Goal: Task Accomplishment & Management: Manage account settings

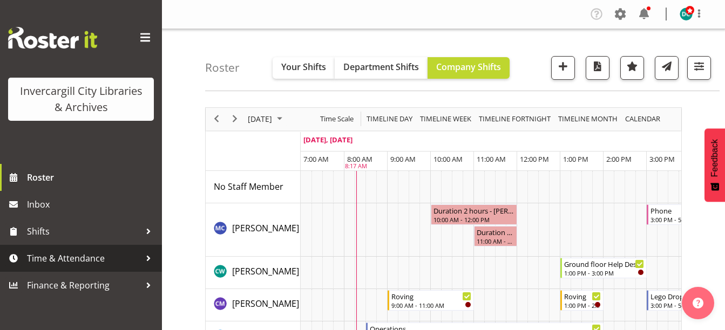
click at [61, 254] on span "Time & Attendance" at bounding box center [83, 258] width 113 height 16
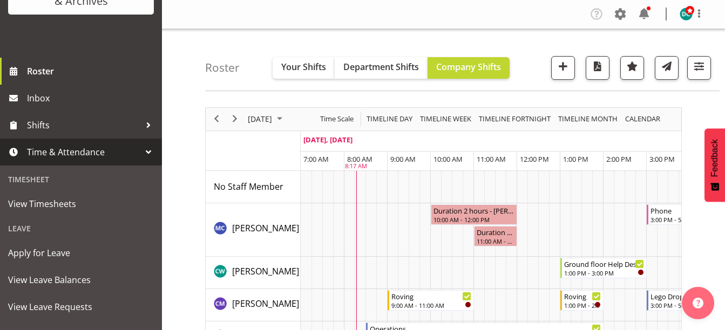
scroll to position [108, 0]
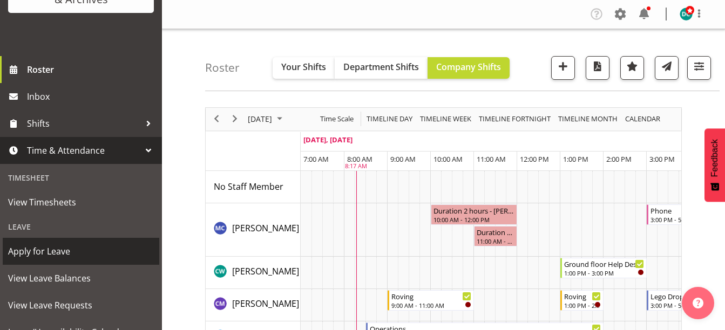
click at [55, 254] on span "Apply for Leave" at bounding box center [81, 251] width 146 height 16
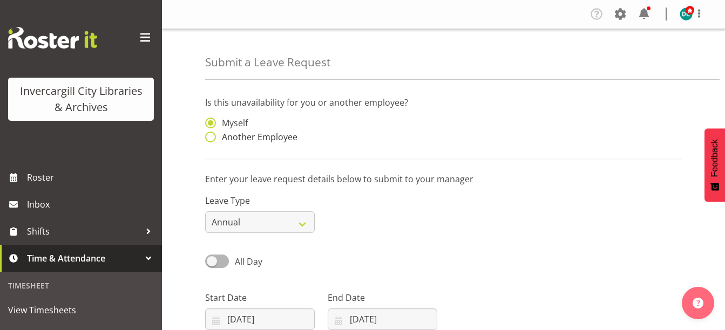
click at [216, 134] on span "Another Employee" at bounding box center [256, 137] width 81 height 11
click at [212, 134] on input "Another Employee" at bounding box center [208, 137] width 7 height 7
radio input "true"
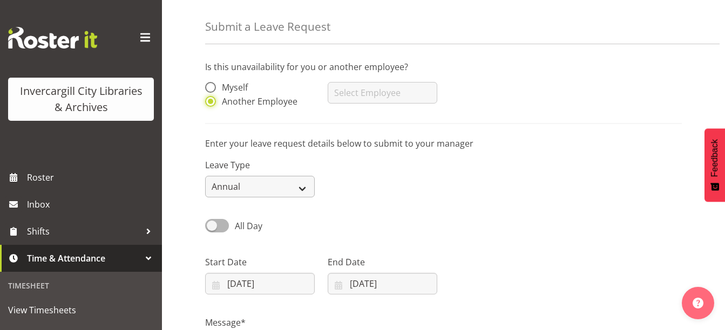
scroll to position [54, 0]
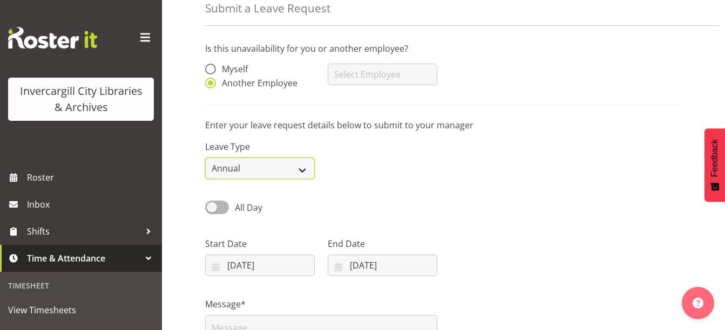
click at [253, 171] on select "Annual Sick Leave Without Pay Bereavement Domestic Violence Parental Jury Servi…" at bounding box center [260, 169] width 110 height 22
select select "Sick"
click at [205, 158] on select "Annual Sick Leave Without Pay Bereavement Domestic Violence Parental Jury Servi…" at bounding box center [260, 169] width 110 height 22
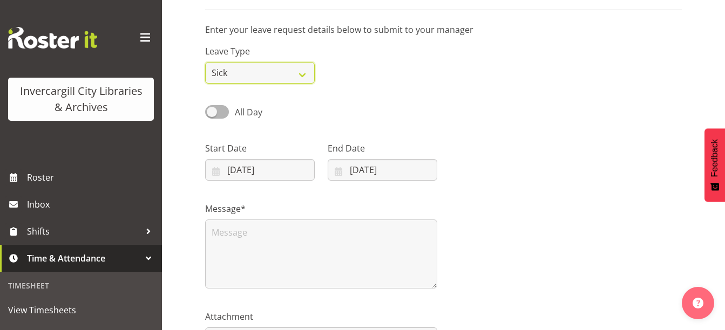
scroll to position [162, 0]
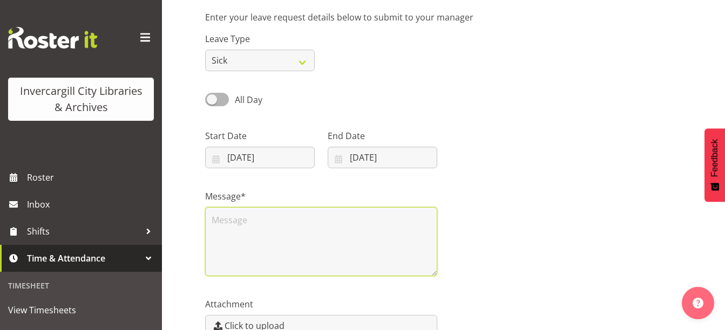
click at [256, 230] on textarea at bounding box center [321, 241] width 232 height 69
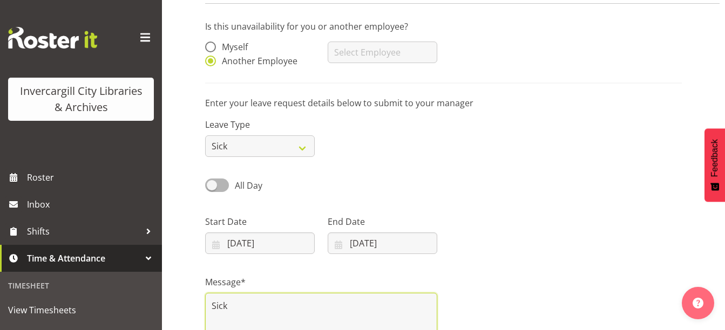
scroll to position [8, 0]
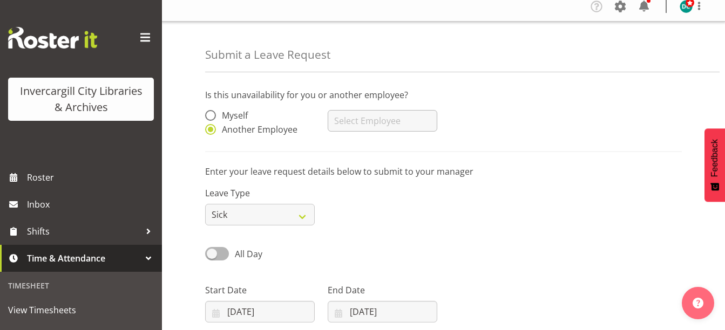
type textarea "Sick"
click at [380, 120] on input "text" at bounding box center [383, 121] width 110 height 22
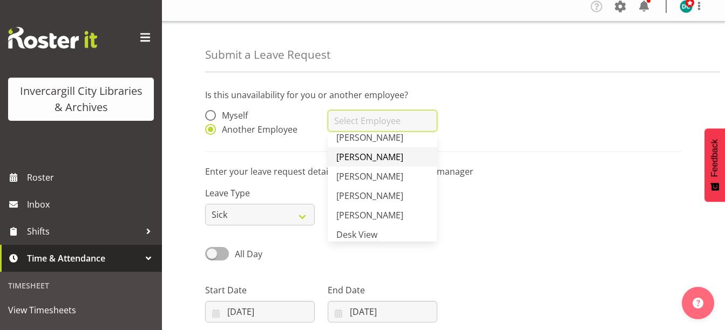
scroll to position [54, 0]
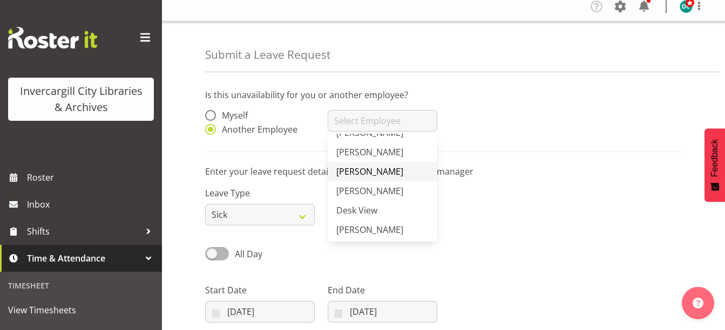
click at [373, 175] on span "Cindy Mulrooney" at bounding box center [369, 172] width 67 height 12
type input "Cindy Mulrooney"
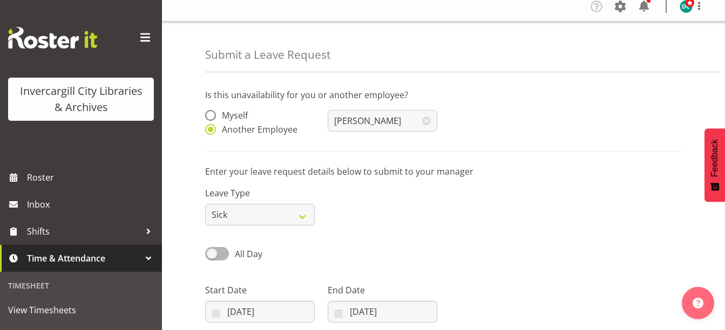
scroll to position [223, 0]
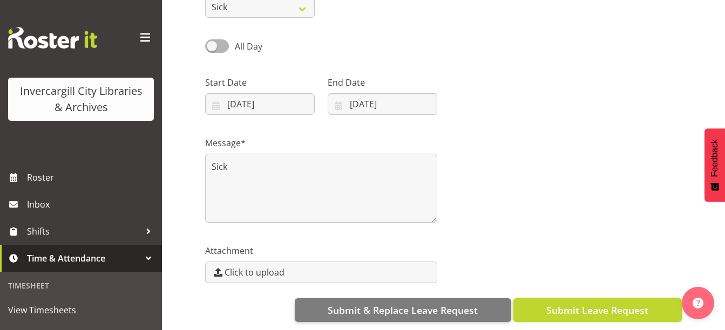
click at [607, 303] on span "Submit Leave Request" at bounding box center [597, 310] width 102 height 14
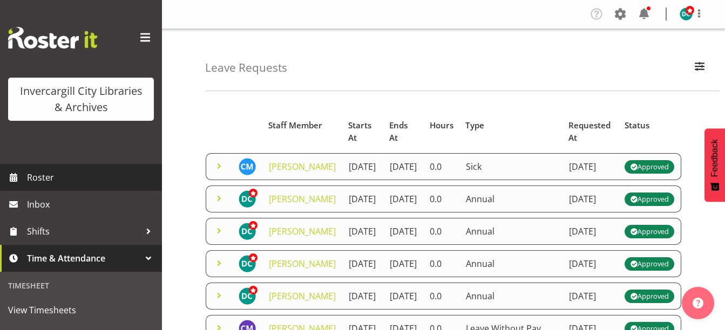
click at [47, 176] on span "Roster" at bounding box center [92, 177] width 130 height 16
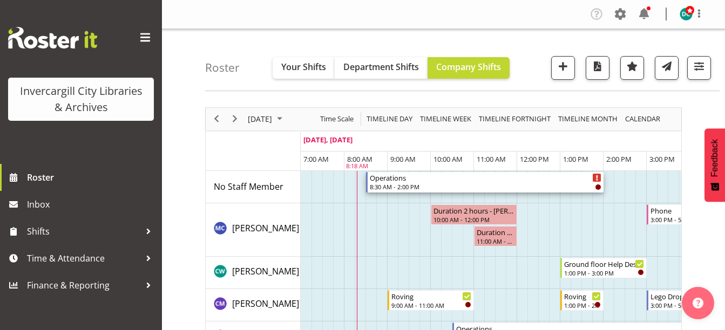
click at [395, 188] on div "8:30 AM - 2:00 PM" at bounding box center [486, 186] width 232 height 9
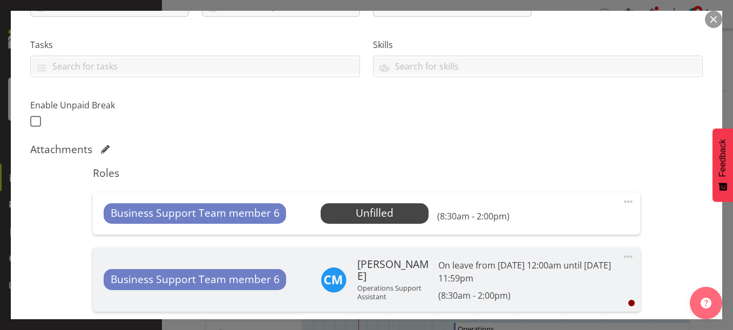
scroll to position [270, 0]
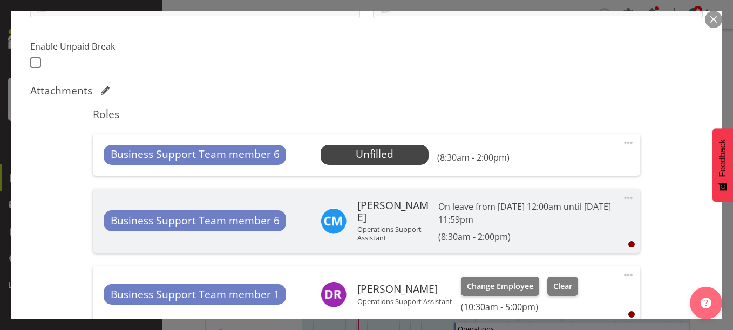
click at [624, 195] on span at bounding box center [628, 198] width 13 height 13
click at [622, 141] on span at bounding box center [628, 143] width 13 height 13
click at [555, 202] on link "Delete" at bounding box center [583, 205] width 104 height 19
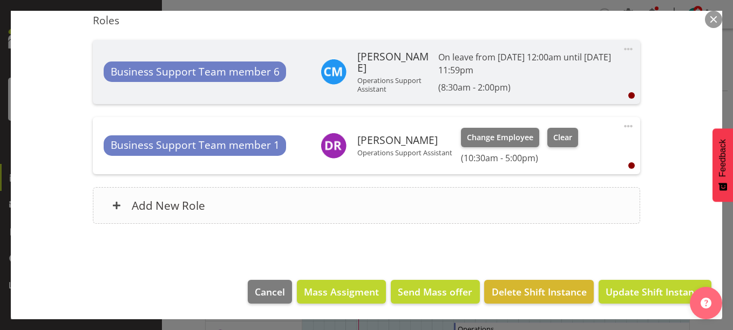
scroll to position [364, 0]
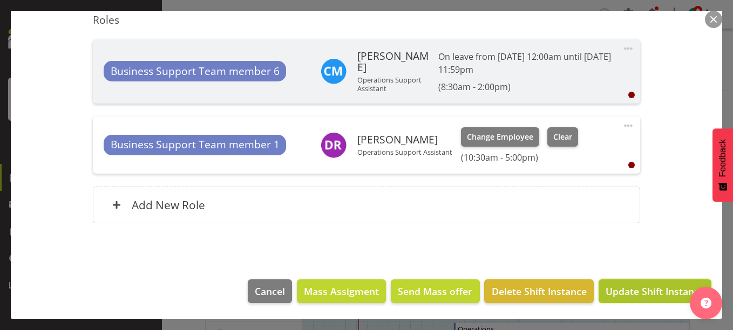
click at [642, 286] on span "Update Shift Instance" at bounding box center [655, 291] width 99 height 14
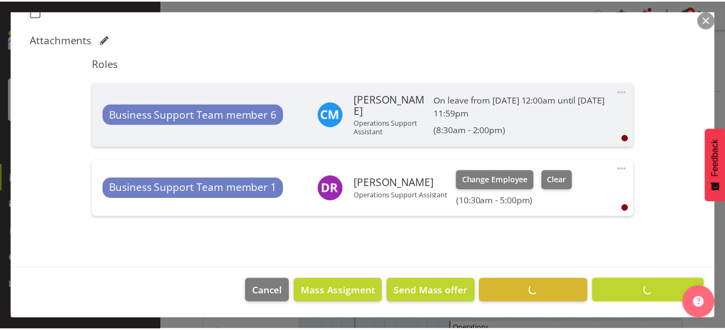
scroll to position [321, 0]
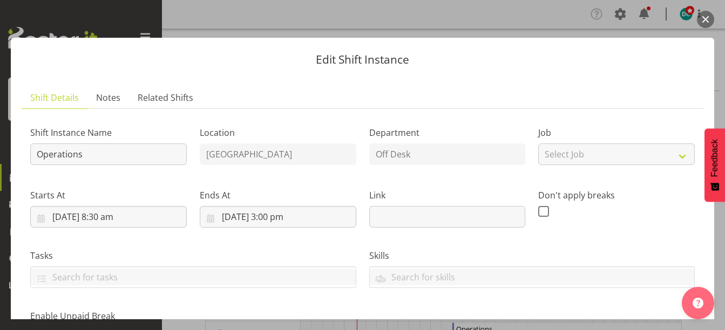
click at [704, 17] on button "button" at bounding box center [705, 19] width 17 height 17
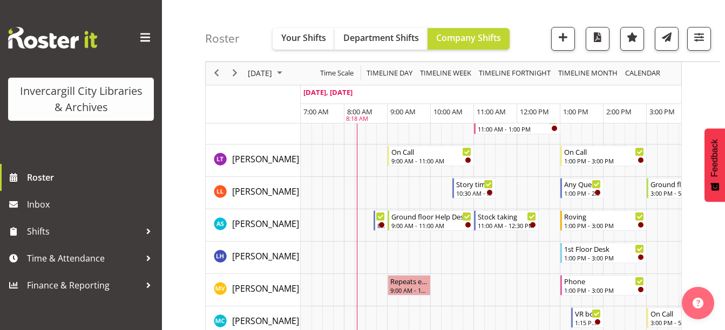
scroll to position [540, 0]
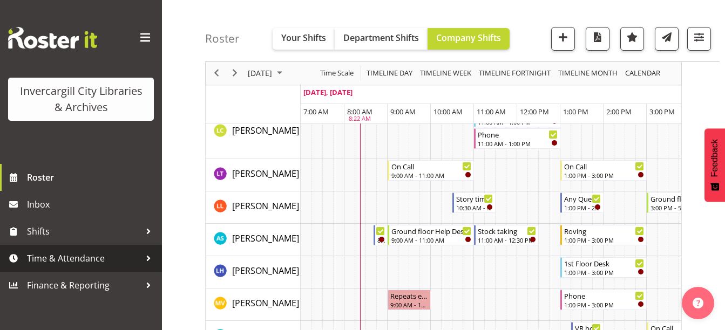
click at [45, 264] on span "Time & Attendance" at bounding box center [83, 258] width 113 height 16
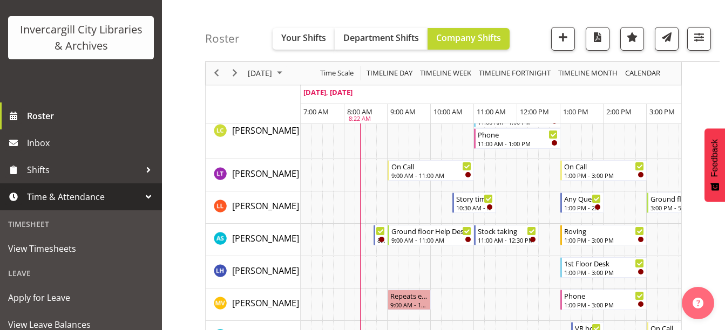
scroll to position [108, 0]
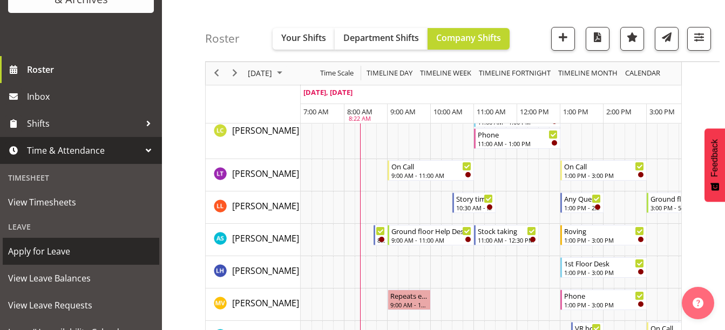
click at [35, 247] on span "Apply for Leave" at bounding box center [81, 251] width 146 height 16
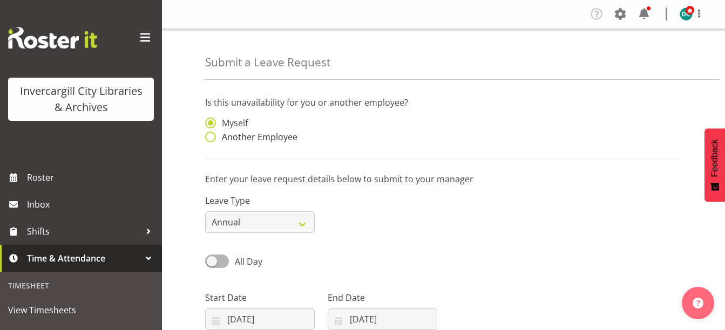
click at [215, 133] on span at bounding box center [210, 137] width 11 height 11
click at [212, 134] on input "Another Employee" at bounding box center [208, 137] width 7 height 7
radio input "true"
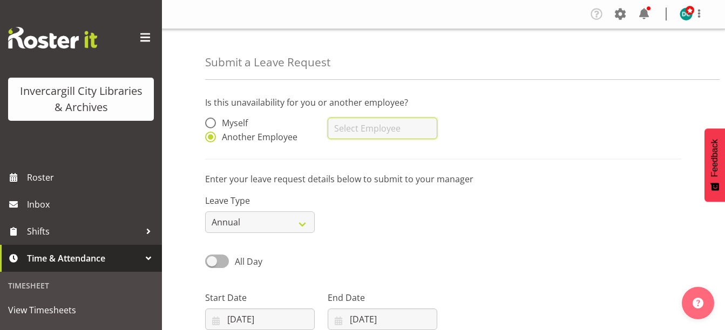
click at [344, 125] on input "text" at bounding box center [383, 129] width 110 height 22
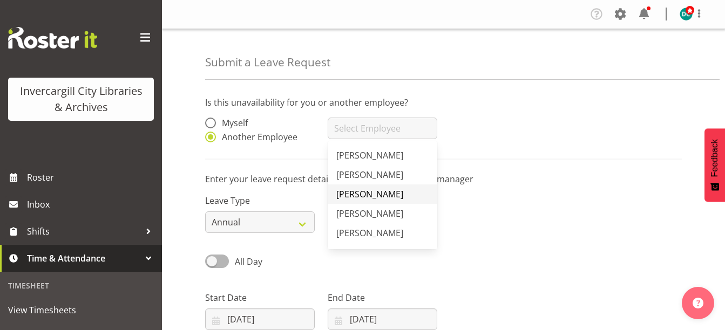
click at [346, 193] on span "[PERSON_NAME]" at bounding box center [369, 194] width 67 height 12
type input "[PERSON_NAME]"
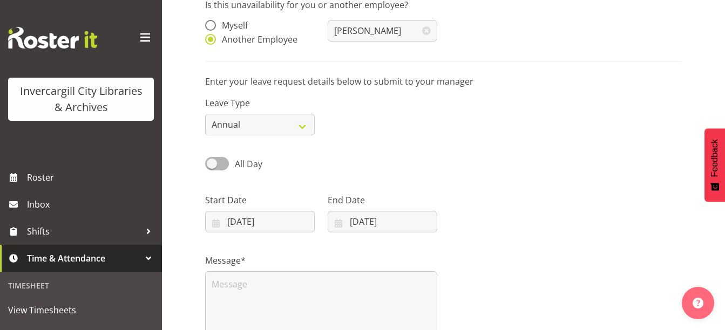
scroll to position [108, 0]
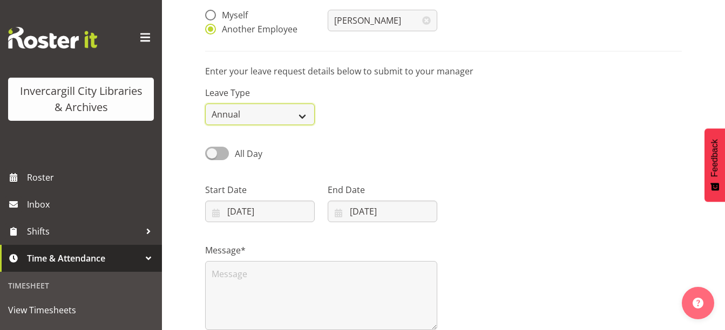
click at [267, 112] on select "Annual Sick Leave Without Pay Bereavement Domestic Violence Parental Jury Servi…" at bounding box center [260, 115] width 110 height 22
select select "Sick"
click at [205, 104] on select "Annual Sick Leave Without Pay Bereavement Domestic Violence Parental Jury Servi…" at bounding box center [260, 115] width 110 height 22
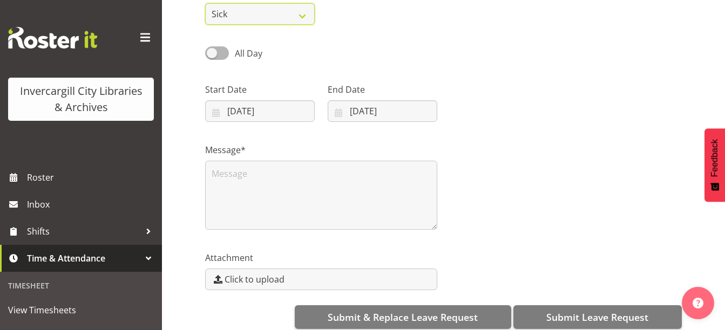
scroll to position [216, 0]
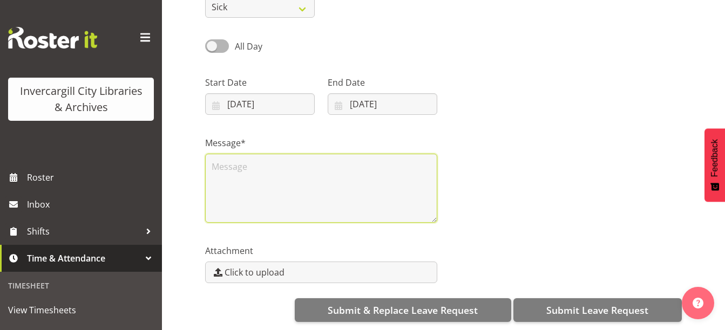
click at [240, 176] on textarea at bounding box center [321, 188] width 232 height 69
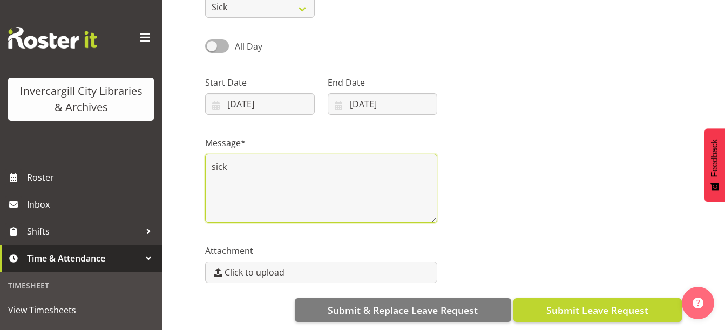
type textarea "sick"
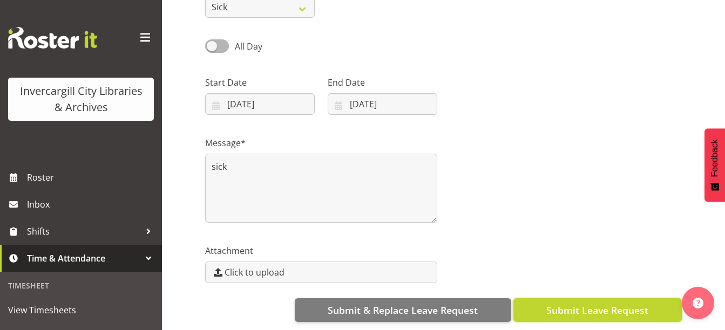
click at [593, 314] on span "Submit Leave Request" at bounding box center [597, 310] width 102 height 14
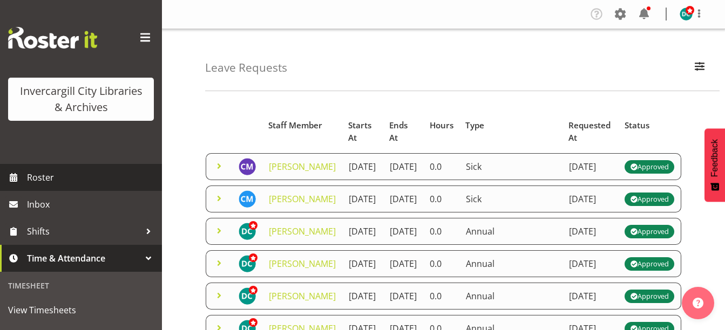
click at [32, 183] on span "Roster" at bounding box center [92, 177] width 130 height 16
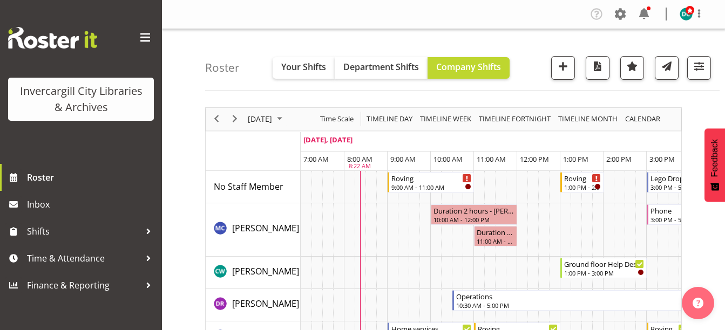
click at [146, 36] on span at bounding box center [145, 37] width 17 height 17
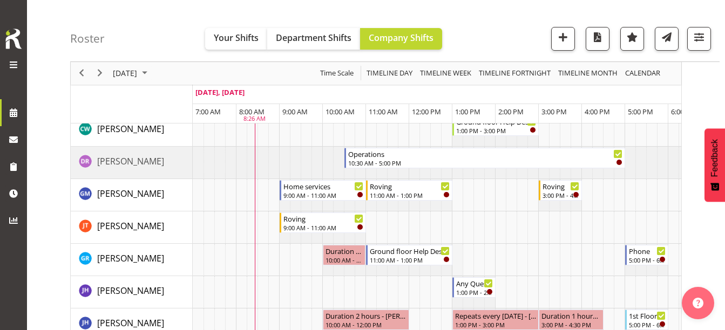
scroll to position [54, 0]
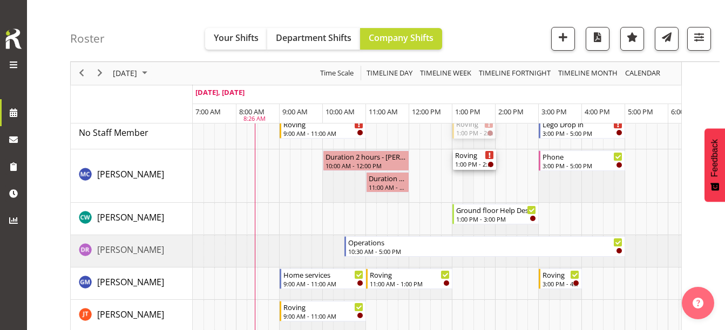
drag, startPoint x: 465, startPoint y: 224, endPoint x: 472, endPoint y: 187, distance: 37.5
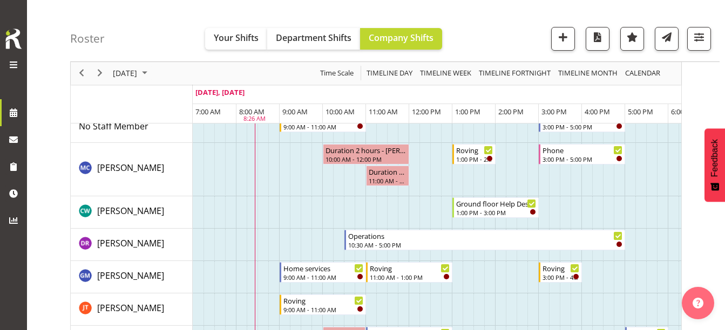
scroll to position [162, 0]
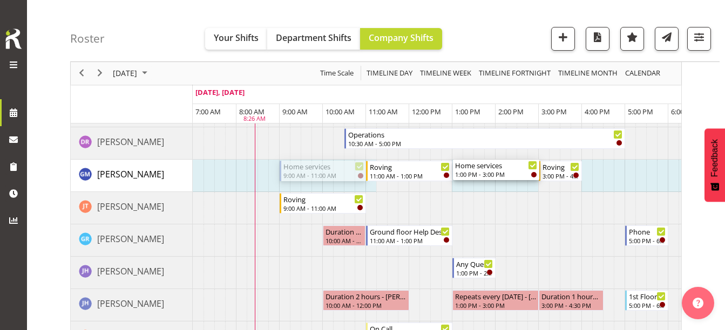
drag, startPoint x: 311, startPoint y: 170, endPoint x: 517, endPoint y: 172, distance: 205.6
drag, startPoint x: 454, startPoint y: 167, endPoint x: 479, endPoint y: 164, distance: 25.0
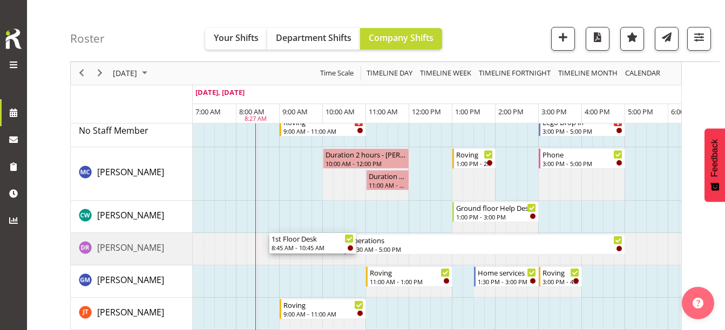
scroll to position [54, 0]
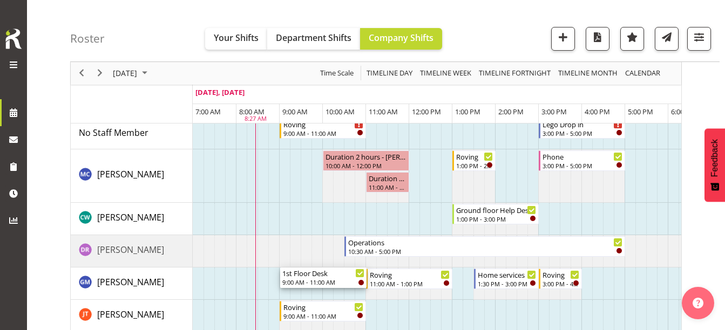
drag, startPoint x: 309, startPoint y: 202, endPoint x: 320, endPoint y: 280, distance: 78.5
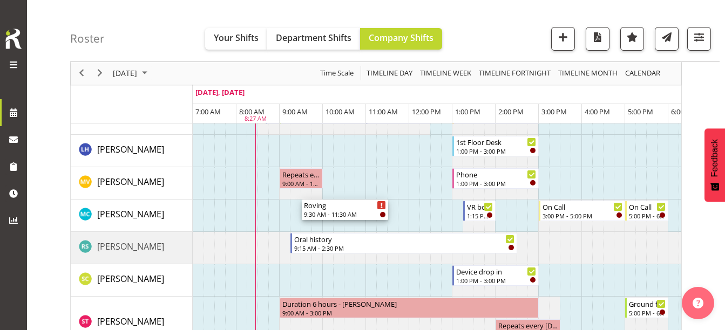
scroll to position [648, 0]
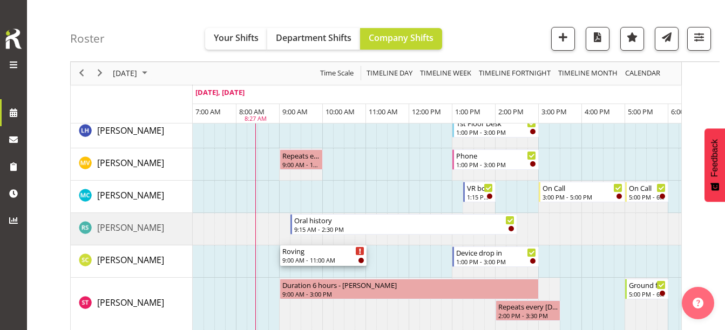
drag, startPoint x: 316, startPoint y: 179, endPoint x: 306, endPoint y: 268, distance: 89.1
click at [306, 268] on div "Roving 9:00 AM - 11:00 AM Lego Drop in 3:00 PM - 5:00 PM Duration 2 hours - Aur…" at bounding box center [437, 186] width 488 height 1326
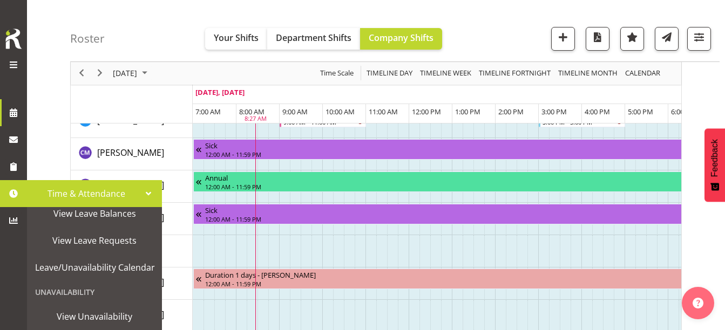
scroll to position [138, 0]
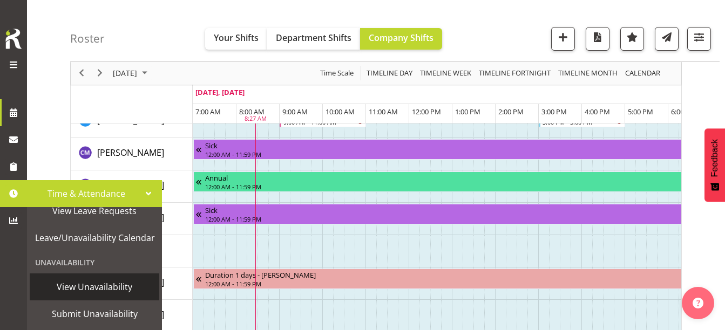
click at [94, 289] on span "View Unavailability" at bounding box center [94, 287] width 119 height 16
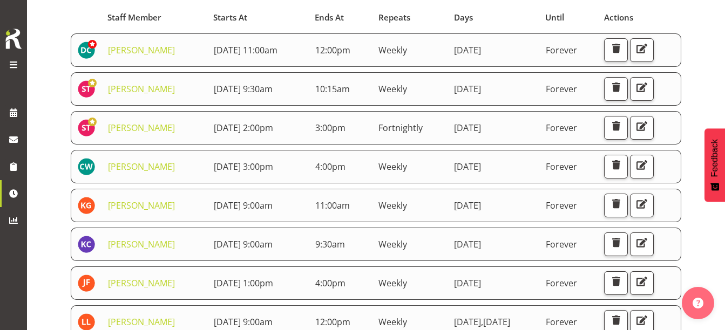
scroll to position [54, 0]
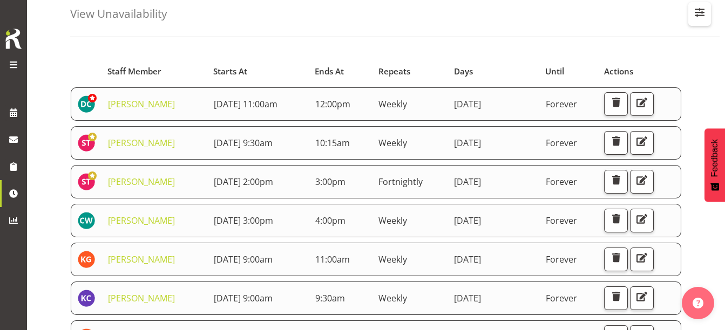
click at [698, 8] on span "button" at bounding box center [699, 12] width 14 height 14
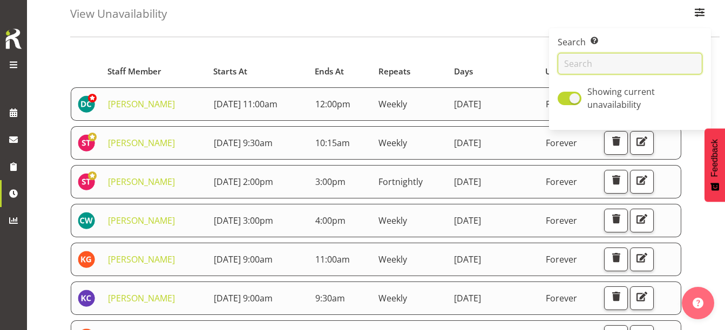
click at [610, 64] on input "text" at bounding box center [629, 64] width 145 height 22
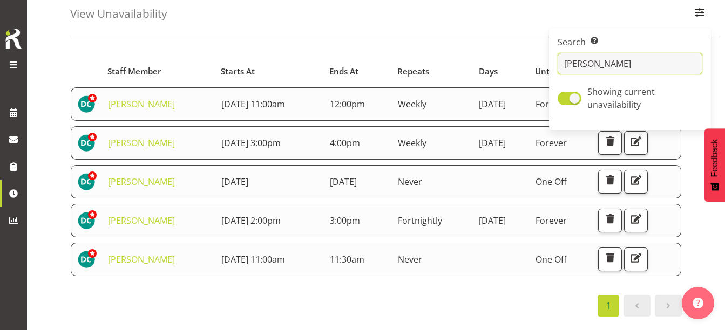
type input "[PERSON_NAME]"
click at [476, 22] on div "View Unavailability Search Search for a particular employee [PERSON_NAME] curre…" at bounding box center [394, 6] width 649 height 62
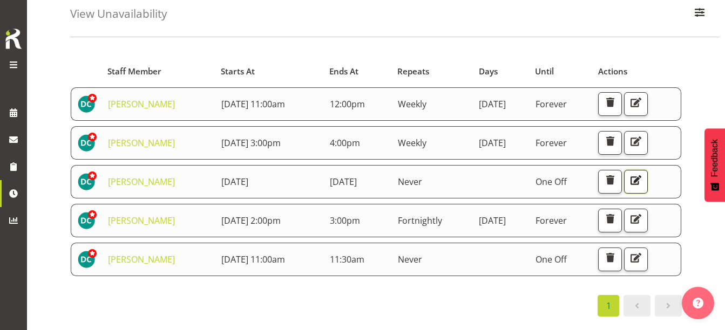
click at [643, 179] on span "button" at bounding box center [636, 180] width 14 height 14
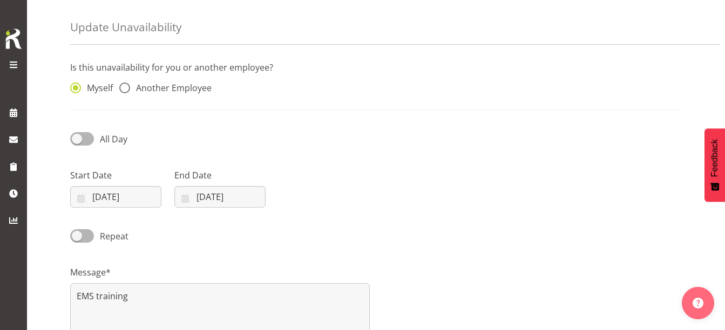
scroll to position [54, 0]
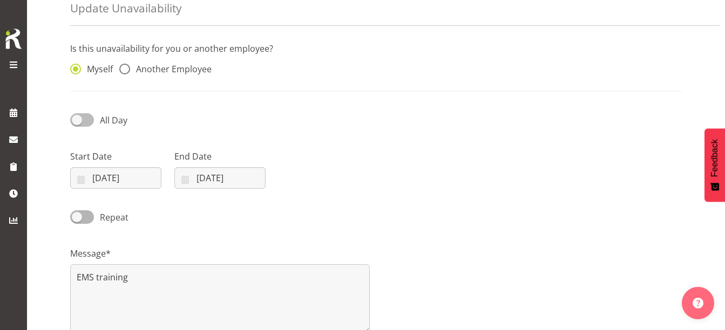
click at [79, 119] on span at bounding box center [82, 119] width 24 height 13
click at [77, 119] on input "All Day" at bounding box center [73, 120] width 7 height 7
checkbox input "true"
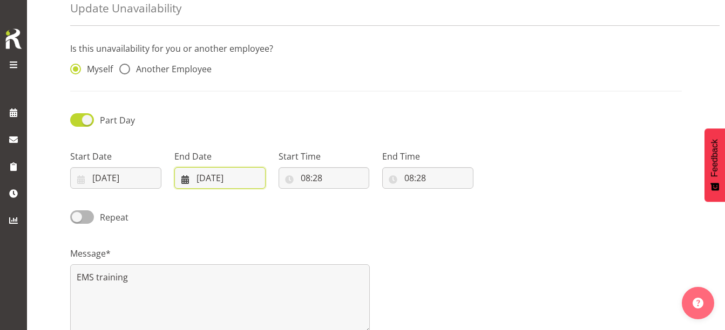
click at [214, 174] on input "[DATE]" at bounding box center [219, 178] width 91 height 22
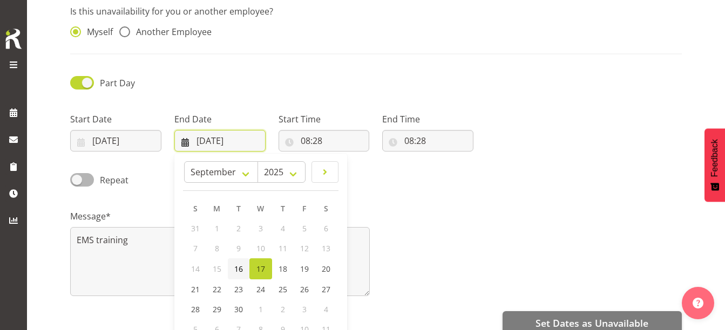
scroll to position [108, 0]
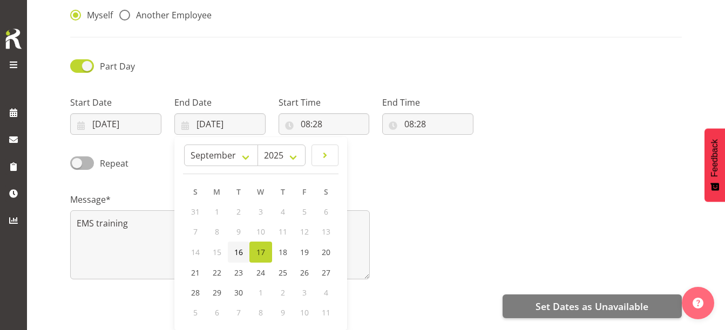
click at [243, 252] on link "16" at bounding box center [239, 252] width 22 height 21
type input "[DATE]"
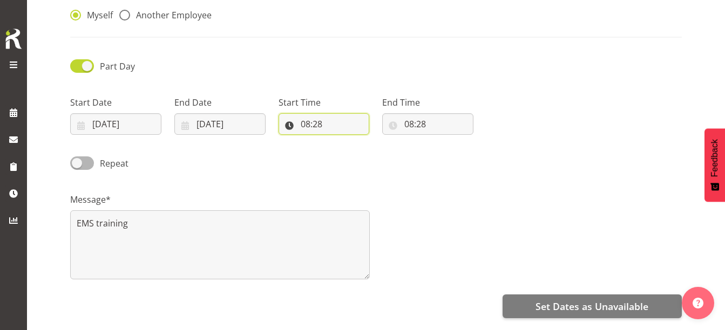
click at [331, 127] on input "08:28" at bounding box center [323, 124] width 91 height 22
click at [378, 151] on select "00 01 02 03 04 05 06 07 08 09 10 11 12 13 14 15 16 17 18 19 20 21 22 23 24 25 2…" at bounding box center [380, 152] width 24 height 22
select select "30"
click at [368, 141] on select "00 01 02 03 04 05 06 07 08 09 10 11 12 13 14 15 16 17 18 19 20 21 22 23 24 25 2…" at bounding box center [380, 152] width 24 height 22
type input "08:30"
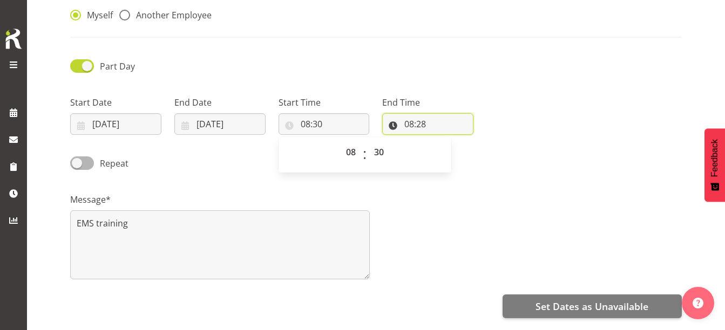
click at [409, 120] on input "08:28" at bounding box center [427, 124] width 91 height 22
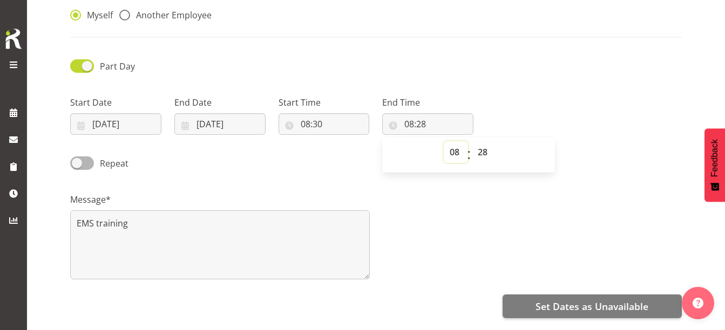
click at [452, 153] on select "00 01 02 03 04 05 06 07 08 09 10 11 12 13 14 15 16 17 18 19 20 21 22 23" at bounding box center [456, 152] width 24 height 22
select select "12"
click at [444, 141] on select "00 01 02 03 04 05 06 07 08 09 10 11 12 13 14 15 16 17 18 19 20 21 22 23" at bounding box center [456, 152] width 24 height 22
type input "12:28"
drag, startPoint x: 448, startPoint y: 153, endPoint x: 454, endPoint y: 142, distance: 12.3
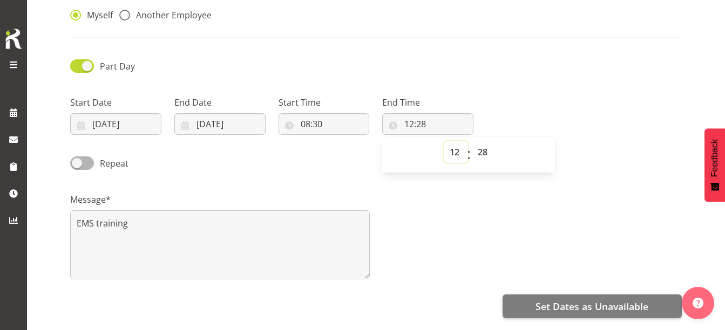
click at [448, 153] on select "00 01 02 03 04 05 06 07 08 09 10 11 12 13 14 15 16 17 18 19 20 21 22 23" at bounding box center [456, 152] width 24 height 22
select select "11"
click at [444, 141] on select "00 01 02 03 04 05 06 07 08 09 10 11 12 13 14 15 16 17 18 19 20 21 22 23" at bounding box center [456, 152] width 24 height 22
type input "11:28"
click at [479, 148] on select "00 01 02 03 04 05 06 07 08 09 10 11 12 13 14 15 16 17 18 19 20 21 22 23 24 25 2…" at bounding box center [484, 152] width 24 height 22
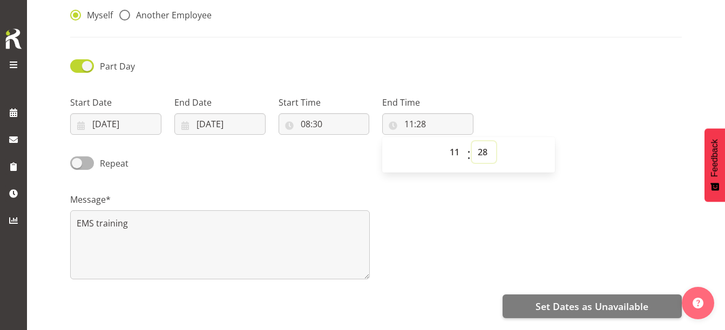
select select "30"
type input "11:30"
click at [479, 189] on div "Message* EMS training" at bounding box center [376, 232] width 624 height 108
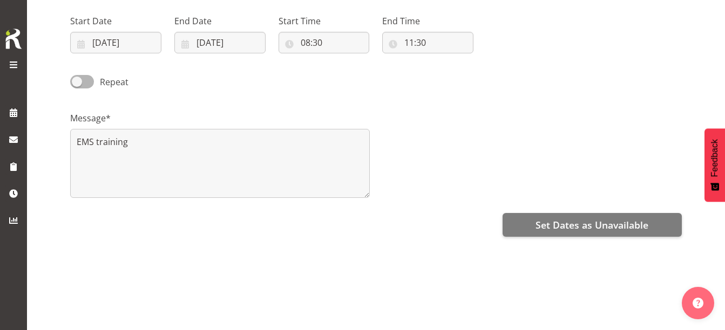
scroll to position [198, 0]
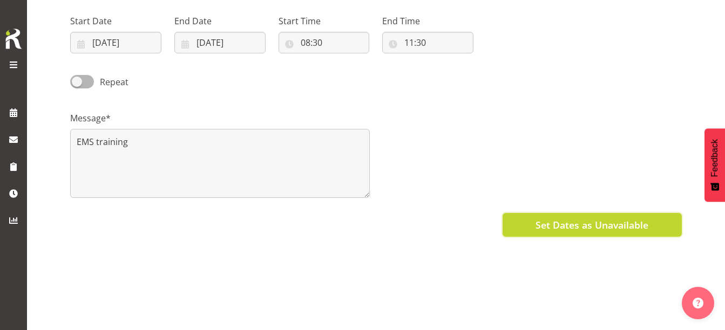
click at [570, 218] on span "Set Dates as Unavailable" at bounding box center [591, 225] width 113 height 14
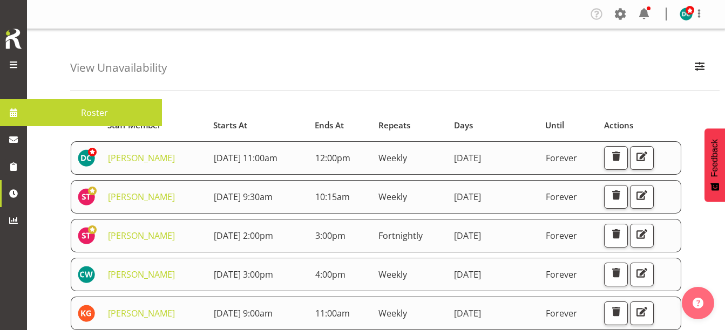
click at [18, 113] on span at bounding box center [13, 113] width 16 height 16
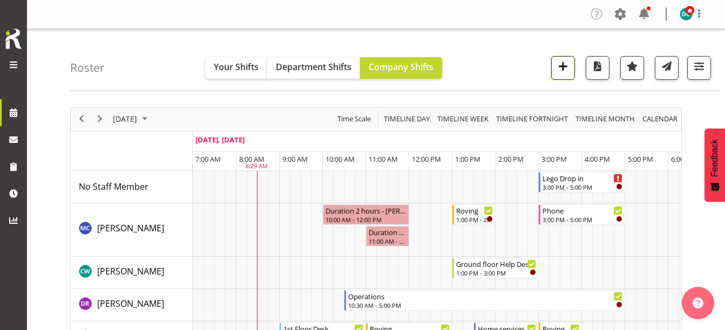
click at [569, 57] on button "button" at bounding box center [563, 68] width 24 height 24
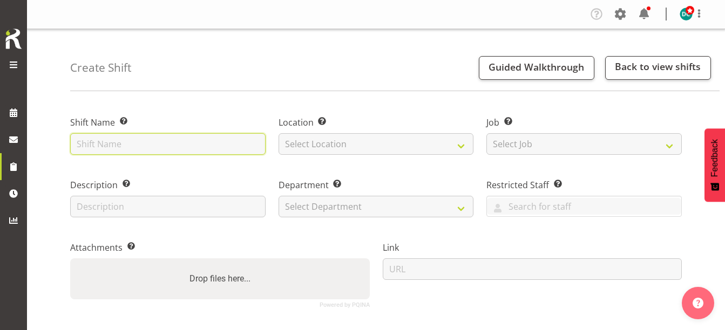
click at [121, 134] on input "text" at bounding box center [167, 144] width 195 height 22
type input "r"
type input "h"
type input "r"
type input "Working from home"
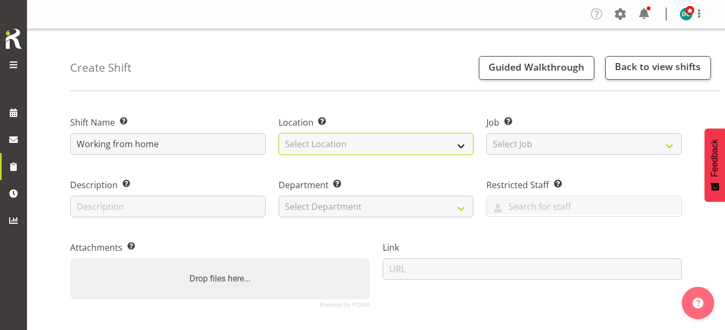
click at [318, 139] on select "Select Location [GEOGRAPHIC_DATA] [GEOGRAPHIC_DATA]" at bounding box center [375, 144] width 195 height 22
select select "1276"
click at [278, 133] on select "Select Location [GEOGRAPHIC_DATA] [GEOGRAPHIC_DATA]" at bounding box center [375, 144] width 195 height 22
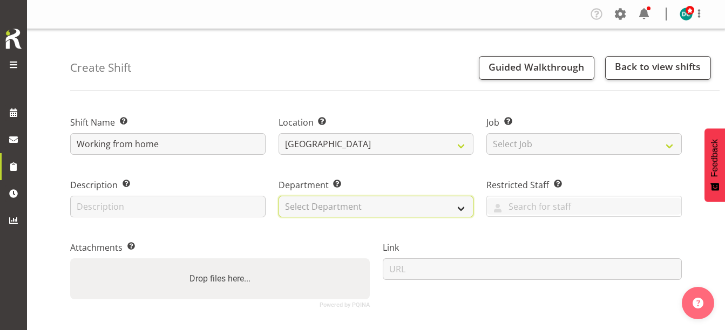
click at [310, 207] on select "Select Department Off Desk Public shifts" at bounding box center [375, 207] width 195 height 22
select select "920"
click at [278, 196] on select "Select Department Off Desk Public shifts" at bounding box center [375, 207] width 195 height 22
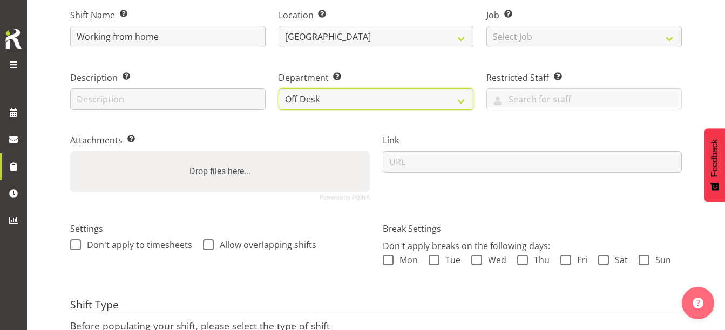
scroll to position [108, 0]
drag, startPoint x: 76, startPoint y: 241, endPoint x: 128, endPoint y: 246, distance: 52.5
click at [76, 241] on span at bounding box center [75, 244] width 11 height 11
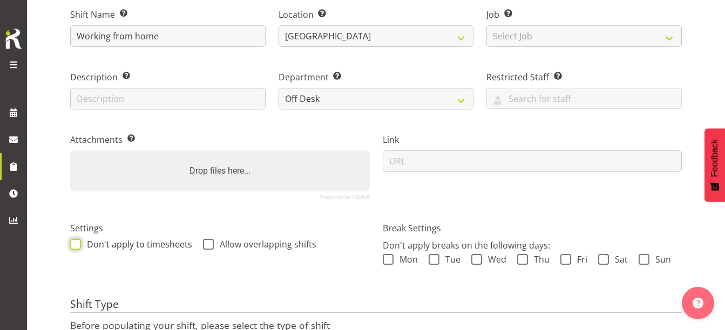
click at [76, 241] on input "Don't apply to timesheets" at bounding box center [73, 244] width 7 height 7
checkbox input "true"
click at [207, 243] on span at bounding box center [208, 244] width 11 height 11
click at [207, 243] on input "Allow overlapping shifts" at bounding box center [206, 244] width 7 height 7
checkbox input "true"
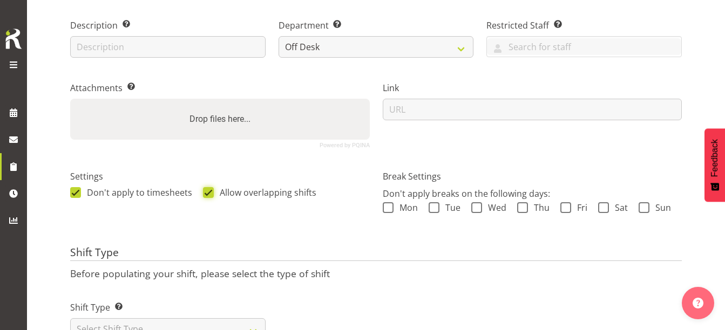
scroll to position [209, 0]
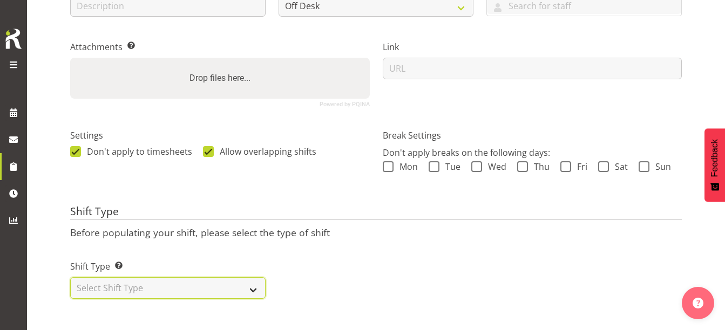
click at [108, 285] on select "Select Shift Type One Off Shift Recurring Shift Rotating Shift" at bounding box center [167, 288] width 195 height 22
select select "one_off"
click at [70, 277] on select "Select Shift Type One Off Shift Recurring Shift Rotating Shift" at bounding box center [167, 288] width 195 height 22
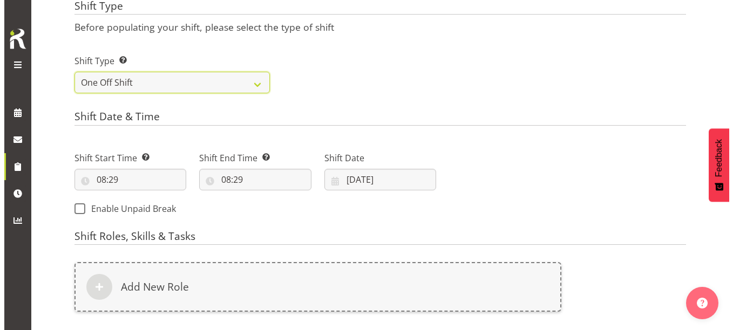
scroll to position [425, 0]
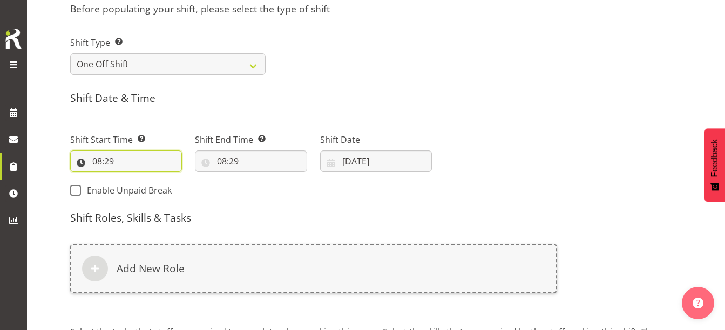
click at [98, 159] on input "08:29" at bounding box center [126, 162] width 112 height 22
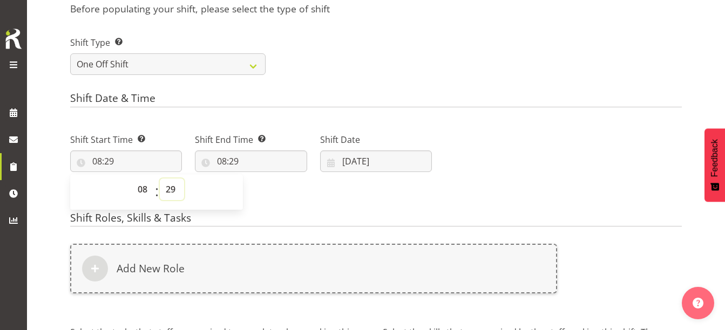
click at [173, 188] on select "00 01 02 03 04 05 06 07 08 09 10 11 12 13 14 15 16 17 18 19 20 21 22 23 24 25 2…" at bounding box center [172, 190] width 24 height 22
select select "0"
type input "08:00"
click at [226, 161] on input "08:29" at bounding box center [251, 162] width 112 height 22
click at [267, 187] on select "00 01 02 03 04 05 06 07 08 09 10 11 12 13 14 15 16 17 18 19 20 21 22 23" at bounding box center [268, 190] width 24 height 22
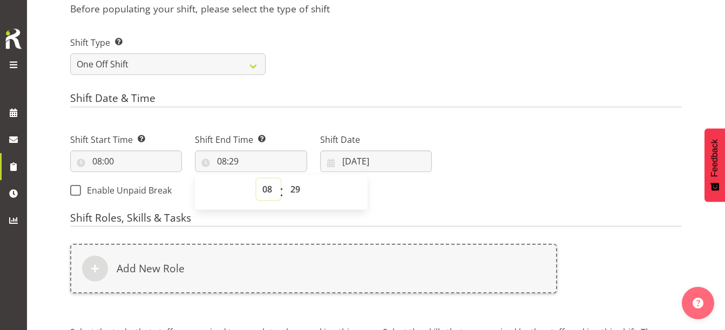
click at [262, 189] on select "00 01 02 03 04 05 06 07 08 09 10 11 12 13 14 15 16 17 18 19 20 21 22 23" at bounding box center [268, 190] width 24 height 22
select select "10"
type input "10:29"
select select "15"
type input "15:29"
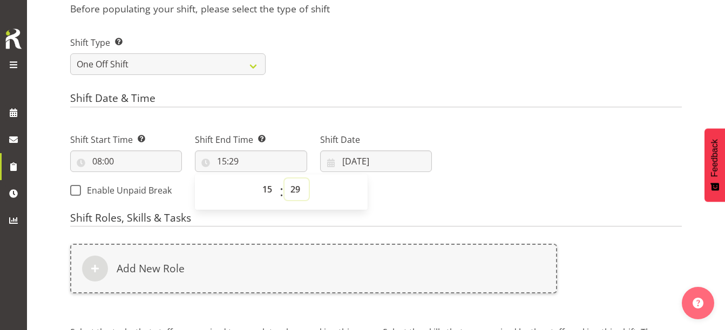
click at [293, 188] on select "00 01 02 03 04 05 06 07 08 09 10 11 12 13 14 15 16 17 18 19 20 21 22 23 24 25 2…" at bounding box center [296, 190] width 24 height 22
click at [270, 187] on select "00 01 02 03 04 05 06 07 08 09 10 11 12 13 14 15 16 17 18 19 20 21 22 23" at bounding box center [268, 190] width 24 height 22
select select "17"
type input "17:29"
click at [290, 193] on select "00 01 02 03 04 05 06 07 08 09 10 11 12 13 14 15 16 17 18 19 20 21 22 23 24 25 2…" at bounding box center [296, 190] width 24 height 22
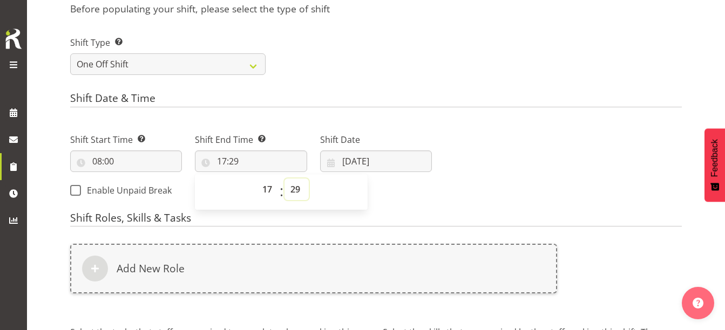
select select "0"
type input "17:00"
click at [516, 80] on div "Shift Type Shift Types: One Off – Select this if you would like a single shift …" at bounding box center [376, 51] width 624 height 60
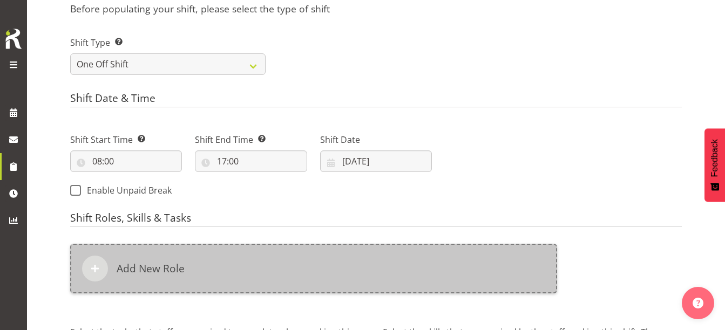
click at [212, 261] on div "Add New Role" at bounding box center [313, 269] width 487 height 50
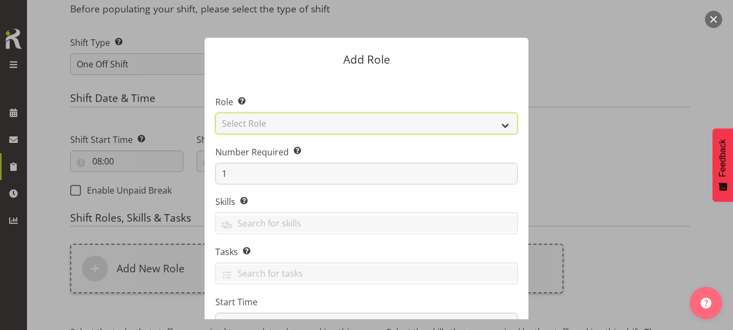
click at [325, 114] on select "Select Role 1st floor desk AQ operator Business Support Team member Casual Cust…" at bounding box center [366, 124] width 302 height 22
select select "1505"
click at [215, 113] on select "Select Role 1st floor desk AQ operator Business Support Team member Casual Cust…" at bounding box center [366, 124] width 302 height 22
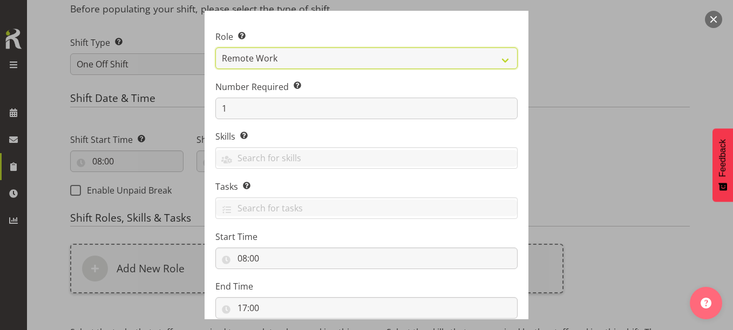
scroll to position [138, 0]
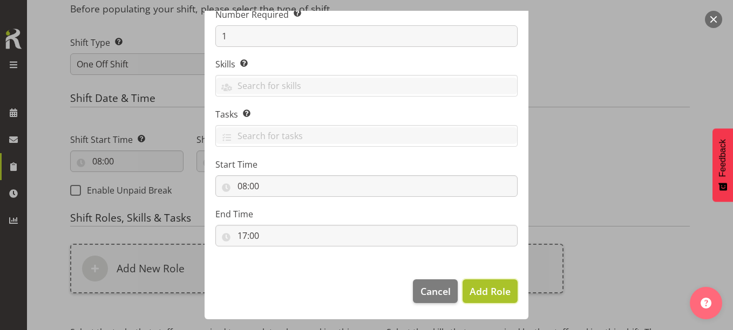
click at [482, 294] on span "Add Role" at bounding box center [490, 291] width 41 height 13
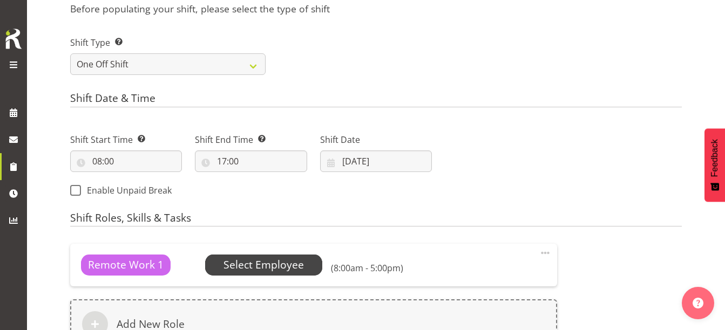
click at [265, 262] on span "Select Employee" at bounding box center [263, 265] width 80 height 16
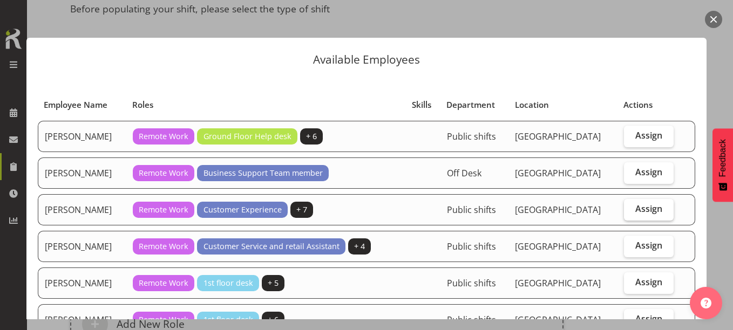
click at [644, 209] on span "Assign" at bounding box center [648, 208] width 27 height 11
click at [631, 209] on input "Assign" at bounding box center [627, 209] width 7 height 7
checkbox input "true"
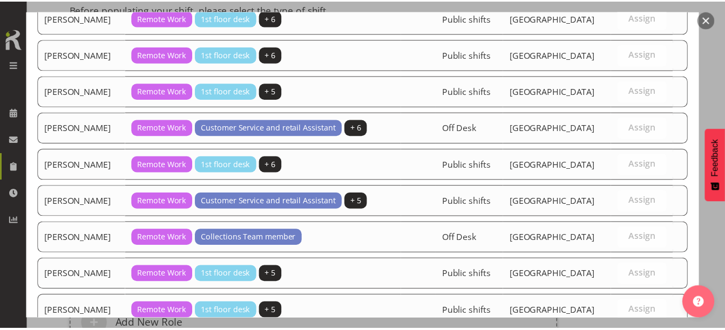
scroll to position [561, 0]
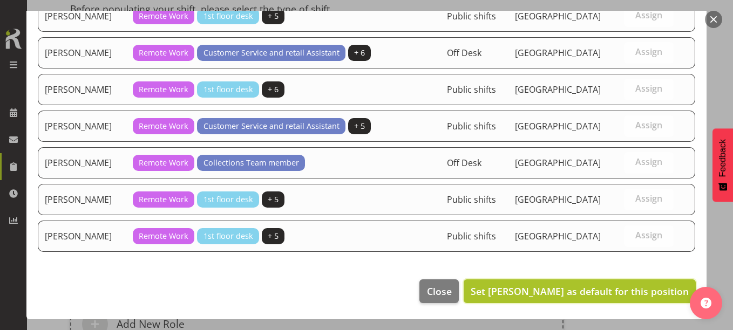
click at [616, 285] on span "Set Donald Cunningham as default for this position" at bounding box center [580, 291] width 218 height 13
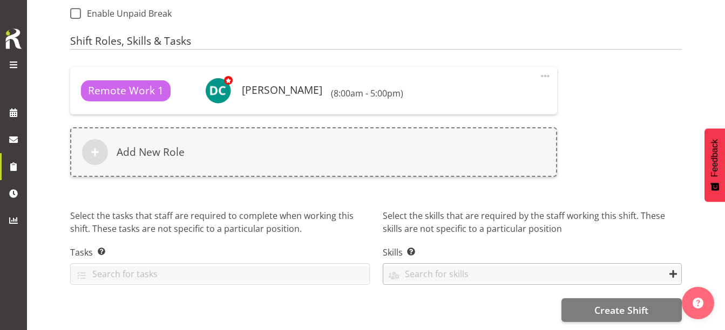
scroll to position [610, 0]
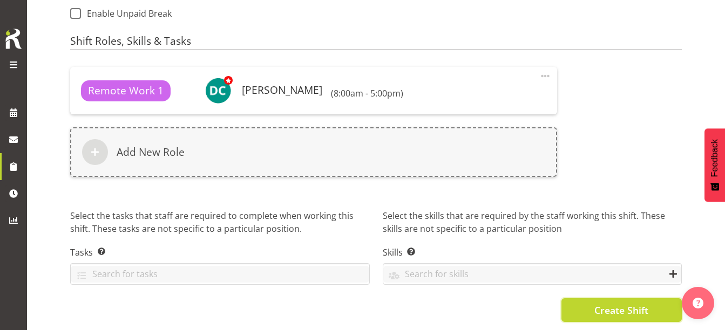
click at [620, 306] on span "Create Shift" at bounding box center [621, 310] width 54 height 14
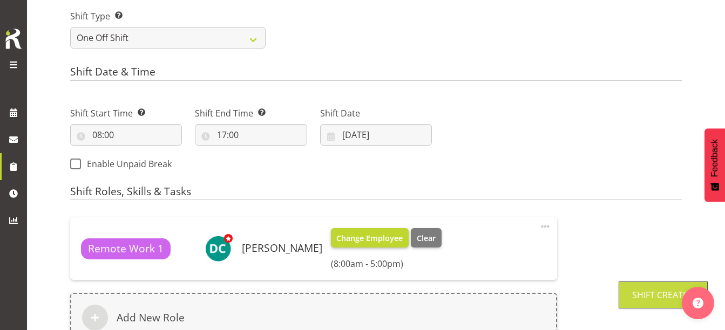
scroll to position [448, 0]
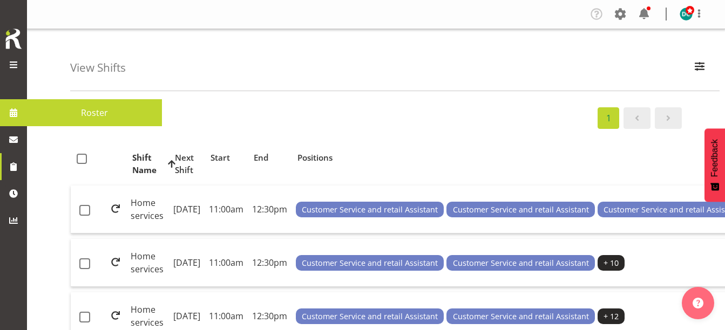
click at [12, 108] on span at bounding box center [13, 113] width 16 height 16
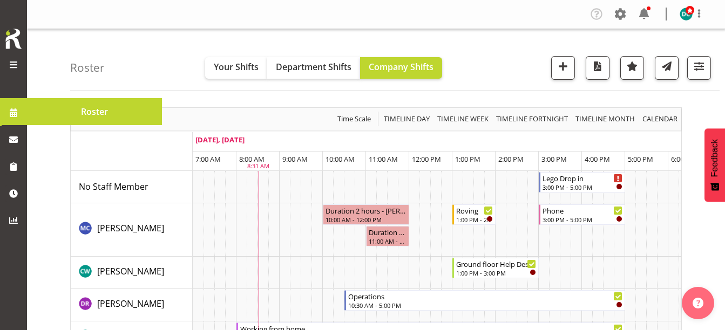
click at [12, 65] on span at bounding box center [13, 64] width 13 height 13
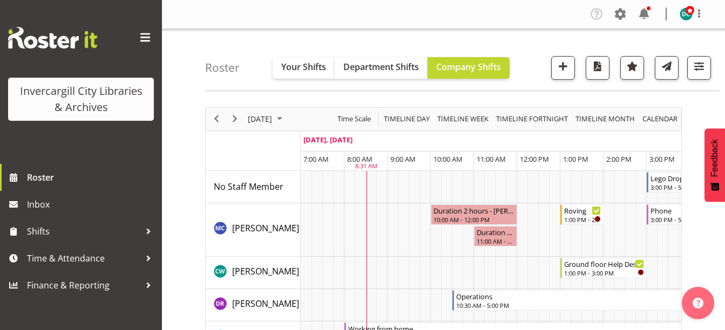
click at [144, 36] on span at bounding box center [145, 37] width 17 height 17
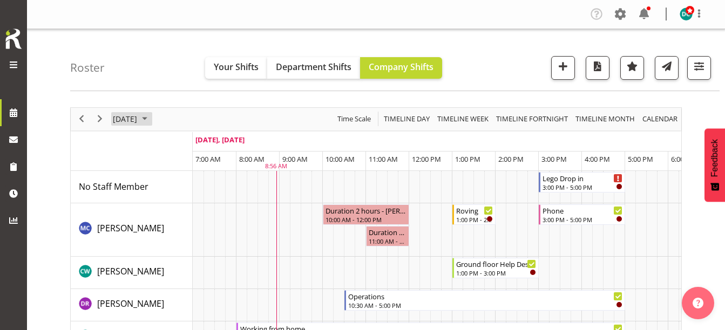
click at [138, 117] on span "[DATE]" at bounding box center [125, 118] width 26 height 13
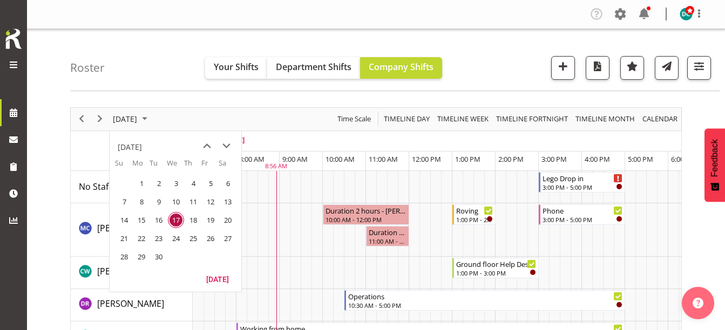
click at [227, 236] on span "27" at bounding box center [228, 238] width 16 height 16
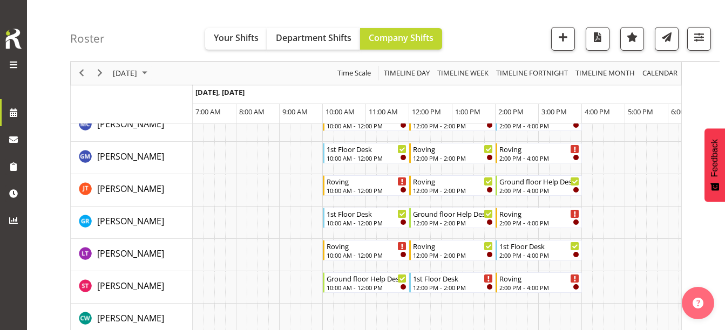
scroll to position [108, 0]
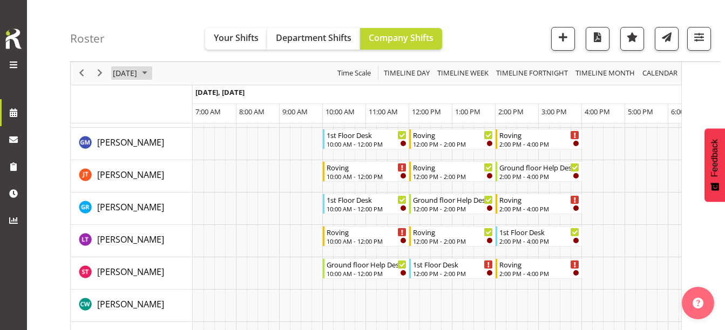
click at [138, 76] on span "September 27, 2025" at bounding box center [125, 73] width 26 height 13
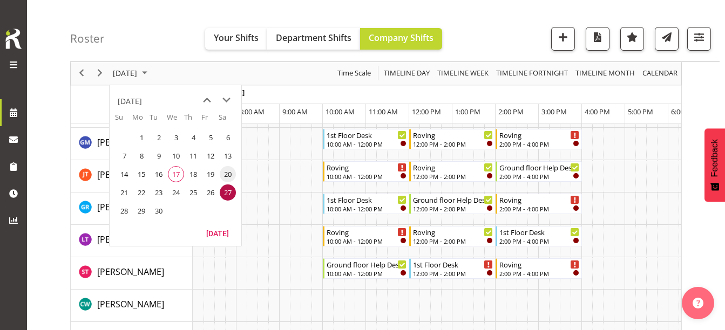
click at [231, 169] on span "20" at bounding box center [228, 174] width 16 height 16
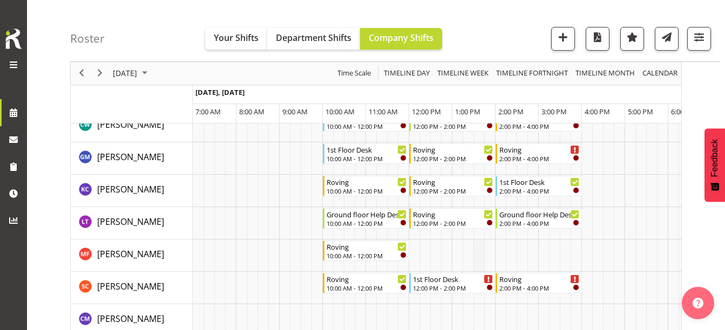
scroll to position [108, 0]
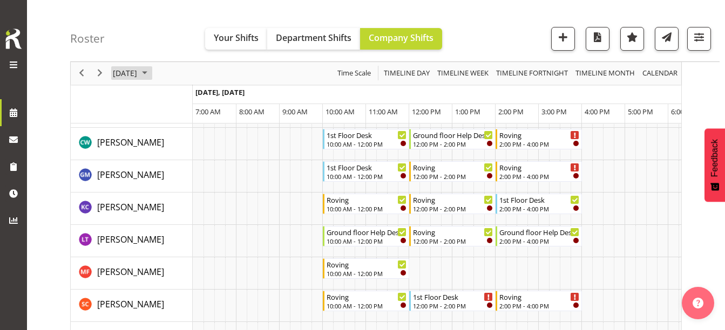
click at [138, 73] on span "September 20, 2025" at bounding box center [125, 73] width 26 height 13
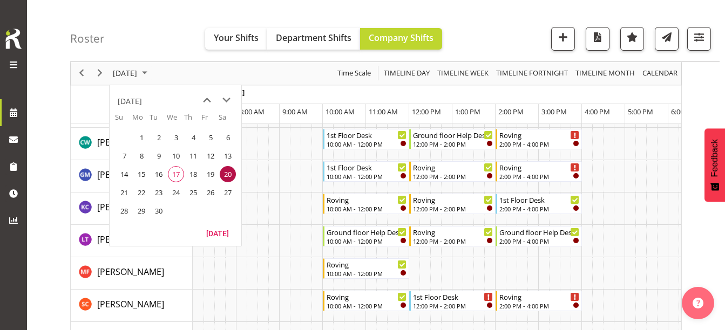
click at [226, 193] on span "27" at bounding box center [228, 193] width 16 height 16
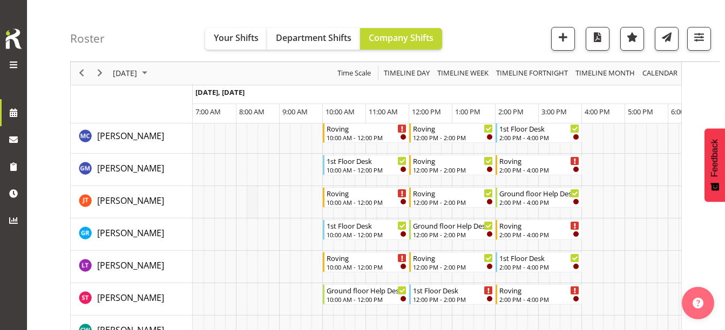
scroll to position [108, 0]
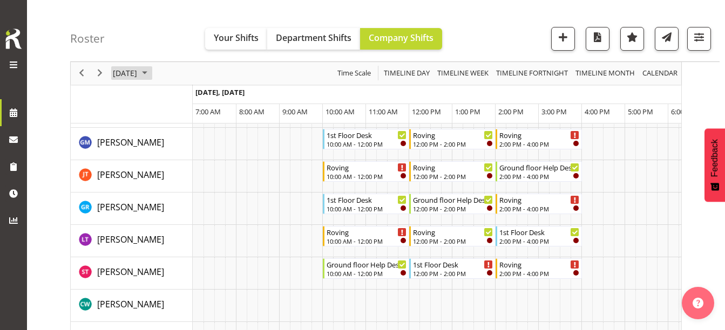
click at [138, 70] on span "September 27, 2025" at bounding box center [125, 73] width 26 height 13
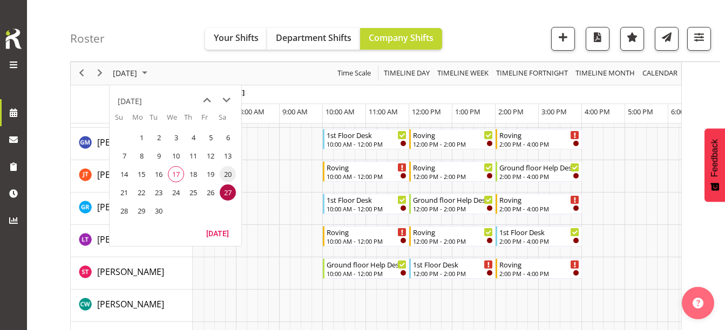
click at [225, 176] on span "20" at bounding box center [228, 174] width 16 height 16
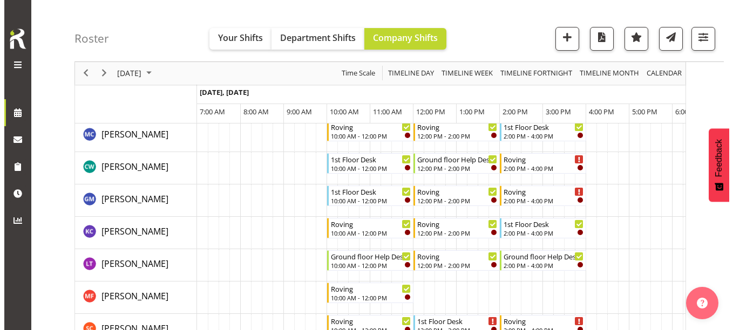
scroll to position [108, 0]
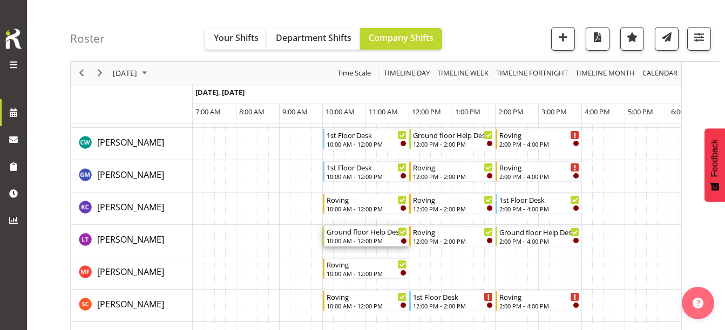
click at [359, 237] on div "Ground floor Help Desk 10:00 AM - 12:00 PM" at bounding box center [366, 236] width 80 height 21
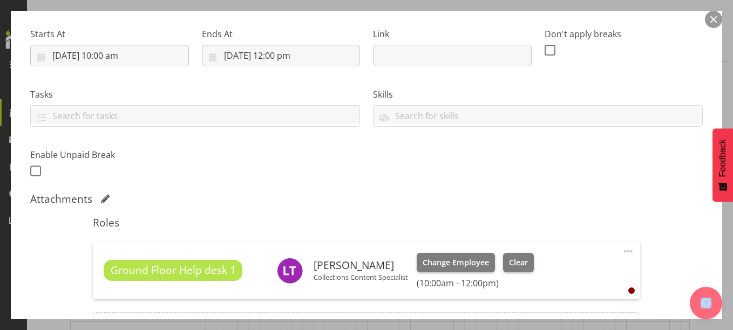
scroll to position [162, 0]
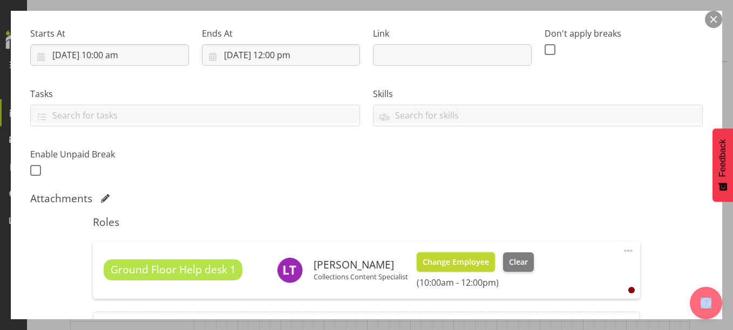
click at [458, 262] on span "Change Employee" at bounding box center [456, 262] width 66 height 12
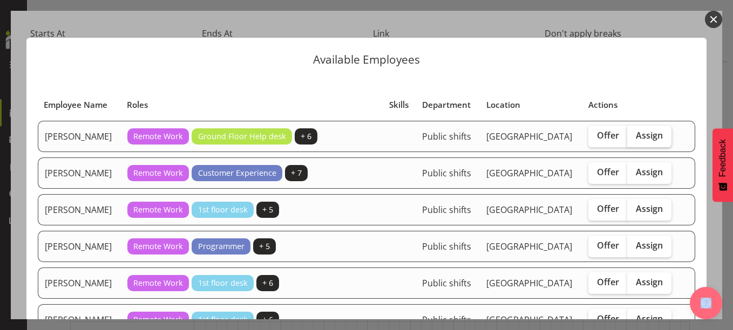
click at [638, 131] on span "Assign" at bounding box center [649, 135] width 27 height 11
click at [634, 132] on input "Assign" at bounding box center [630, 135] width 7 height 7
checkbox input "true"
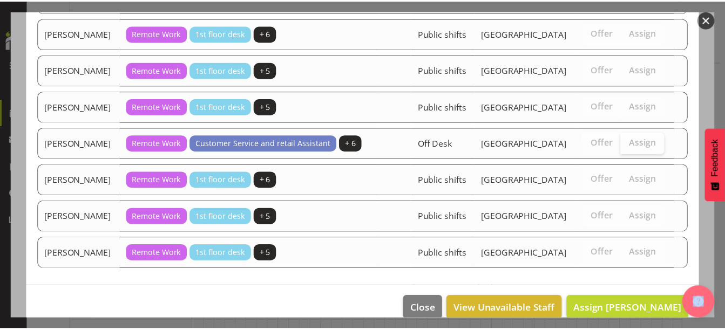
scroll to position [487, 0]
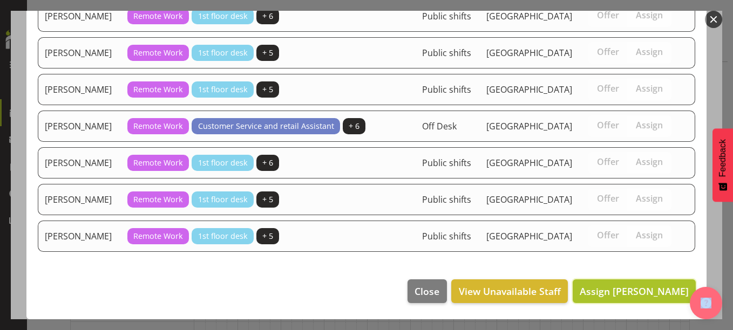
click at [593, 290] on span "Assign Catherine Wilson" at bounding box center [634, 291] width 109 height 13
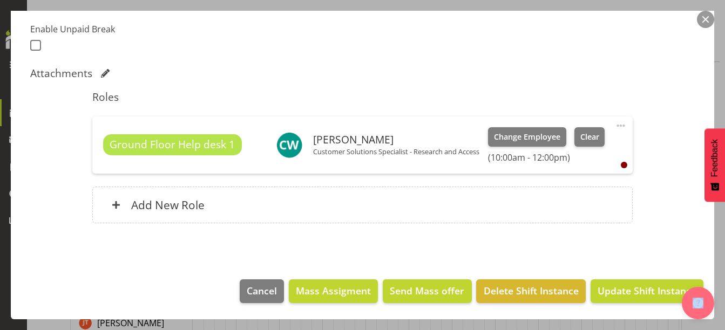
scroll to position [378, 0]
click at [643, 284] on span "Update Shift Instance" at bounding box center [646, 291] width 99 height 14
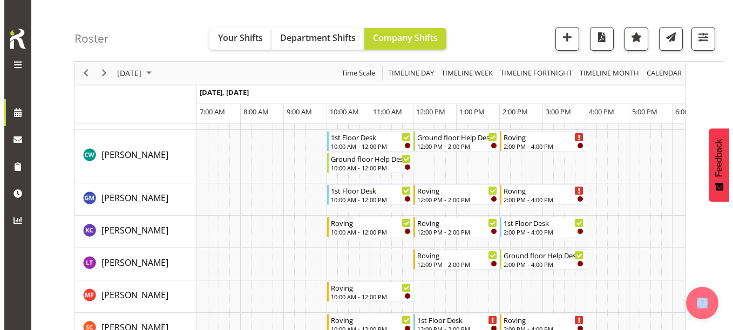
scroll to position [54, 0]
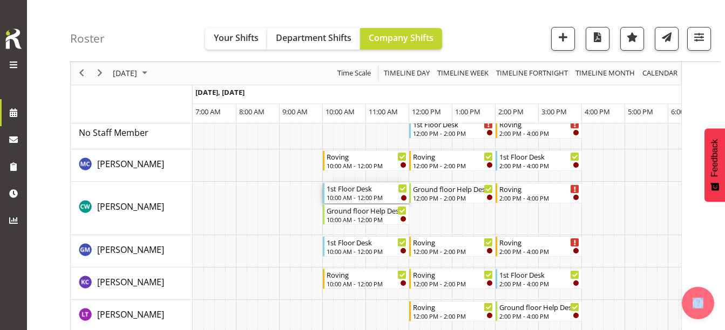
click at [357, 189] on div "1st Floor Desk" at bounding box center [366, 188] width 80 height 11
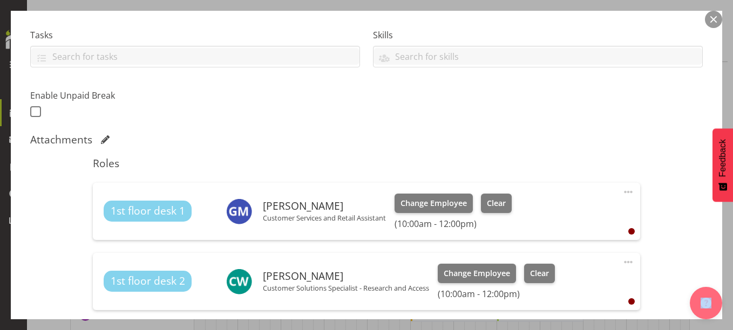
scroll to position [270, 0]
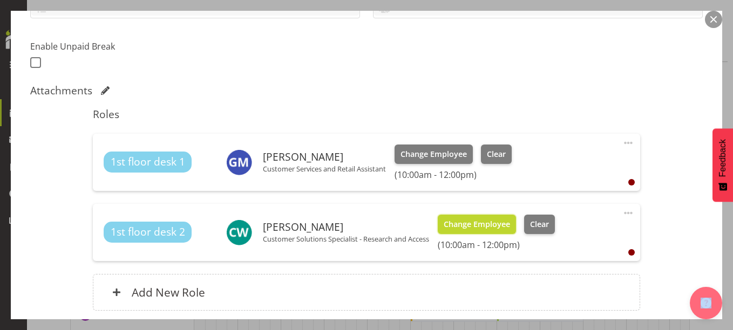
click at [489, 226] on span "Change Employee" at bounding box center [477, 225] width 66 height 12
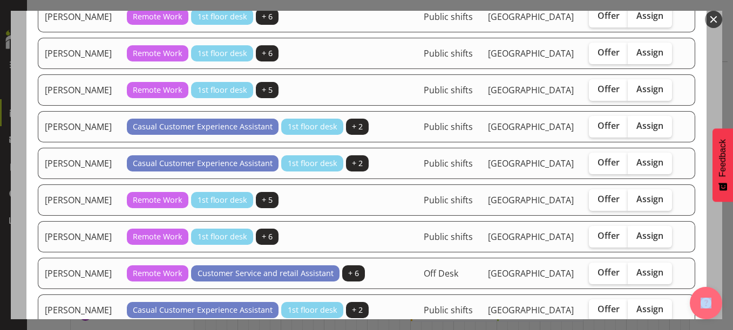
scroll to position [809, 0]
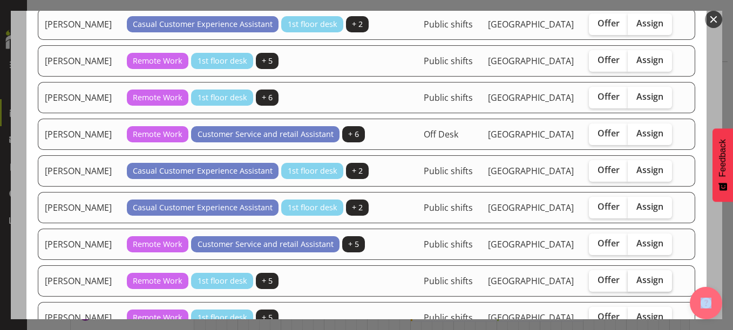
click at [640, 282] on span "Assign" at bounding box center [649, 280] width 27 height 11
click at [635, 282] on input "Assign" at bounding box center [631, 280] width 7 height 7
checkbox input "true"
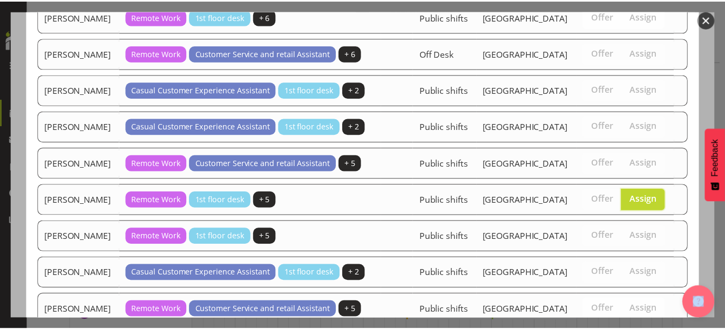
scroll to position [1001, 0]
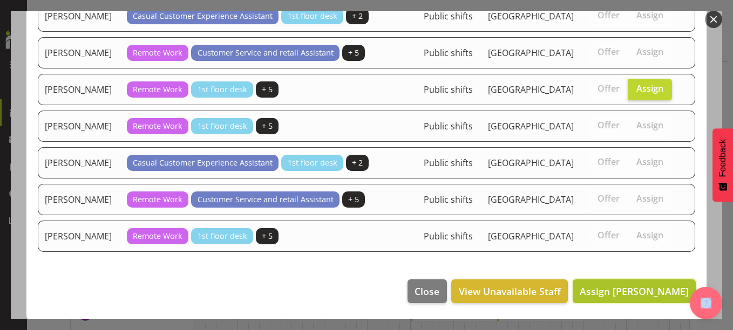
click at [639, 293] on span "Assign Samuel Carter" at bounding box center [634, 291] width 109 height 13
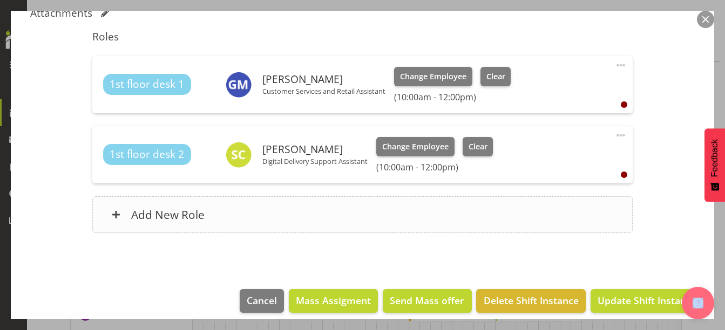
scroll to position [357, 0]
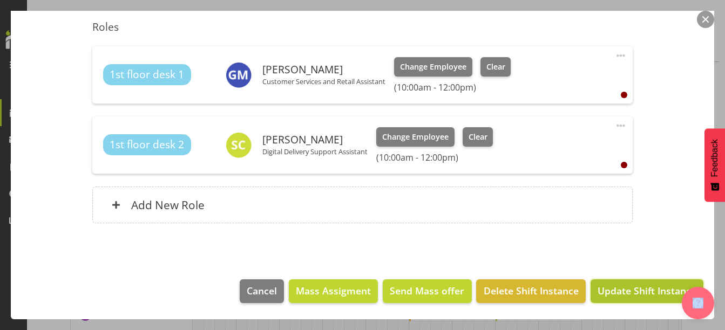
click at [628, 291] on span "Update Shift Instance" at bounding box center [646, 291] width 99 height 14
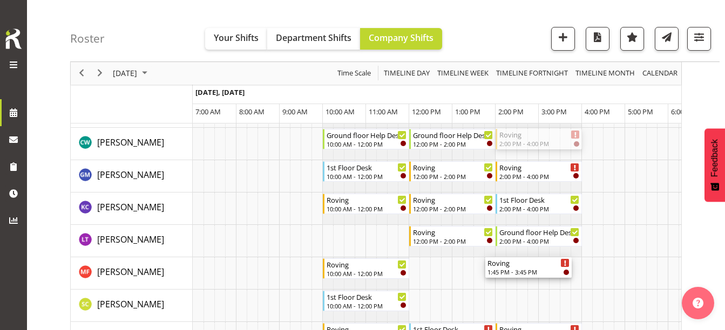
scroll to position [162, 0]
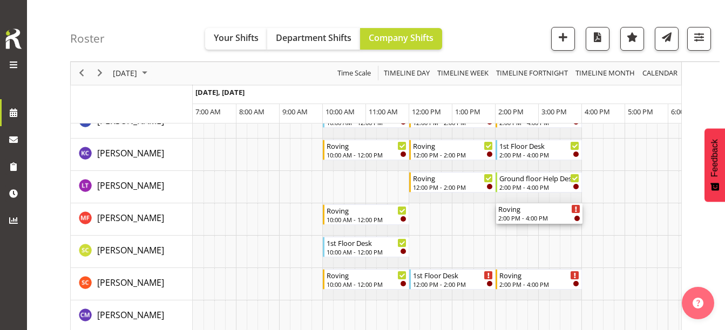
drag, startPoint x: 544, startPoint y: 138, endPoint x: 525, endPoint y: 227, distance: 91.7
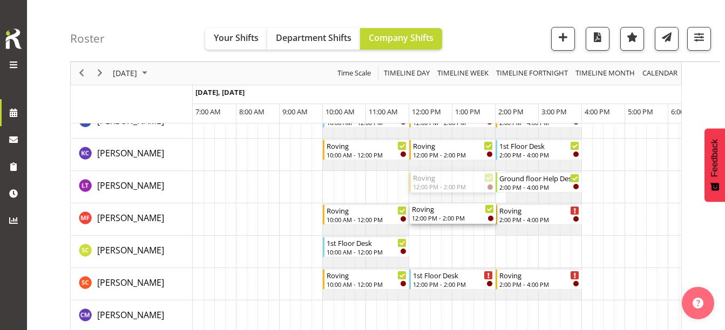
drag, startPoint x: 459, startPoint y: 183, endPoint x: 457, endPoint y: 227, distance: 44.3
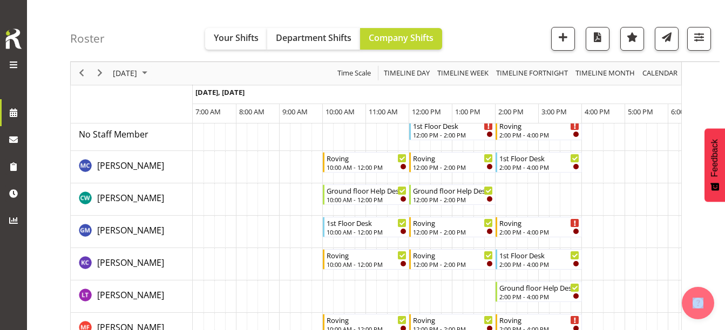
scroll to position [108, 0]
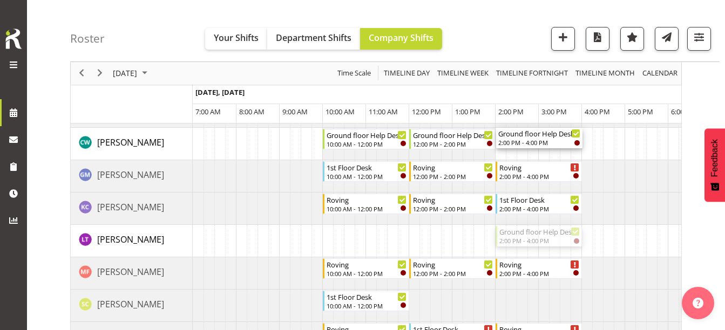
drag, startPoint x: 532, startPoint y: 237, endPoint x: 536, endPoint y: 153, distance: 84.8
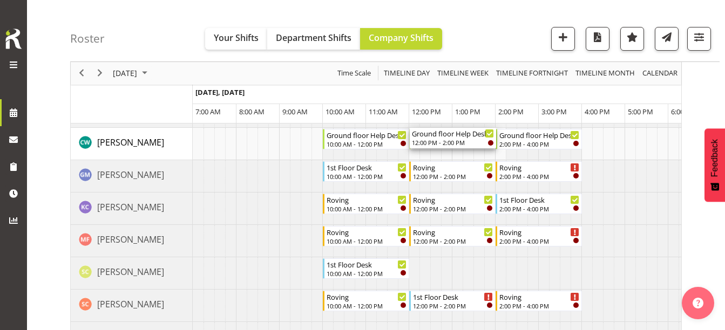
drag, startPoint x: 426, startPoint y: 189, endPoint x: 431, endPoint y: 145, distance: 44.5
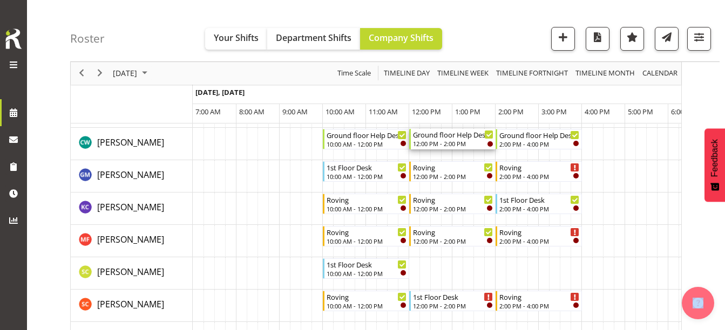
click at [446, 137] on div "Ground floor Help Desk" at bounding box center [453, 134] width 80 height 11
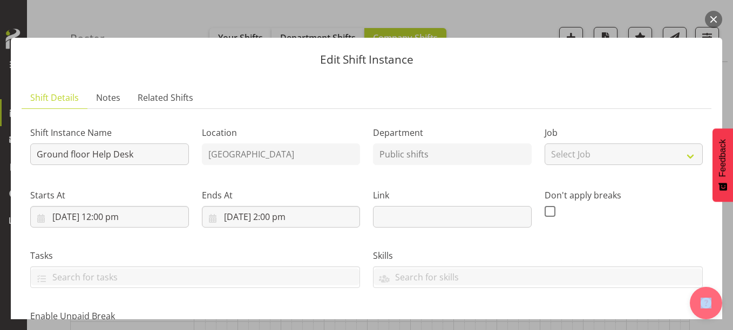
click at [710, 18] on button "button" at bounding box center [713, 19] width 17 height 17
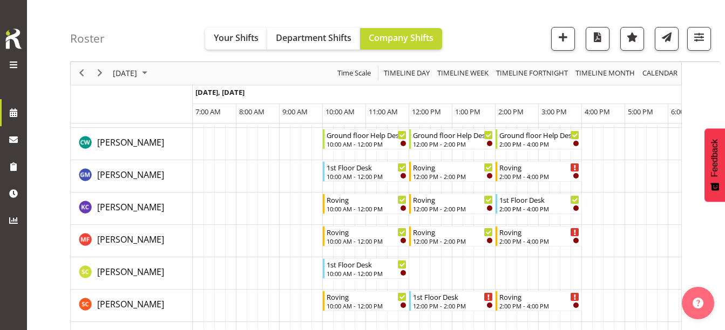
click at [492, 13] on div "Roster Your Shifts Department Shifts Company Shifts All Locations Clear Bluff L…" at bounding box center [394, 31] width 649 height 62
click at [137, 76] on span "September 20, 2025" at bounding box center [125, 73] width 26 height 13
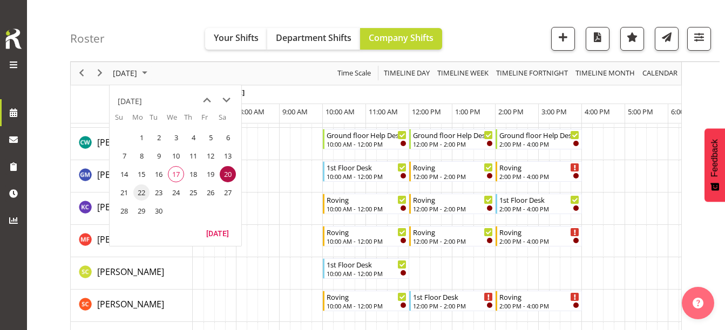
click at [134, 194] on span "22" at bounding box center [141, 193] width 16 height 16
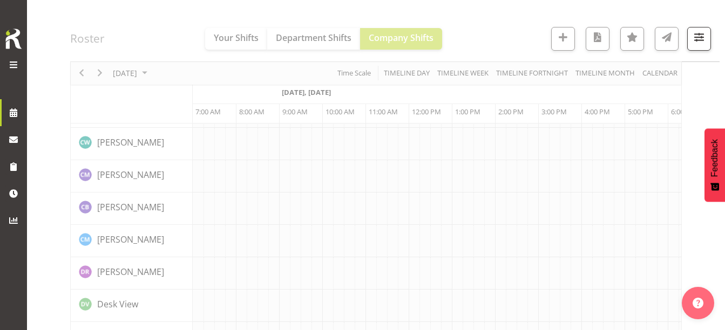
scroll to position [0, 86]
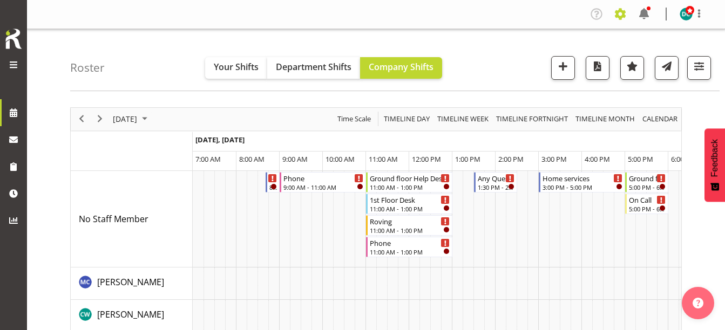
click at [619, 14] on span at bounding box center [619, 13] width 17 height 17
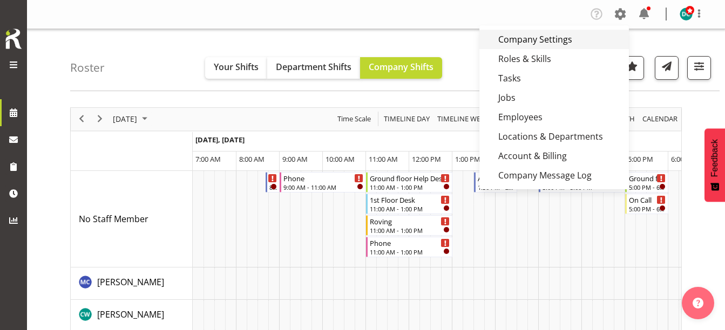
click at [572, 40] on link "Company Settings" at bounding box center [553, 39] width 149 height 19
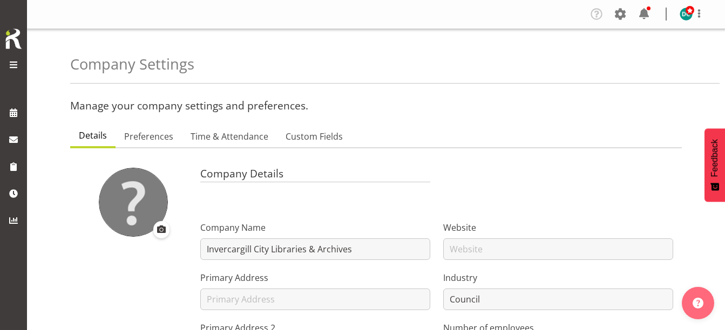
select select "[DATE]"
select select "1_day_before"
click at [150, 141] on span "Preferences" at bounding box center [148, 136] width 49 height 13
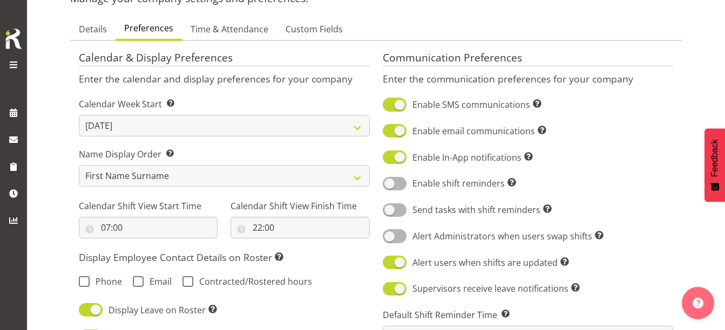
scroll to position [108, 0]
click at [123, 231] on input "07:00" at bounding box center [148, 227] width 139 height 22
click at [150, 256] on select "00 01 02 03 04 05 06 07 08 09 10 11 12 13 14 15 16 17 18 19 20 21 22 23" at bounding box center [152, 255] width 24 height 22
select select "8"
click at [140, 244] on select "00 01 02 03 04 05 06 07 08 09 10 11 12 13 14 15 16 17 18 19 20 21 22 23" at bounding box center [152, 255] width 24 height 22
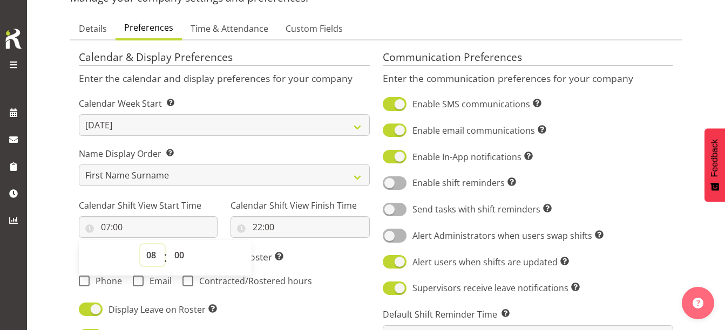
type input "08:00"
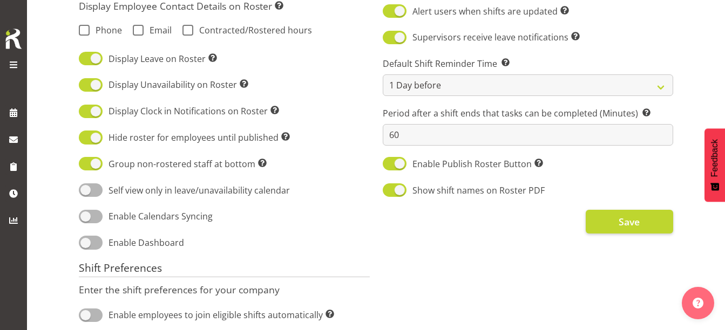
scroll to position [378, 0]
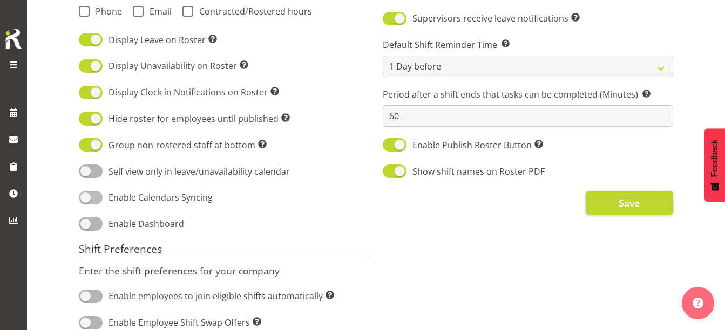
click at [91, 195] on span at bounding box center [91, 197] width 24 height 13
click at [86, 195] on input "Enable Calendars Syncing" at bounding box center [82, 197] width 7 height 7
checkbox input "true"
click at [322, 213] on div "Calendar & Display Preferences Enter the calendar and display preferences for y…" at bounding box center [224, 233] width 304 height 921
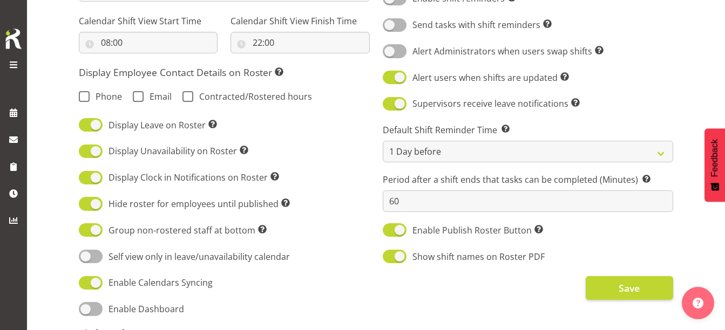
scroll to position [274, 0]
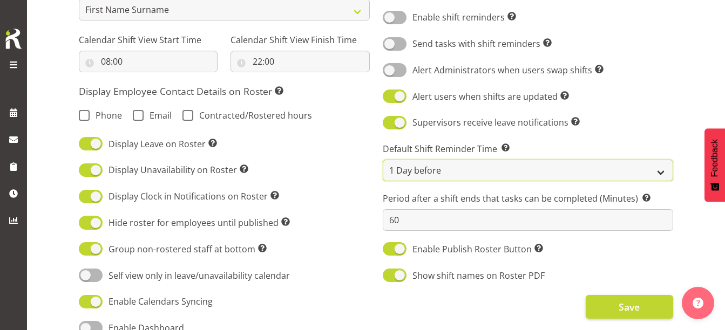
click at [580, 173] on select "Same Day (6am) Same Day (8am) Same Day (10am) 1 Day before 2 Days before" at bounding box center [528, 171] width 291 height 22
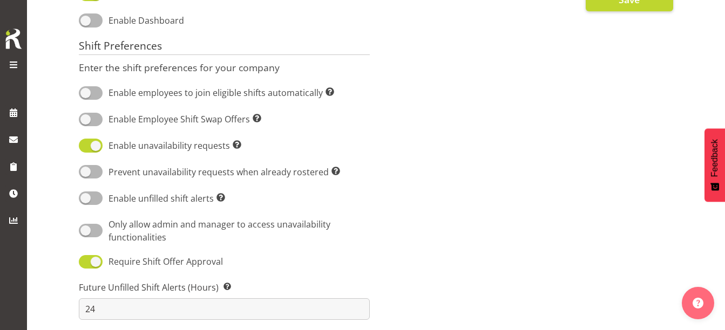
scroll to position [486, 0]
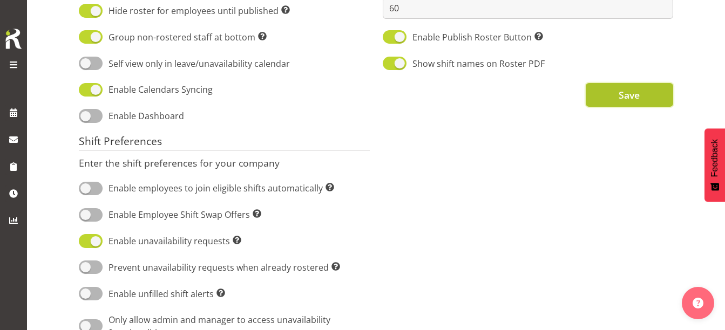
click at [637, 101] on span "Save" at bounding box center [628, 95] width 21 height 14
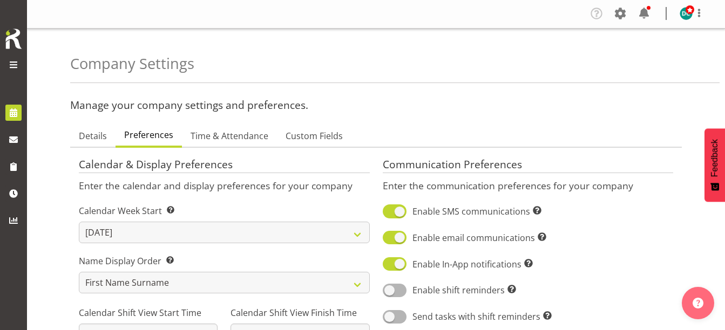
scroll to position [0, 0]
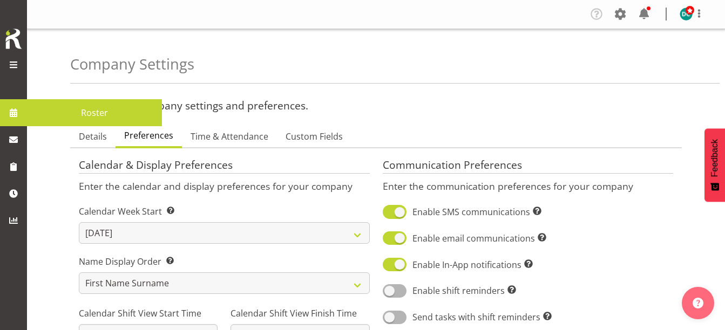
click at [78, 111] on span "Roster" at bounding box center [94, 113] width 124 height 16
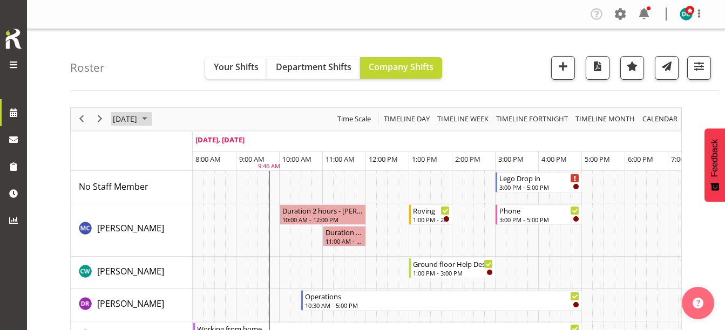
click at [138, 117] on span "[DATE]" at bounding box center [125, 118] width 26 height 13
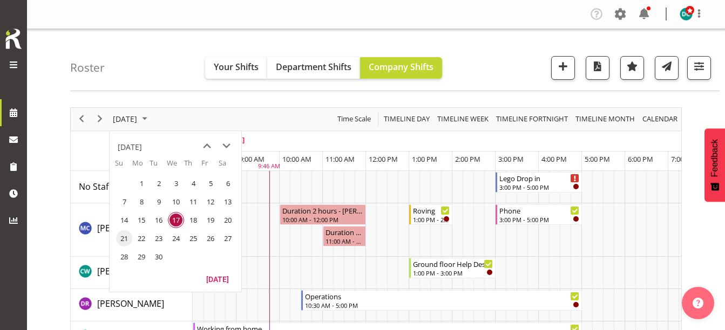
click at [123, 234] on span "21" at bounding box center [124, 238] width 16 height 16
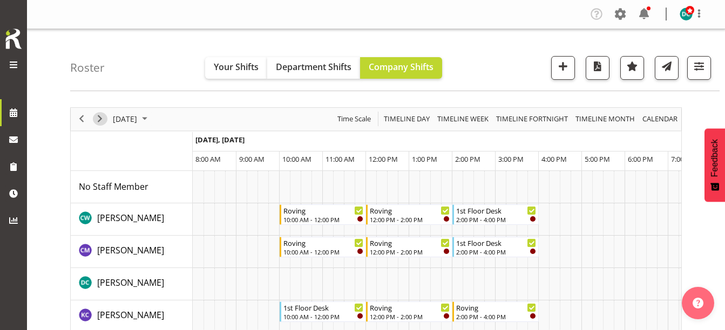
click at [100, 117] on span "Next" at bounding box center [99, 118] width 13 height 13
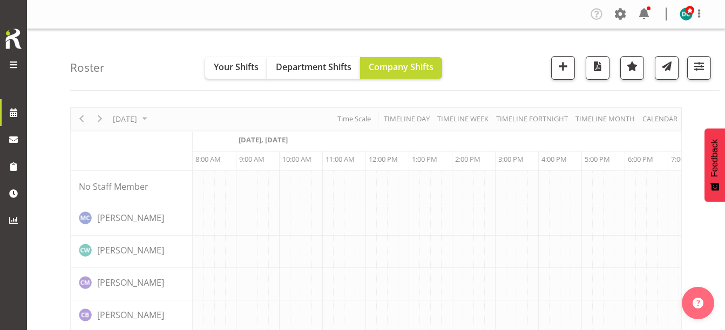
scroll to position [0, 43]
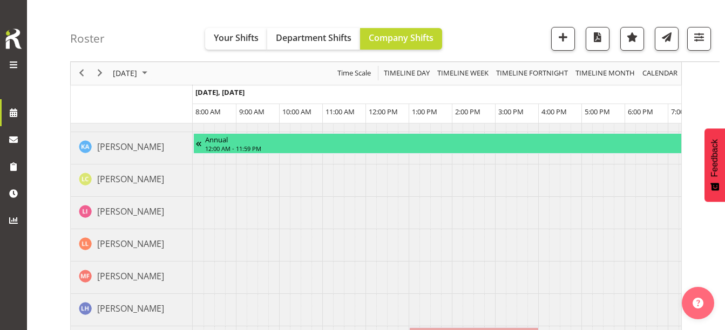
scroll to position [1079, 0]
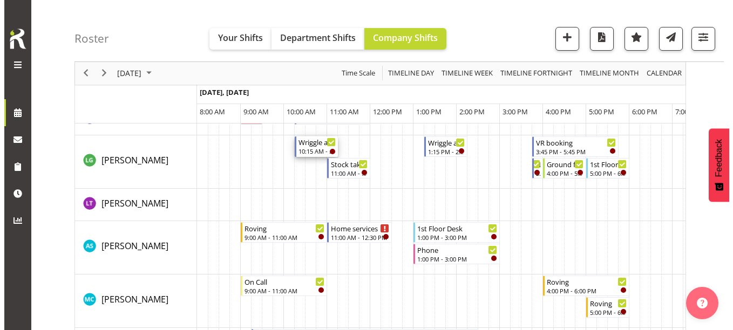
scroll to position [486, 0]
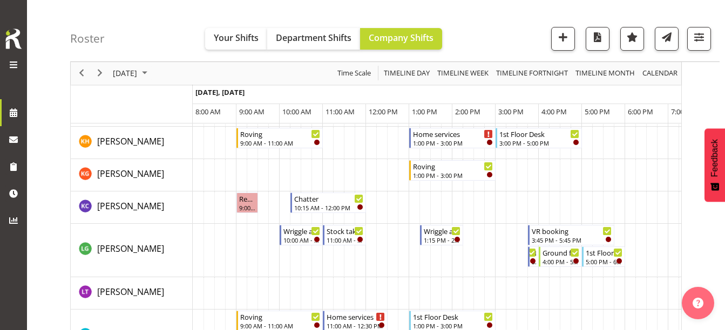
click at [294, 235] on td "Timeline Day of September 22, 2025" at bounding box center [295, 250] width 11 height 53
click at [300, 239] on div "10:00 AM - 11:00 AM" at bounding box center [301, 239] width 37 height 9
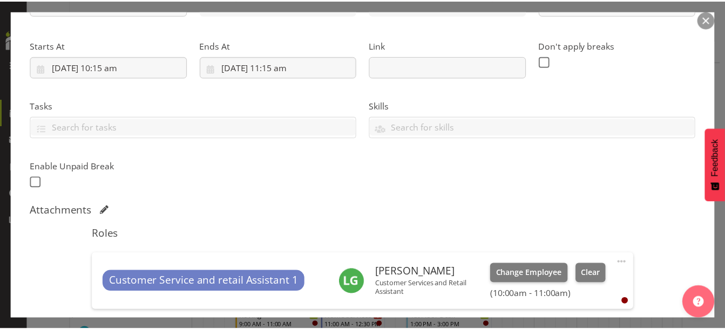
scroll to position [270, 0]
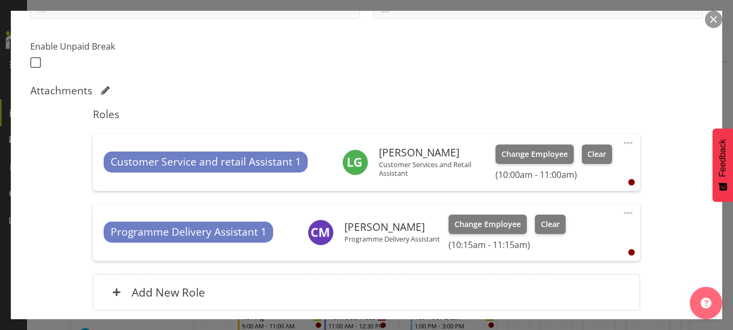
click at [622, 142] on span at bounding box center [628, 143] width 13 height 13
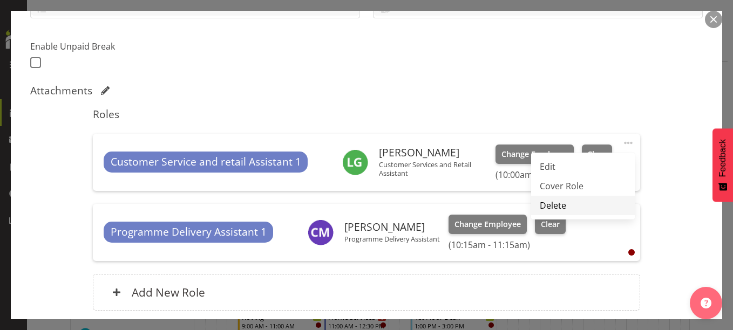
click at [543, 204] on link "Delete" at bounding box center [583, 205] width 104 height 19
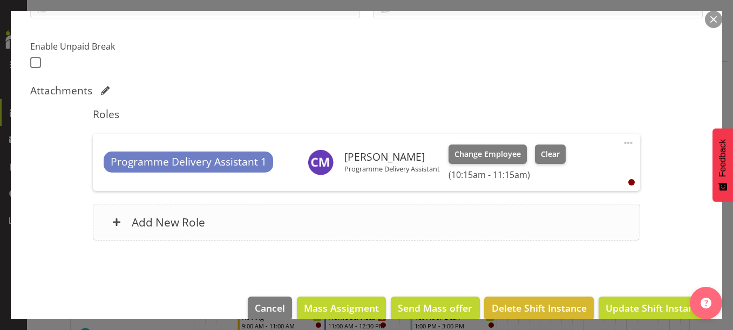
click at [181, 236] on div "Add New Role" at bounding box center [366, 222] width 547 height 37
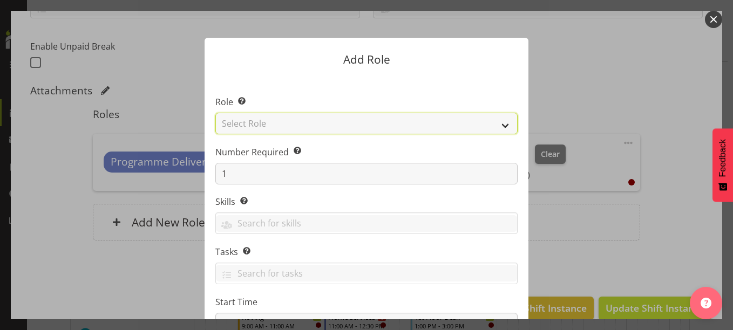
click at [278, 125] on select "Select Role 1st floor desk AQ operator Business Support Team member Casual Cust…" at bounding box center [366, 124] width 302 height 22
select select "1533"
click at [215, 113] on select "Select Role 1st floor desk AQ operator Business Support Team member Casual Cust…" at bounding box center [366, 124] width 302 height 22
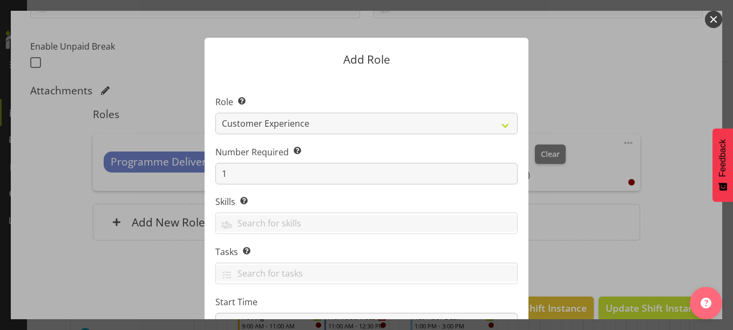
click at [649, 94] on div at bounding box center [366, 165] width 733 height 330
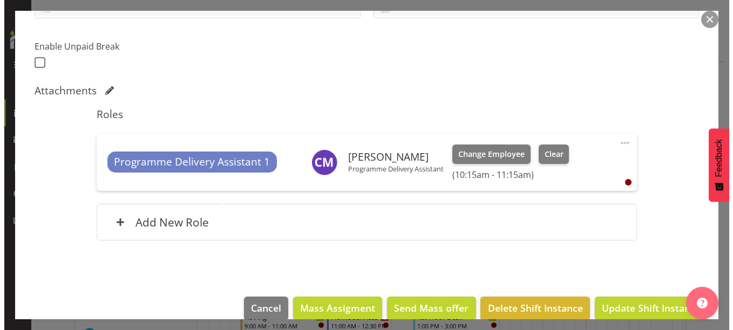
scroll to position [287, 0]
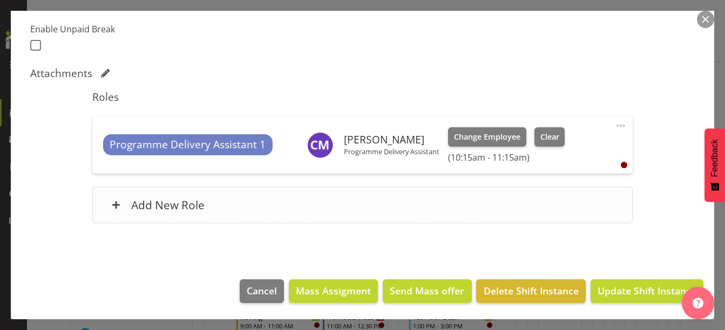
click at [217, 217] on div "Add New Role" at bounding box center [362, 205] width 541 height 37
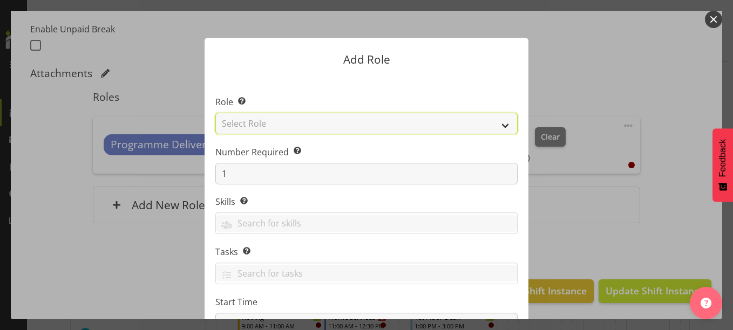
click at [349, 124] on select "Select Role 1st floor desk AQ operator Business Support Team member Casual Cust…" at bounding box center [366, 124] width 302 height 22
select select "1533"
click at [215, 113] on select "Select Role 1st floor desk AQ operator Business Support Team member Casual Cust…" at bounding box center [366, 124] width 302 height 22
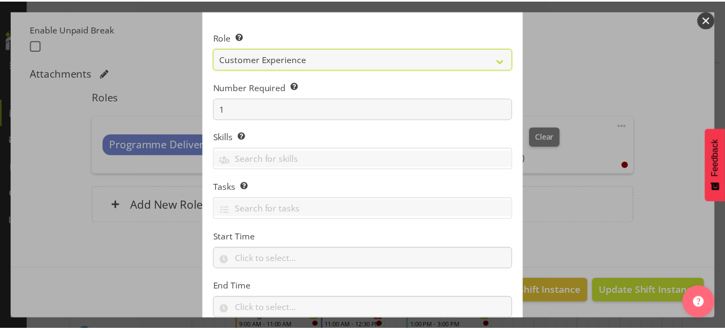
scroll to position [138, 0]
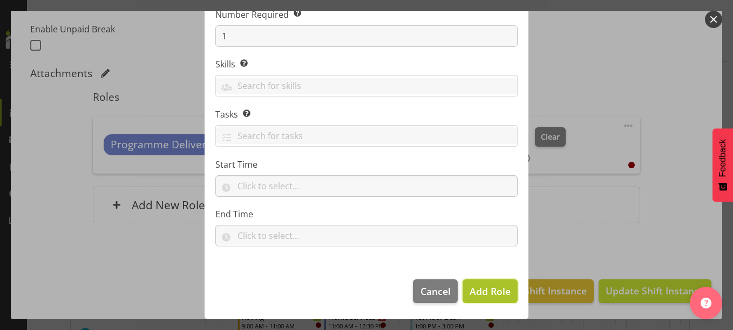
click at [501, 291] on span "Add Role" at bounding box center [490, 291] width 41 height 13
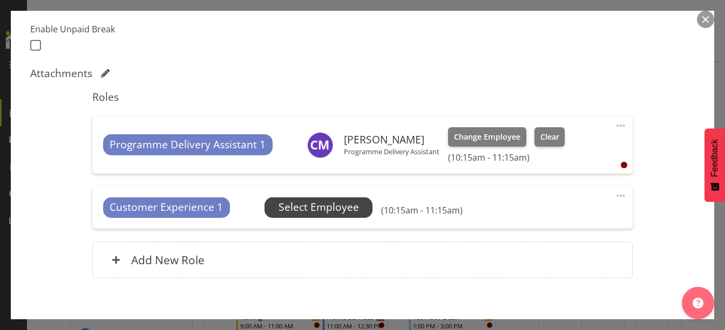
click at [300, 206] on span "Select Employee" at bounding box center [318, 208] width 80 height 16
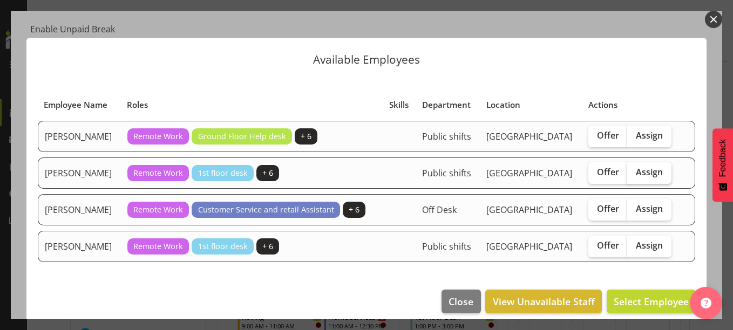
click at [653, 165] on label "Assign" at bounding box center [649, 173] width 44 height 22
click at [634, 169] on input "Assign" at bounding box center [630, 172] width 7 height 7
checkbox input "true"
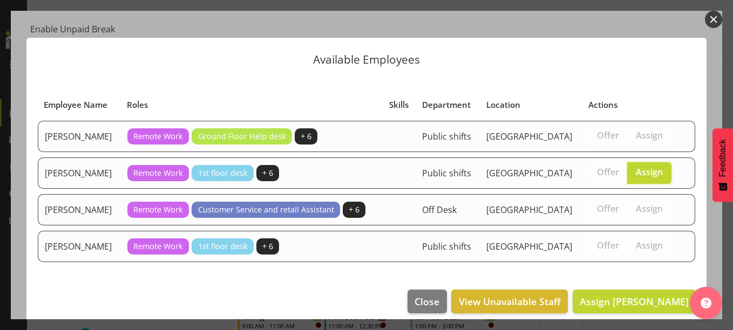
click at [632, 316] on footer "Close View Unavailable Staff Assign Lynette Lockett" at bounding box center [366, 304] width 680 height 51
click at [630, 298] on span "Assign Lynette Lockett" at bounding box center [634, 301] width 109 height 13
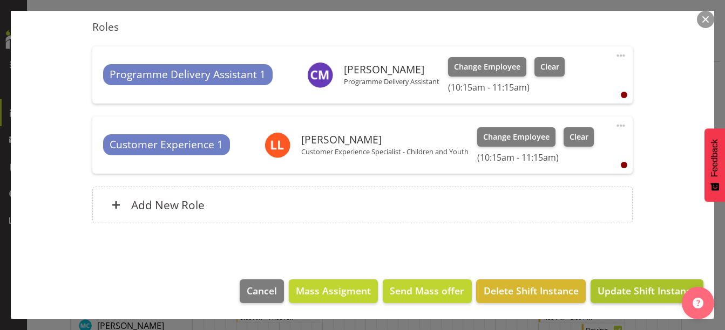
scroll to position [594, 0]
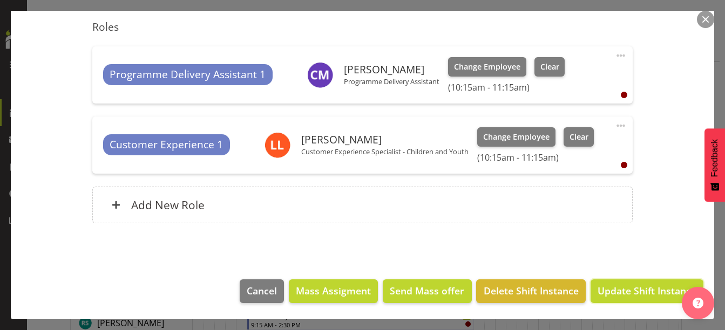
click at [621, 288] on span "Update Shift Instance" at bounding box center [646, 291] width 99 height 14
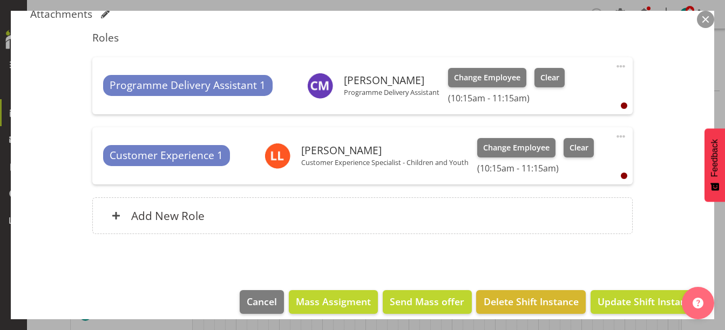
scroll to position [357, 0]
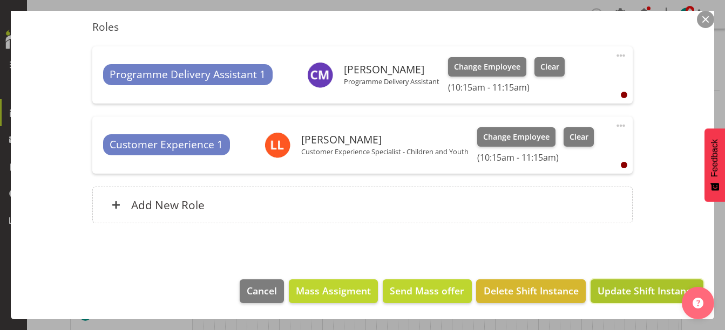
click at [636, 295] on span "Update Shift Instance" at bounding box center [646, 291] width 99 height 14
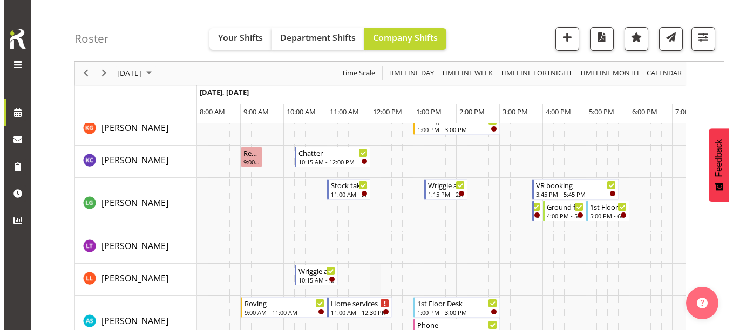
scroll to position [486, 0]
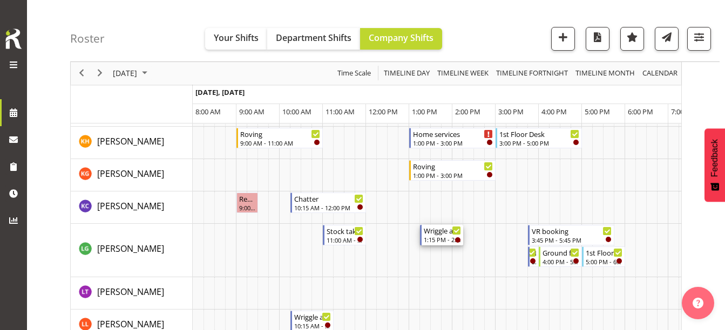
click at [441, 238] on div "1:15 PM - 2:15 PM" at bounding box center [442, 239] width 37 height 9
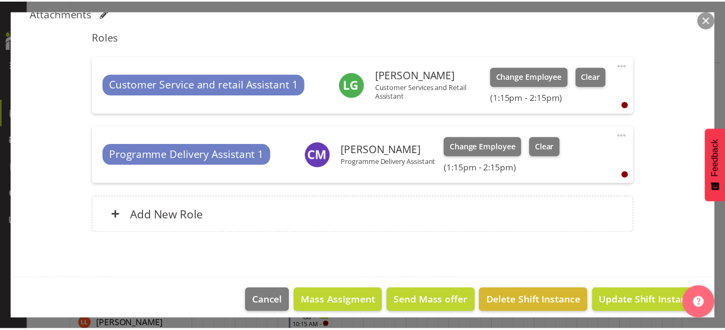
scroll to position [357, 0]
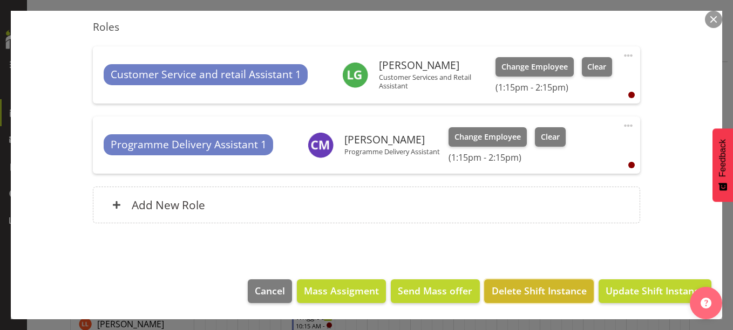
click at [525, 291] on span "Delete Shift Instance" at bounding box center [539, 291] width 95 height 14
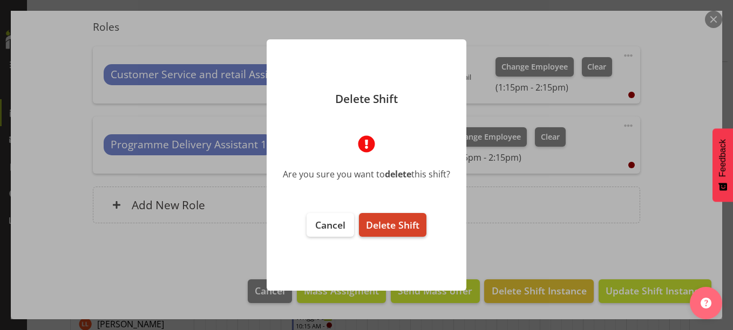
click at [400, 223] on span "Delete Shift" at bounding box center [392, 225] width 53 height 13
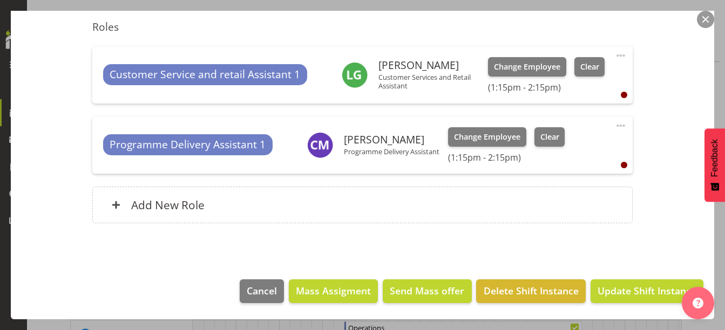
scroll to position [216, 0]
click at [702, 18] on button "button" at bounding box center [705, 19] width 17 height 17
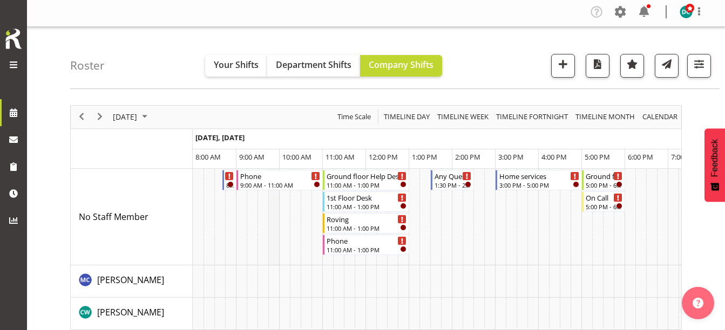
scroll to position [0, 0]
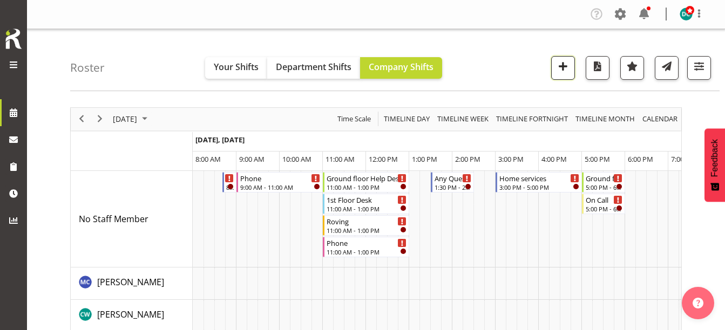
click at [559, 66] on span "button" at bounding box center [563, 66] width 14 height 14
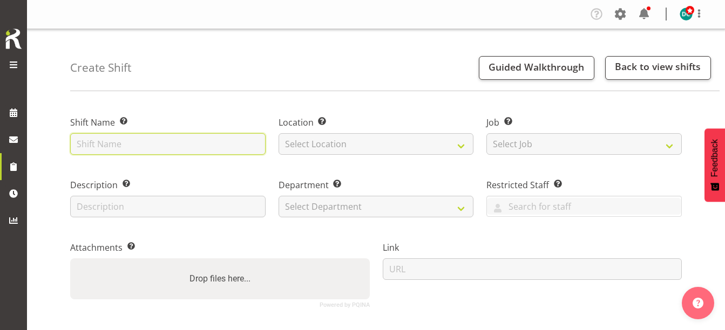
click at [140, 141] on input "text" at bounding box center [167, 144] width 195 height 22
type input "d"
type input "Digi drop in"
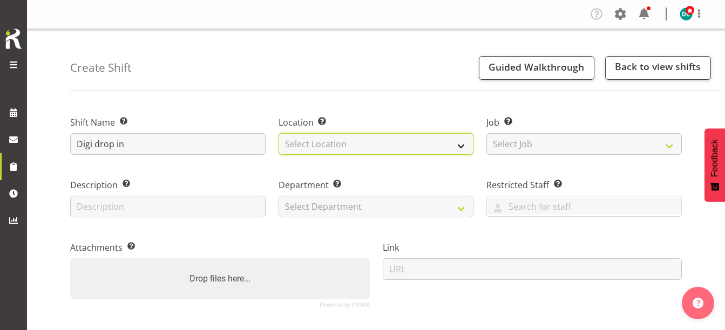
click at [330, 142] on select "Select Location [GEOGRAPHIC_DATA] [GEOGRAPHIC_DATA]" at bounding box center [375, 144] width 195 height 22
select select "1276"
click at [278, 133] on select "Select Location [GEOGRAPHIC_DATA] [GEOGRAPHIC_DATA]" at bounding box center [375, 144] width 195 height 22
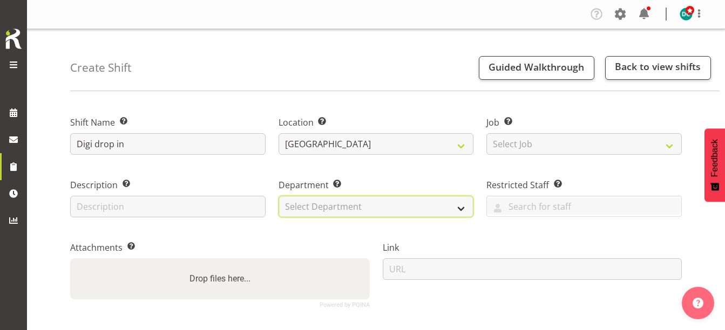
click at [329, 200] on select "Select Department Off Desk Public shifts" at bounding box center [375, 207] width 195 height 22
select select "921"
click at [278, 196] on select "Select Department Off Desk Public shifts" at bounding box center [375, 207] width 195 height 22
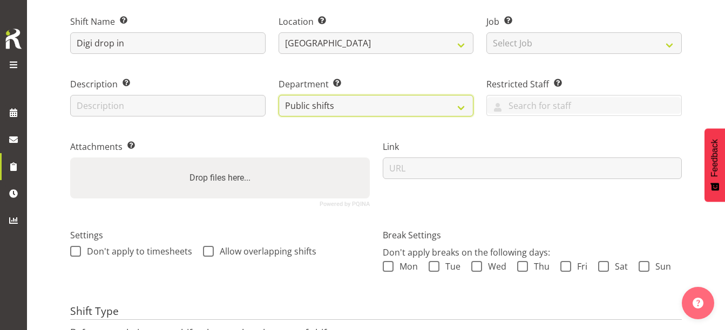
scroll to position [108, 0]
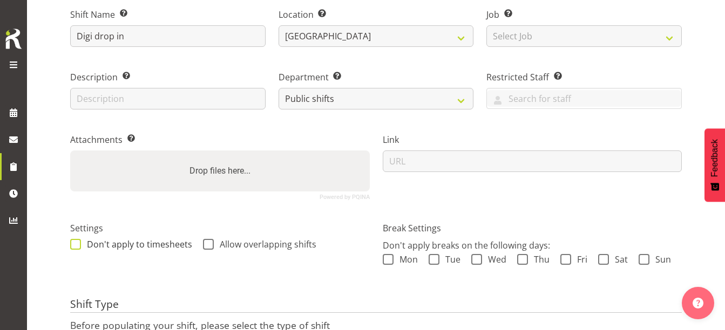
click at [76, 240] on span at bounding box center [75, 244] width 11 height 11
click at [76, 241] on input "Don't apply to timesheets" at bounding box center [73, 244] width 7 height 7
checkbox input "true"
click at [207, 240] on span at bounding box center [208, 244] width 11 height 11
click at [207, 241] on input "Allow overlapping shifts" at bounding box center [206, 244] width 7 height 7
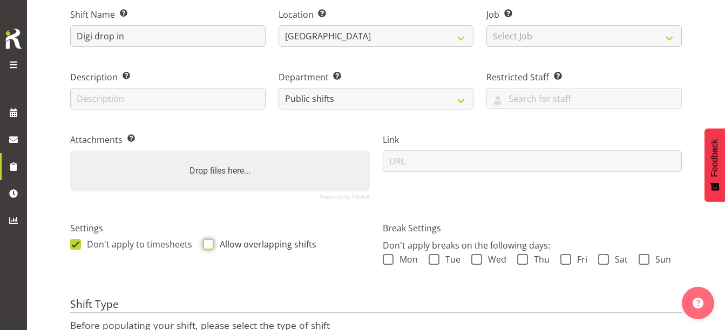
checkbox input "true"
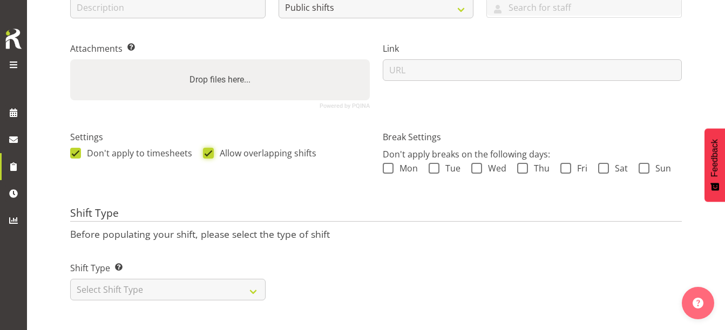
scroll to position [209, 0]
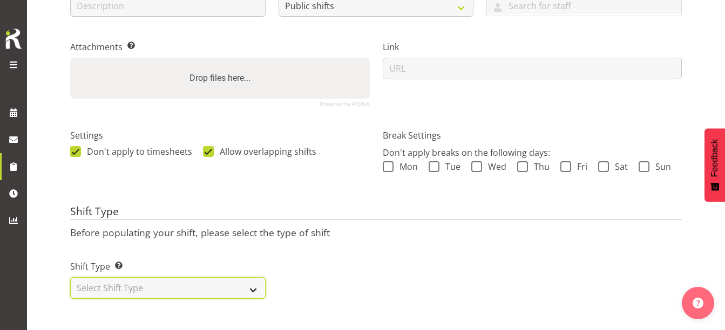
click at [97, 278] on select "Select Shift Type One Off Shift Recurring Shift Rotating Shift" at bounding box center [167, 288] width 195 height 22
select select "rotating"
click at [70, 277] on select "Select Shift Type One Off Shift Recurring Shift Rotating Shift" at bounding box center [167, 288] width 195 height 22
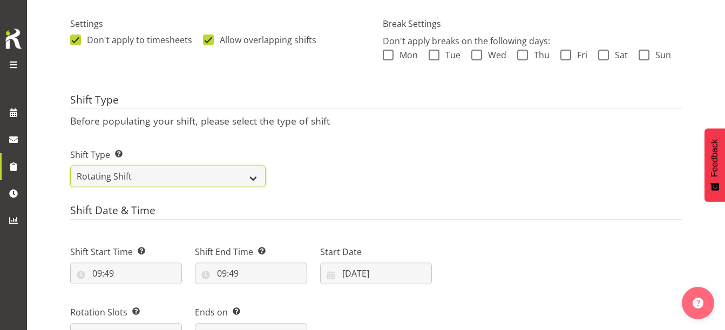
scroll to position [317, 0]
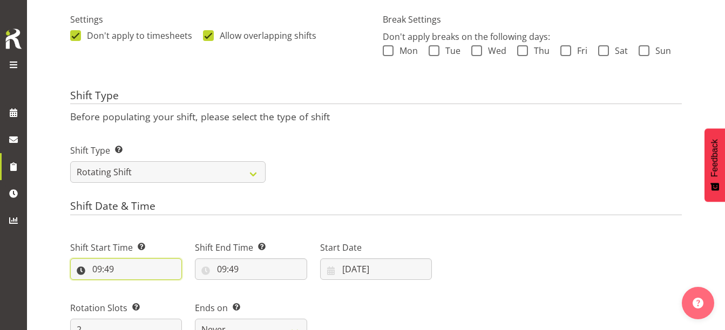
click at [100, 271] on input "09:49" at bounding box center [126, 269] width 112 height 22
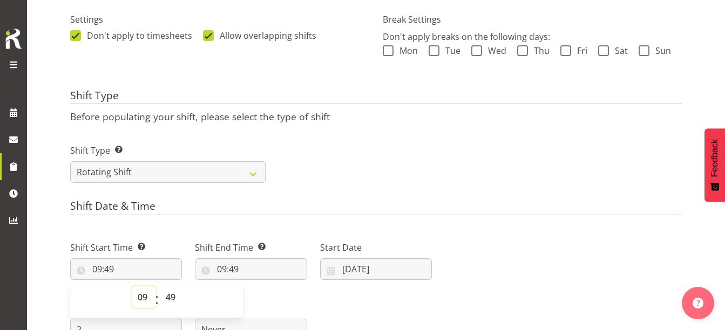
click at [144, 301] on select "00 01 02 03 04 05 06 07 08 09 10 11 12 13 14 15 16 17 18 19 20 21 22 23" at bounding box center [144, 298] width 24 height 22
select select "14"
click at [132, 287] on select "00 01 02 03 04 05 06 07 08 09 10 11 12 13 14 15 16 17 18 19 20 21 22 23" at bounding box center [144, 298] width 24 height 22
type input "14:49"
click at [172, 295] on select "00 01 02 03 04 05 06 07 08 09 10 11 12 13 14 15 16 17 18 19 20 21 22 23 24 25 2…" at bounding box center [172, 298] width 24 height 22
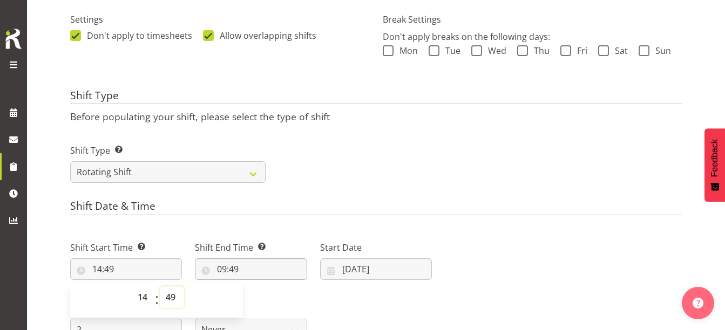
select select "0"
type input "14:00"
click at [221, 268] on input "09:49" at bounding box center [251, 269] width 112 height 22
click at [264, 299] on select "00 01 02 03 04 05 06 07 08 09 10 11 12 13 14 15 16 17 18 19 20 21 22 23" at bounding box center [268, 298] width 24 height 22
select select "16"
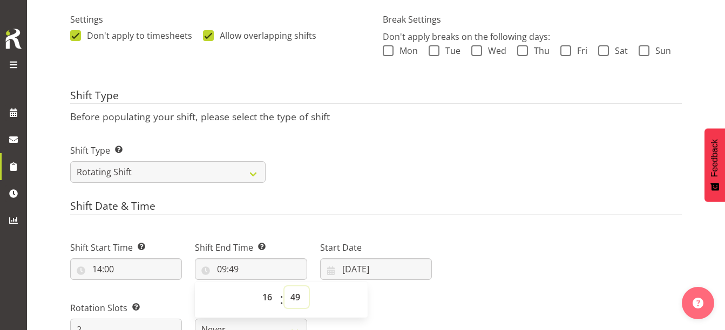
type input "16:49"
click at [292, 295] on select "00 01 02 03 04 05 06 07 08 09 10 11 12 13 14 15 16 17 18 19 20 21 22 23 24 25 2…" at bounding box center [296, 298] width 24 height 22
select select "0"
type input "16:00"
click at [344, 272] on input "[DATE]" at bounding box center [376, 269] width 112 height 22
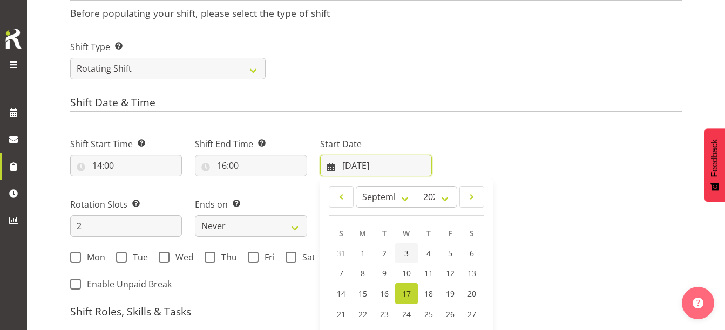
scroll to position [425, 0]
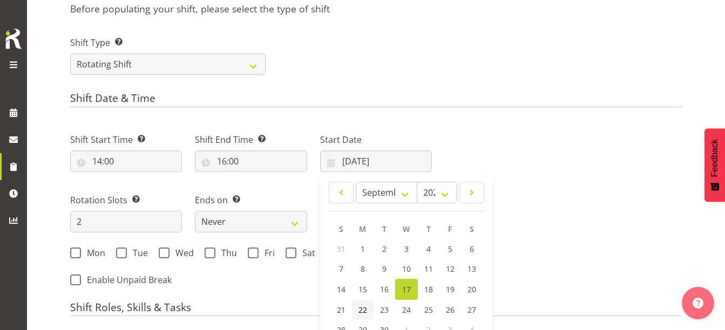
click at [360, 308] on span "22" at bounding box center [362, 310] width 9 height 10
type input "[DATE]"
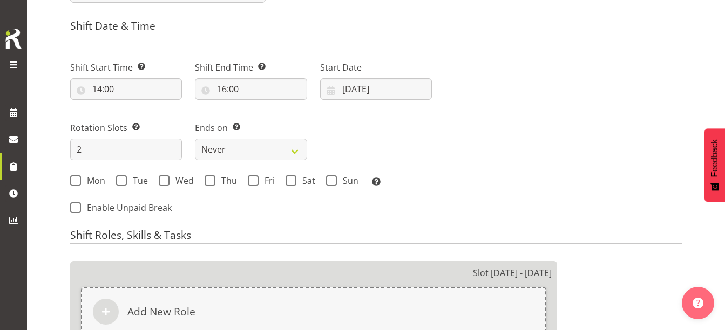
scroll to position [371, 0]
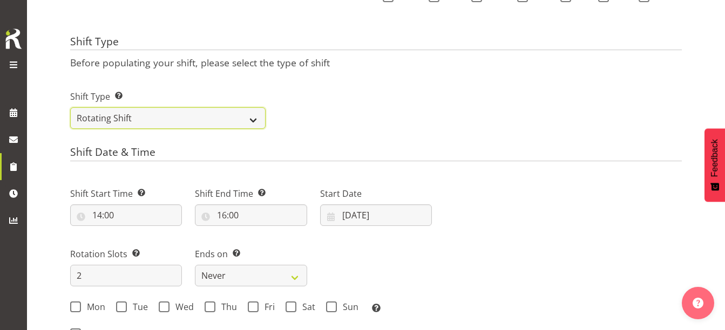
click at [114, 117] on select "One Off Shift Recurring Shift Rotating Shift" at bounding box center [167, 118] width 195 height 22
click at [70, 107] on select "One Off Shift Recurring Shift Rotating Shift" at bounding box center [167, 118] width 195 height 22
click at [96, 120] on select "One Off Shift Recurring Shift Rotating Shift" at bounding box center [167, 118] width 195 height 22
select select "rotating"
click at [70, 107] on select "One Off Shift Recurring Shift Rotating Shift" at bounding box center [167, 118] width 195 height 22
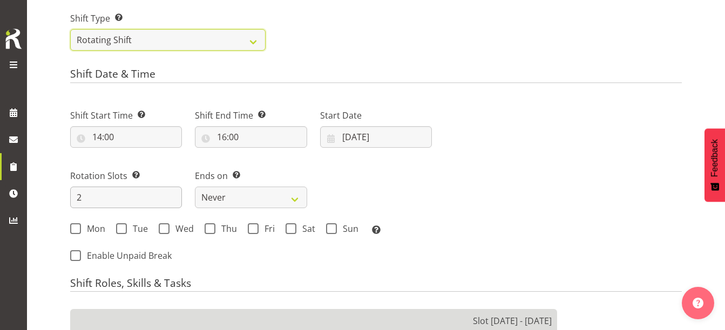
scroll to position [533, 0]
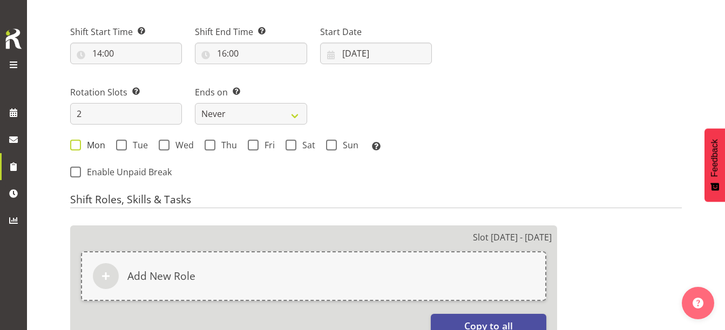
click at [74, 147] on span at bounding box center [75, 145] width 11 height 11
click at [74, 147] on input "Mon" at bounding box center [73, 144] width 7 height 7
checkbox input "true"
click at [270, 115] on select "Never On Date" at bounding box center [251, 114] width 112 height 22
select select "date"
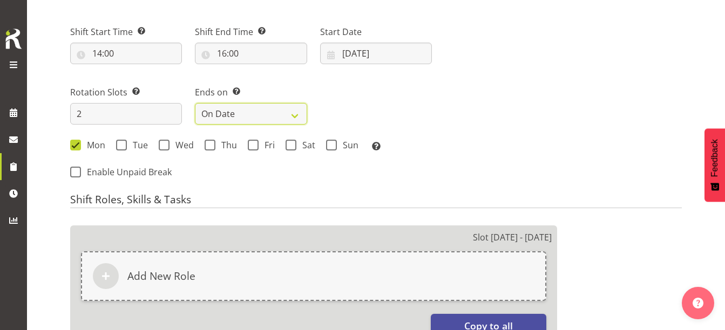
click at [195, 103] on select "Never On Date" at bounding box center [251, 114] width 112 height 22
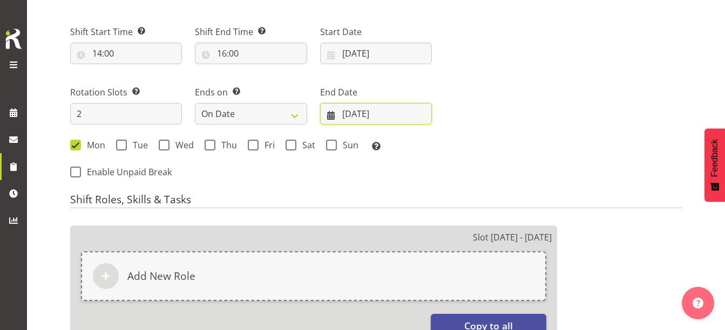
click at [411, 118] on input "[DATE]" at bounding box center [376, 114] width 112 height 22
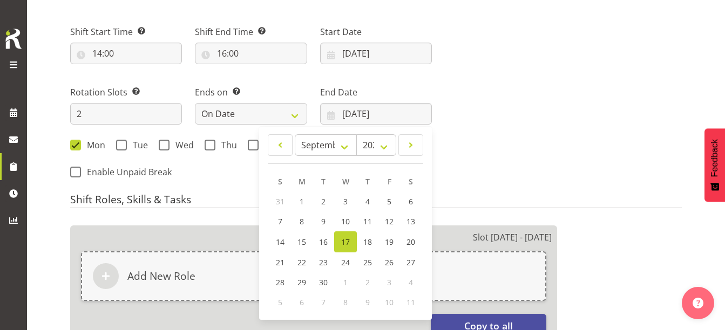
click at [384, 285] on div "3" at bounding box center [389, 283] width 22 height 20
click at [410, 283] on span "4" at bounding box center [411, 282] width 4 height 10
click at [404, 142] on link at bounding box center [410, 145] width 25 height 22
select select "9"
click at [412, 204] on span "4" at bounding box center [410, 201] width 4 height 10
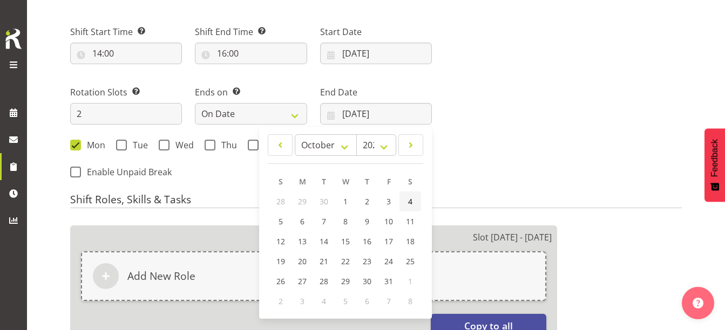
type input "[DATE]"
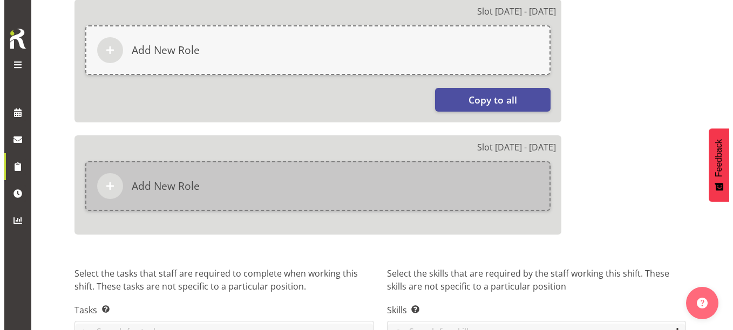
scroll to position [663, 0]
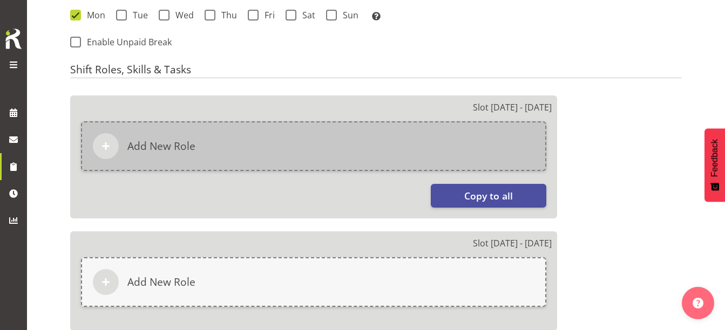
click at [244, 147] on div "Add New Role" at bounding box center [313, 146] width 465 height 50
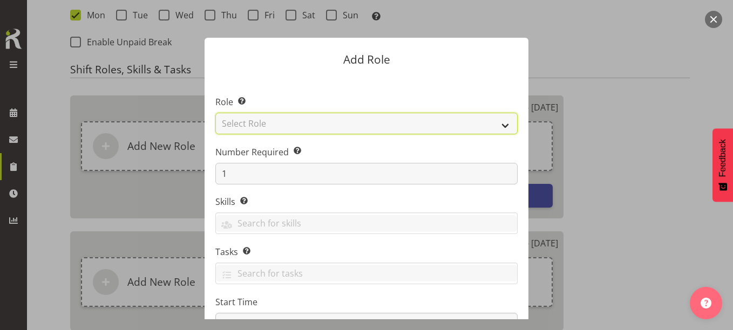
click at [281, 123] on select "Select Role 1st floor desk AQ operator Business Support Team member Casual Cust…" at bounding box center [366, 124] width 302 height 22
select select "1533"
click at [215, 113] on select "Select Role 1st floor desk AQ operator Business Support Team member Casual Cust…" at bounding box center [366, 124] width 302 height 22
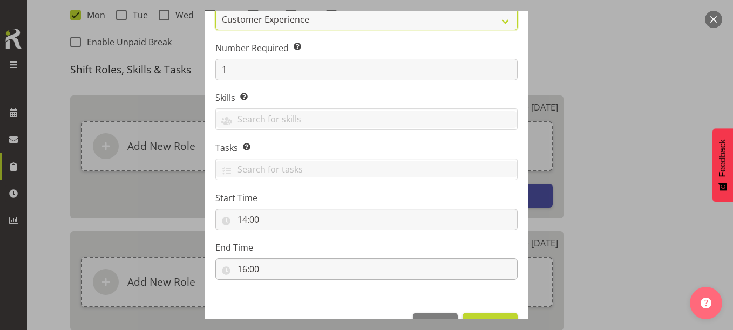
scroll to position [138, 0]
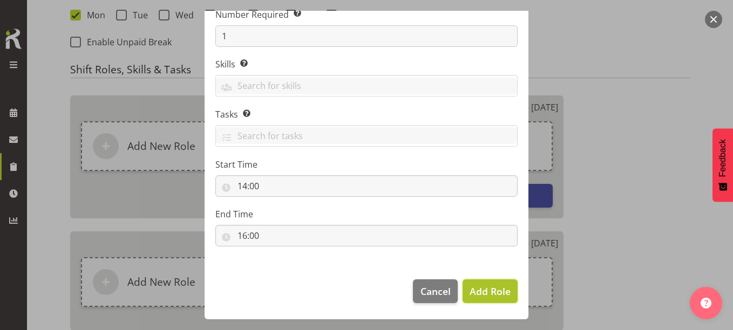
click at [487, 289] on span "Add Role" at bounding box center [490, 291] width 41 height 13
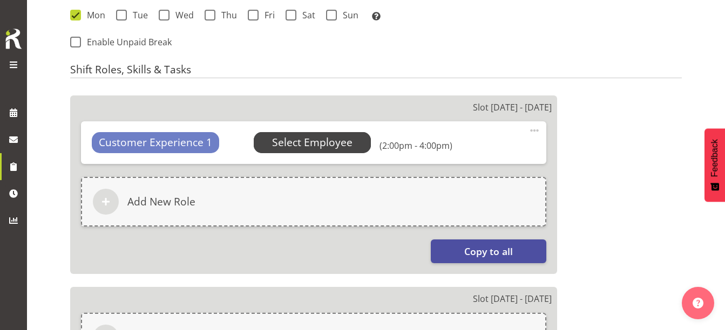
click at [315, 139] on span "Select Employee" at bounding box center [312, 143] width 80 height 16
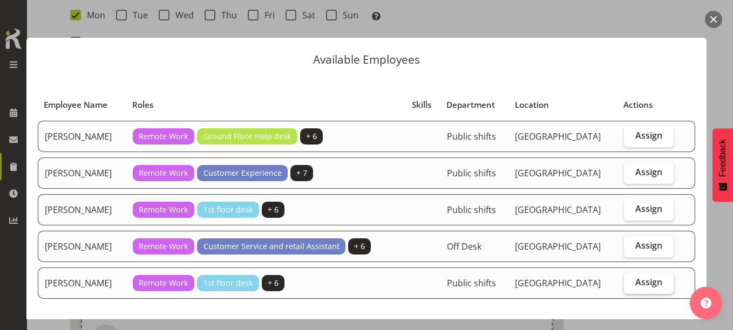
click at [636, 284] on span "Assign" at bounding box center [648, 282] width 27 height 11
click at [631, 284] on input "Assign" at bounding box center [627, 282] width 7 height 7
checkbox input "true"
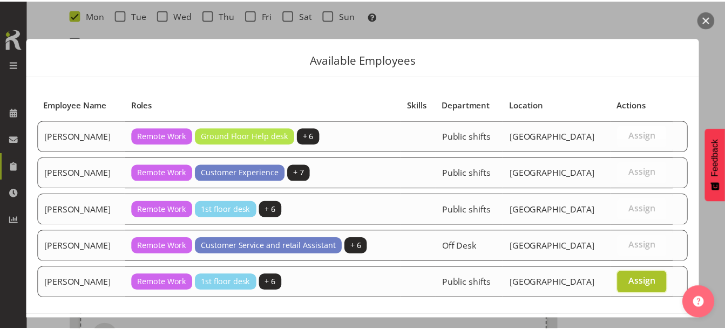
scroll to position [47, 0]
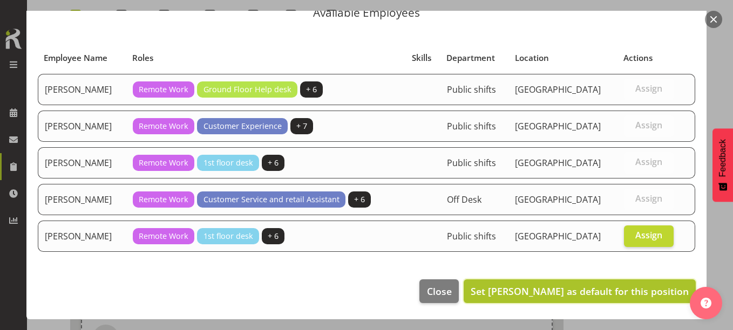
click at [614, 289] on span "Set Michelle Cunningham as default for this position" at bounding box center [580, 291] width 218 height 13
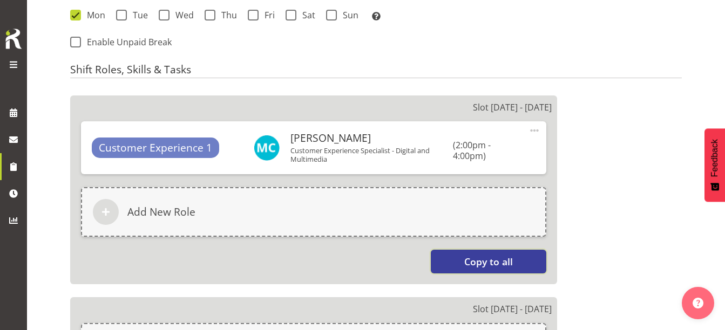
click at [519, 257] on button "Copy to all" at bounding box center [488, 262] width 115 height 24
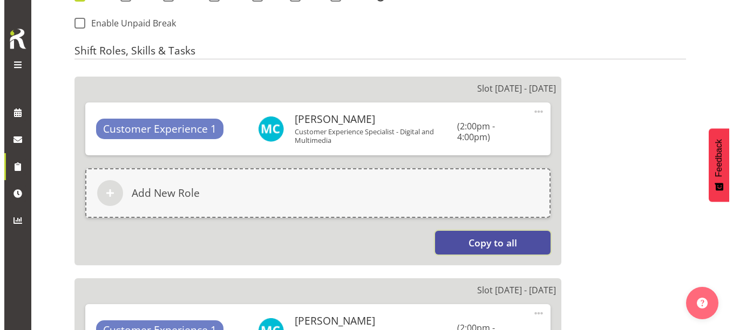
scroll to position [663, 0]
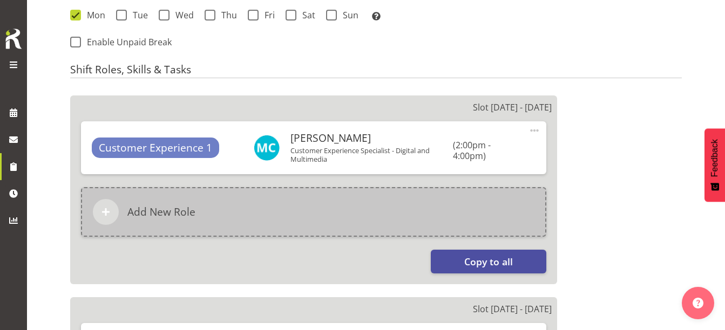
click at [213, 209] on div "Add New Role" at bounding box center [313, 212] width 465 height 50
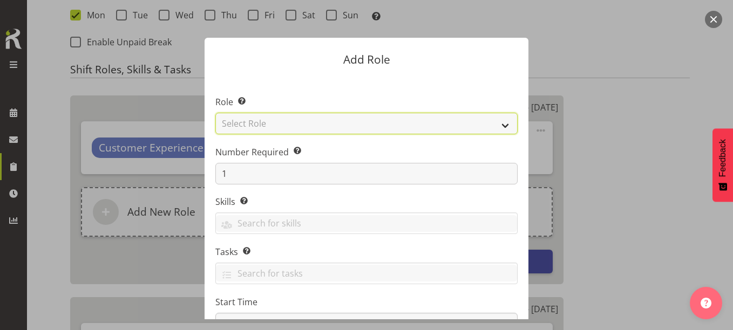
click at [378, 121] on select "Select Role 1st floor desk AQ operator Business Support Team member Casual Cust…" at bounding box center [366, 124] width 302 height 22
select select "1533"
click at [215, 113] on select "Select Role 1st floor desk AQ operator Business Support Team member Casual Cust…" at bounding box center [366, 124] width 302 height 22
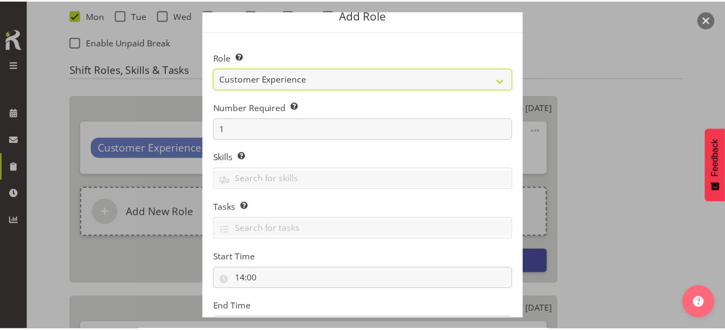
scroll to position [138, 0]
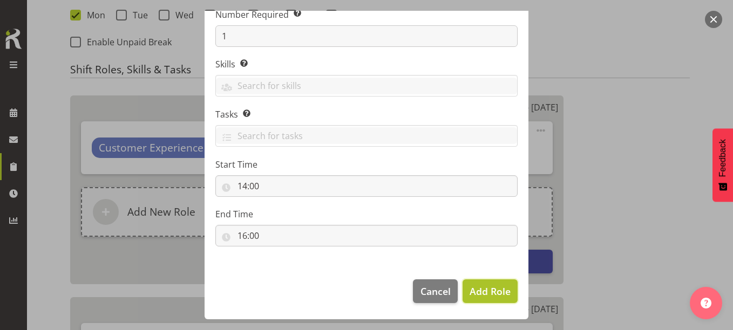
click at [498, 294] on span "Add Role" at bounding box center [490, 291] width 41 height 13
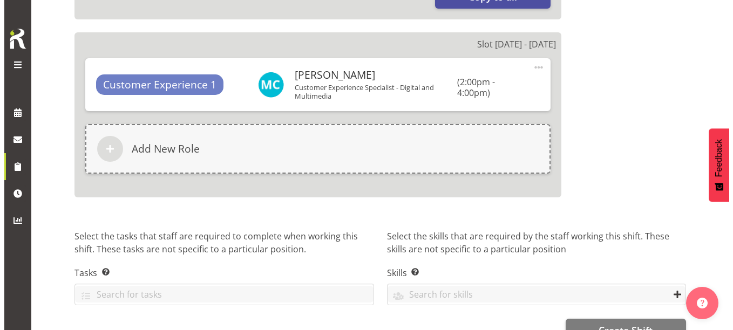
scroll to position [987, 0]
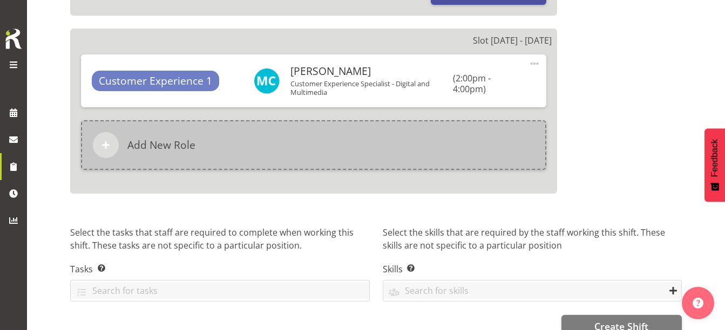
click at [271, 139] on div "Add New Role" at bounding box center [313, 145] width 465 height 50
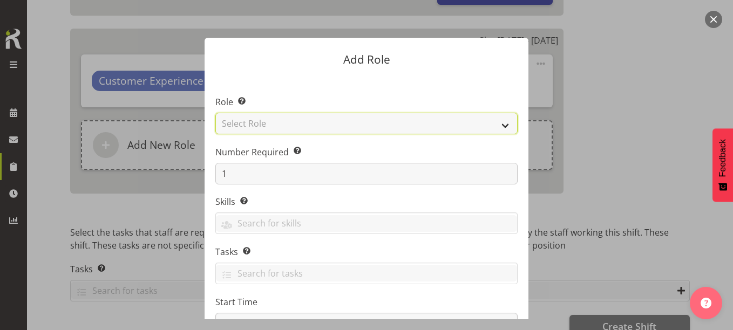
click at [311, 131] on select "Select Role 1st floor desk AQ operator Business Support Team member Casual Cust…" at bounding box center [366, 124] width 302 height 22
select select "1508"
click at [215, 113] on select "Select Role 1st floor desk AQ operator Business Support Team member Casual Cust…" at bounding box center [366, 124] width 302 height 22
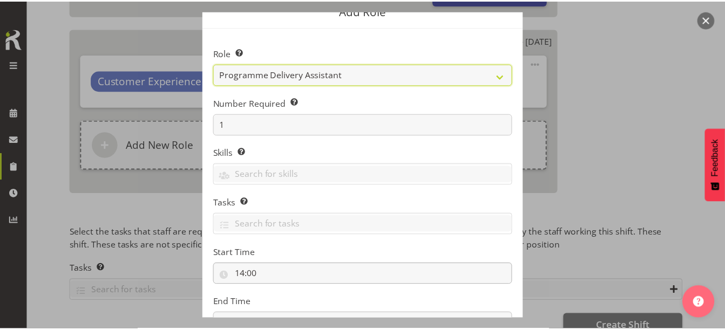
scroll to position [138, 0]
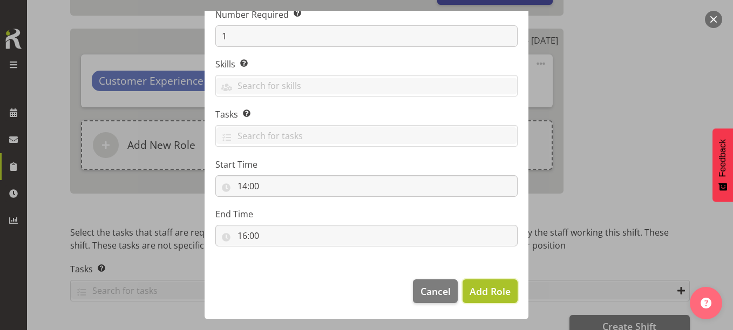
click at [482, 294] on span "Add Role" at bounding box center [490, 291] width 41 height 13
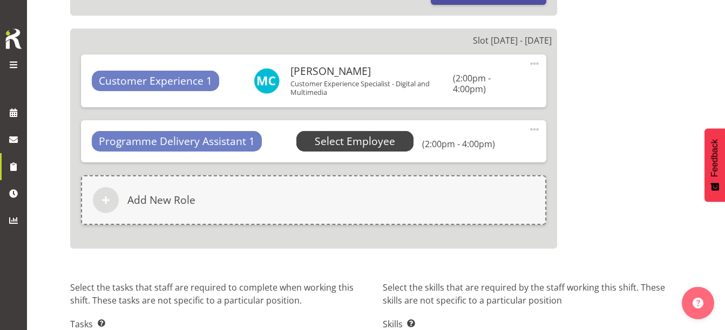
click at [345, 144] on span "Select Employee" at bounding box center [355, 142] width 80 height 16
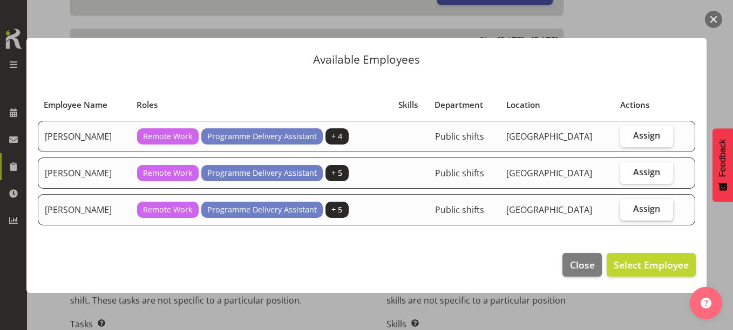
click at [659, 205] on span "Assign" at bounding box center [646, 208] width 27 height 11
click at [627, 206] on input "Assign" at bounding box center [623, 209] width 7 height 7
checkbox input "true"
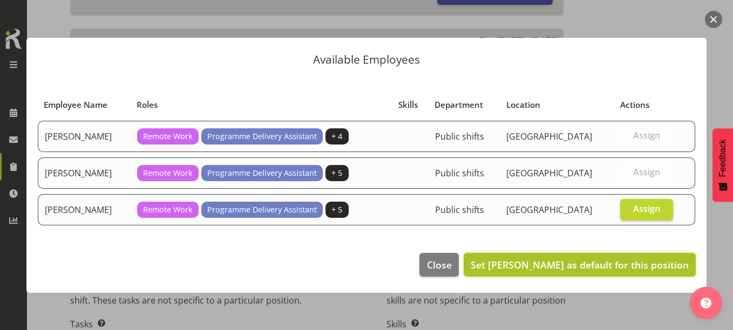
click at [651, 266] on span "Set Kay Chen as default for this position" at bounding box center [580, 264] width 218 height 13
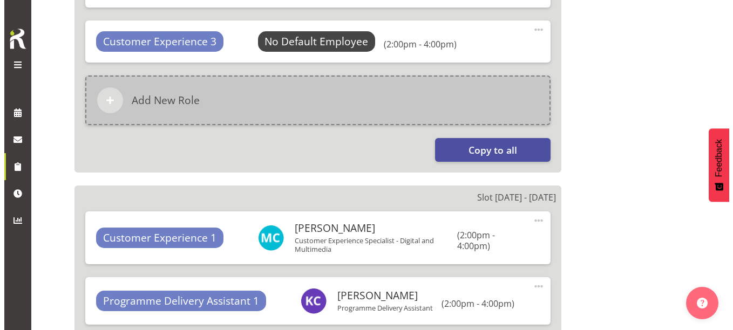
scroll to position [771, 0]
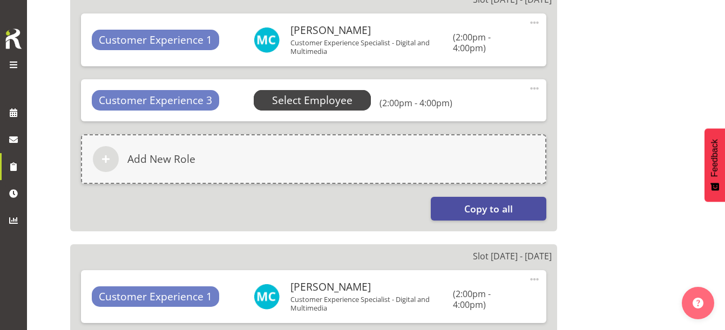
click at [302, 93] on span "Select Employee" at bounding box center [312, 101] width 80 height 16
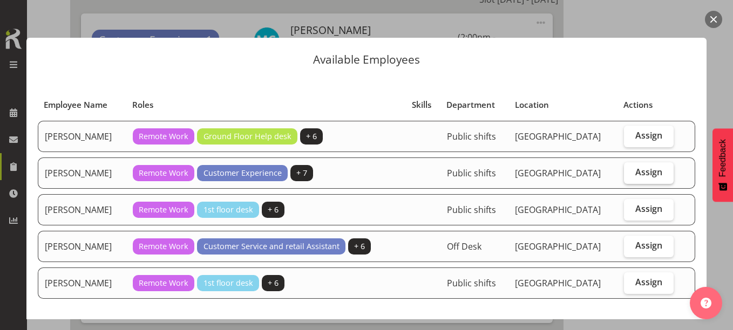
click at [649, 175] on span "Assign" at bounding box center [648, 172] width 27 height 11
click at [631, 175] on input "Assign" at bounding box center [627, 172] width 7 height 7
checkbox input "true"
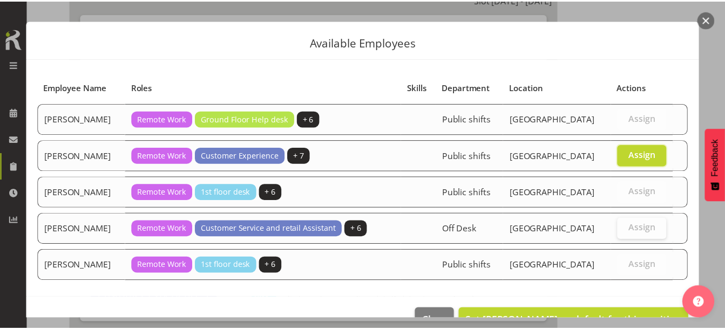
scroll to position [47, 0]
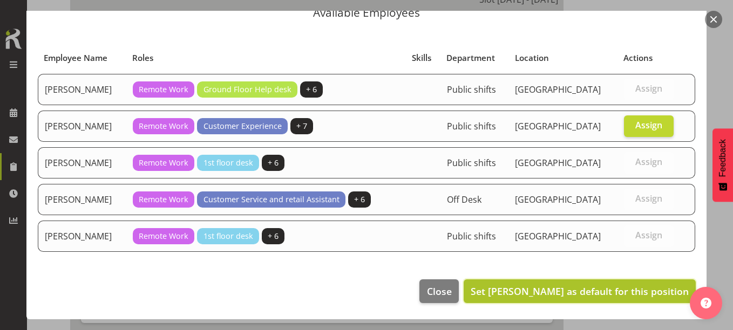
click at [609, 292] on span "Set Donald Cunningham as default for this position" at bounding box center [580, 291] width 218 height 13
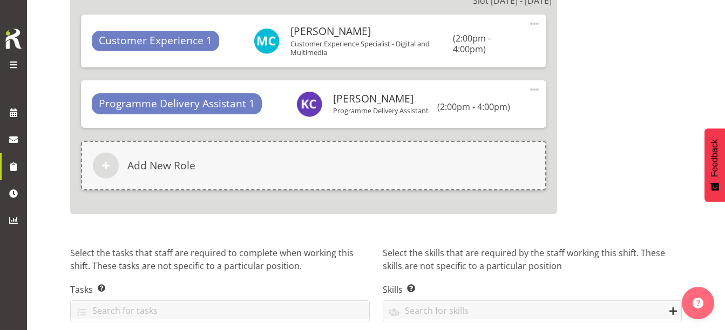
scroll to position [1077, 0]
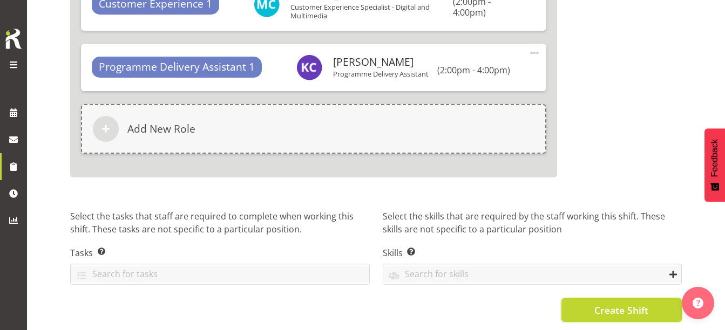
click at [636, 303] on span "Create Shift" at bounding box center [621, 310] width 54 height 14
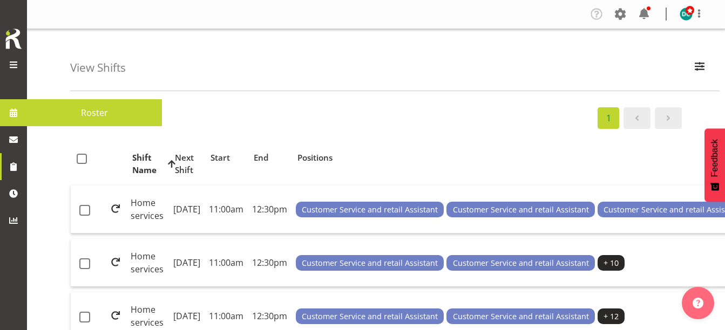
click at [58, 113] on span "Roster" at bounding box center [94, 113] width 124 height 16
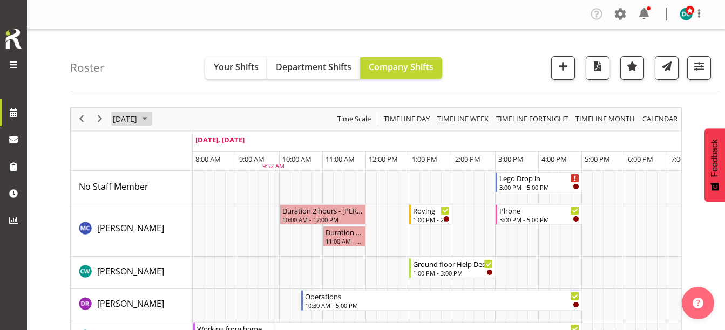
click at [138, 119] on span "[DATE]" at bounding box center [125, 118] width 26 height 13
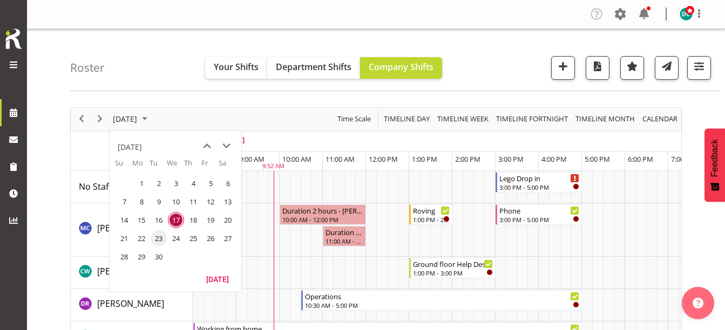
click at [156, 236] on span "23" at bounding box center [159, 238] width 16 height 16
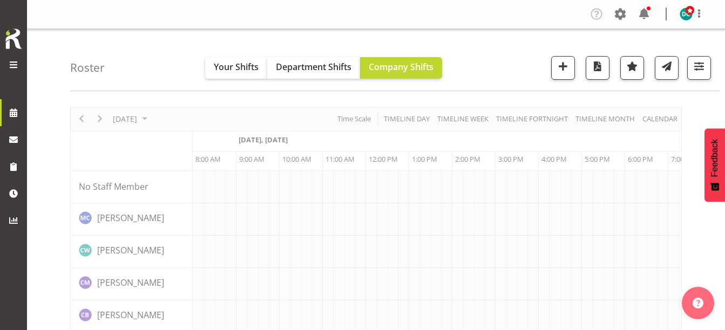
scroll to position [0, 43]
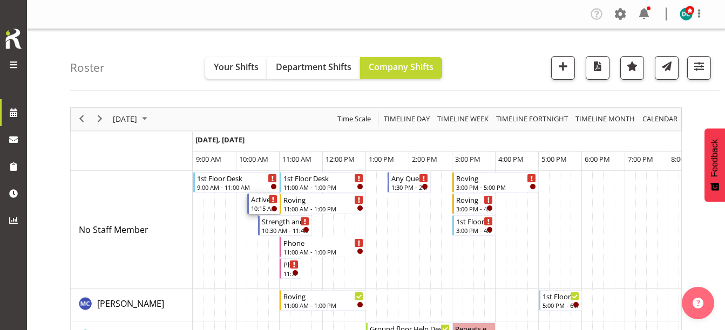
click at [263, 204] on div "Active Rhyming" at bounding box center [264, 199] width 26 height 11
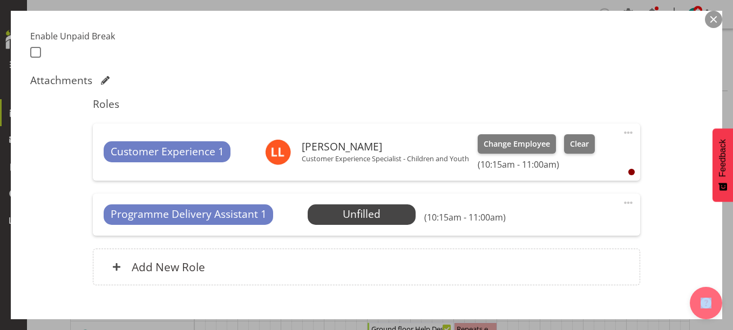
scroll to position [324, 0]
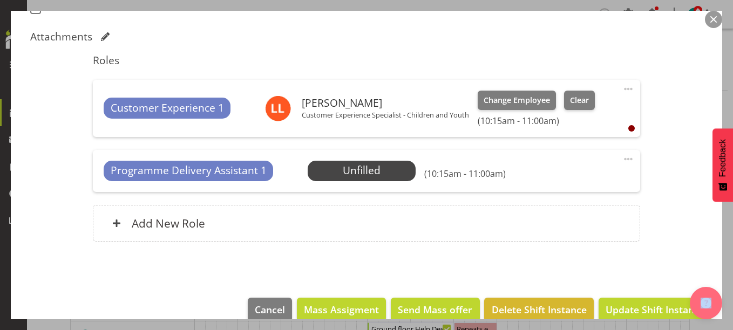
click at [622, 89] on span at bounding box center [628, 89] width 13 height 13
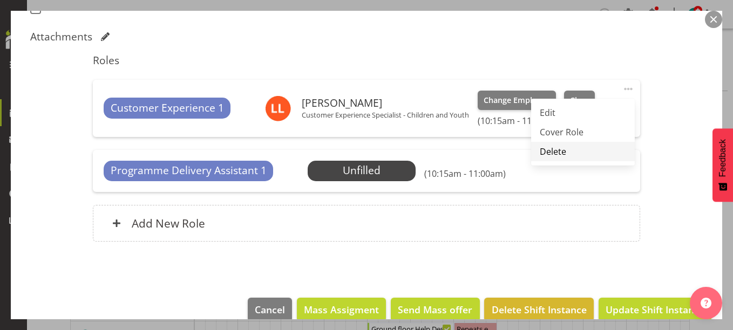
click at [535, 153] on link "Delete" at bounding box center [583, 151] width 104 height 19
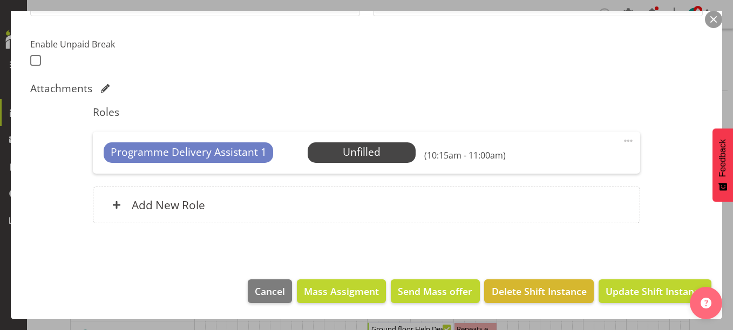
click at [315, 226] on div "Roles Programme Delivery Assistant 1 Unfilled Select Employee (10:15am - 11:00a…" at bounding box center [366, 167] width 560 height 137
click at [312, 213] on div "Add New Role" at bounding box center [366, 205] width 547 height 37
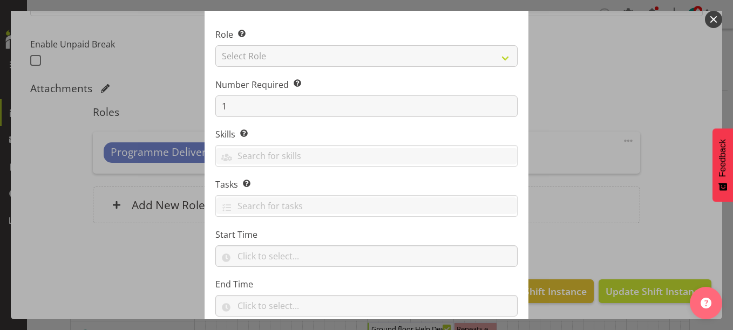
scroll to position [0, 0]
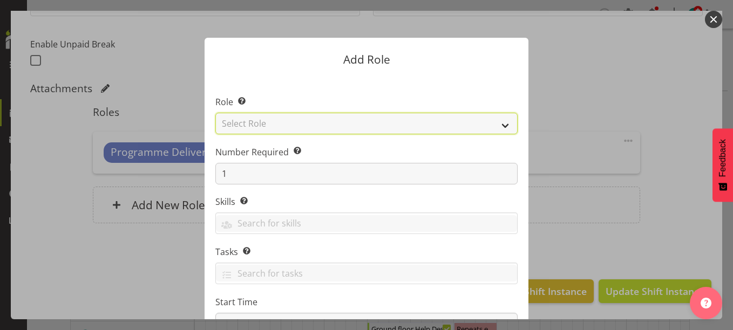
click at [425, 124] on select "Select Role 1st floor desk AQ operator Business Support Team member Casual Cust…" at bounding box center [366, 124] width 302 height 22
click at [500, 124] on select "Select Role 1st floor desk AQ operator Business Support Team member Casual Cust…" at bounding box center [366, 124] width 302 height 22
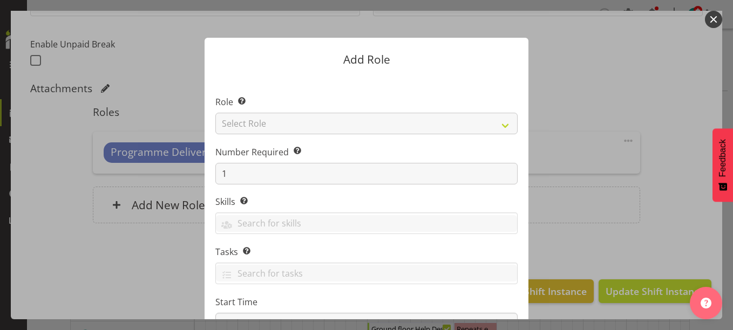
click at [562, 78] on form "Add Role Role Select the role you wish to add to the shift. Select Role 1st flo…" at bounding box center [366, 165] width 518 height 309
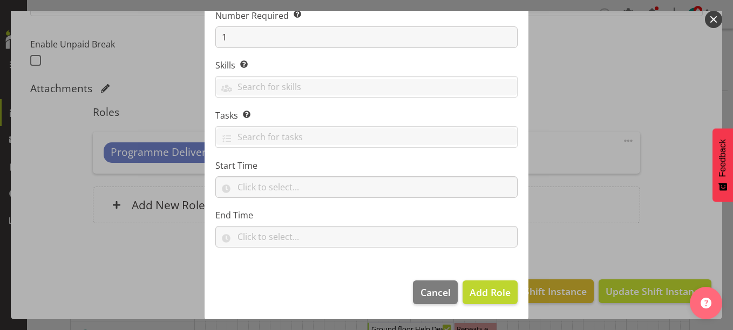
scroll to position [138, 0]
click at [714, 17] on button "button" at bounding box center [713, 19] width 17 height 17
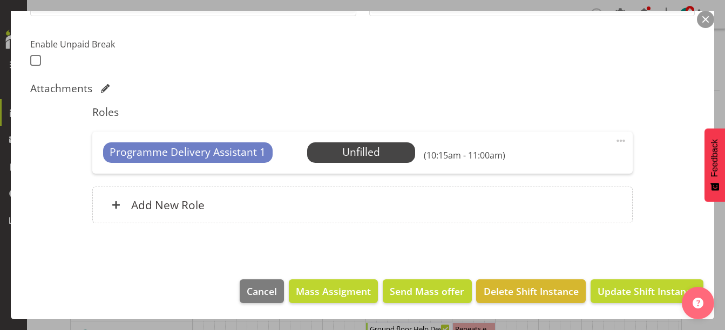
click at [615, 134] on span at bounding box center [620, 140] width 13 height 13
click at [614, 136] on span at bounding box center [620, 140] width 13 height 13
click at [621, 137] on div "Programme Delivery Assistant 1 Unfilled Select Employee (10:15am - 11:00am) Edi…" at bounding box center [362, 153] width 541 height 42
click at [614, 139] on span at bounding box center [620, 140] width 13 height 13
click at [537, 164] on link "Edit" at bounding box center [575, 164] width 104 height 19
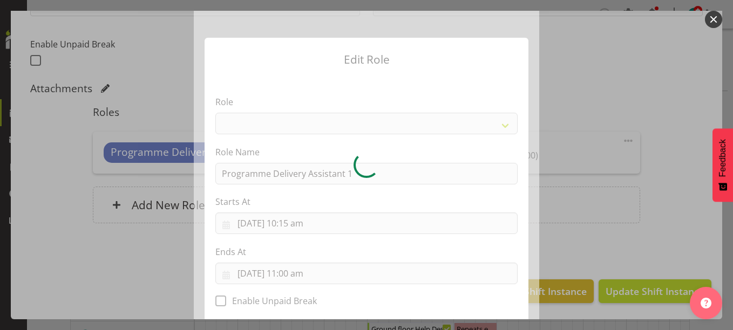
select select "1508"
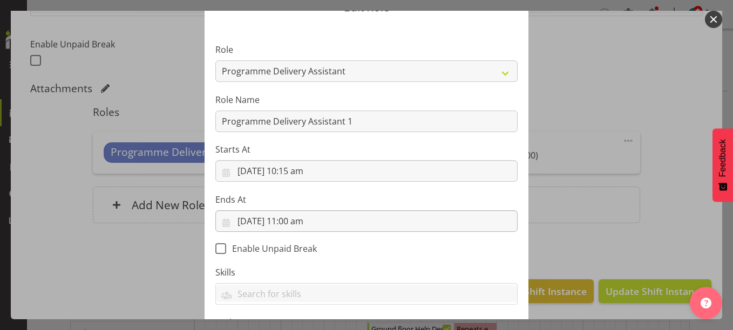
scroll to position [0, 0]
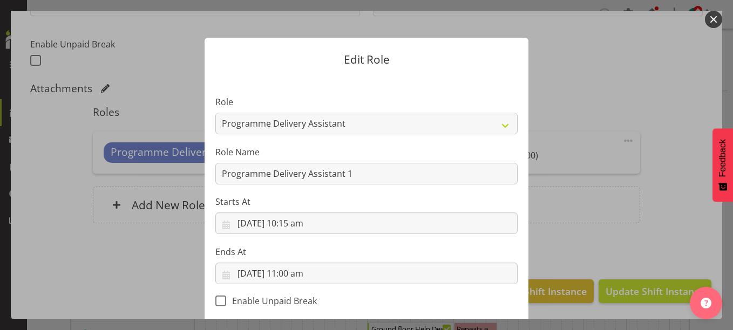
click at [707, 16] on button "button" at bounding box center [713, 19] width 17 height 17
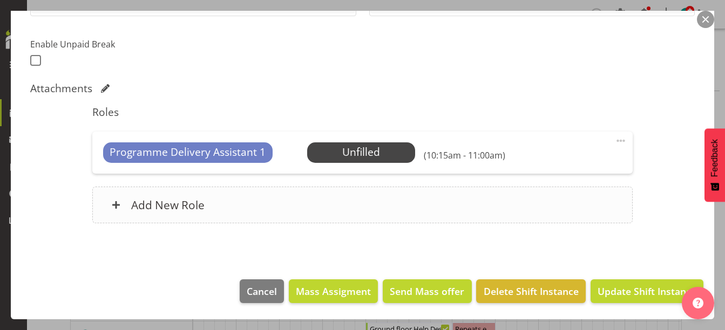
click at [315, 201] on div "Add New Role" at bounding box center [362, 205] width 541 height 37
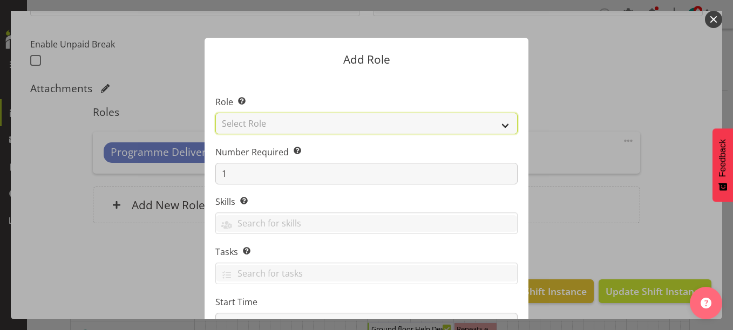
click at [276, 128] on select "Select Role 1st floor desk AQ operator Business Support Team member Casual Cust…" at bounding box center [366, 124] width 302 height 22
select select "1508"
click at [215, 113] on select "Select Role 1st floor desk AQ operator Business Support Team member Casual Cust…" at bounding box center [366, 124] width 302 height 22
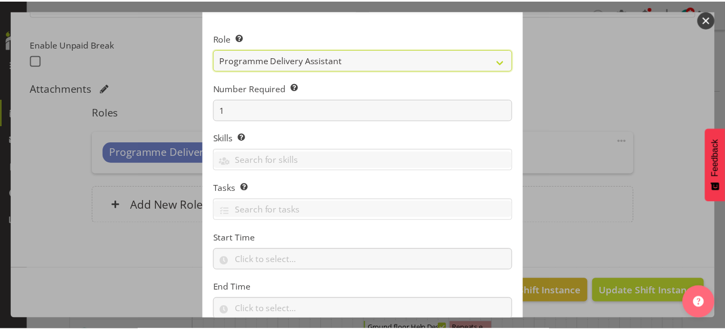
scroll to position [138, 0]
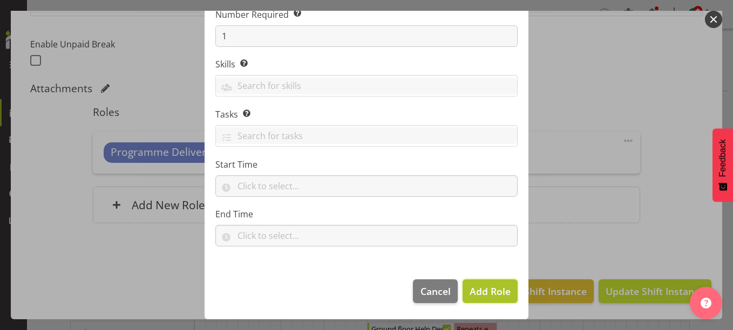
click at [477, 297] on span "Add Role" at bounding box center [490, 291] width 41 height 14
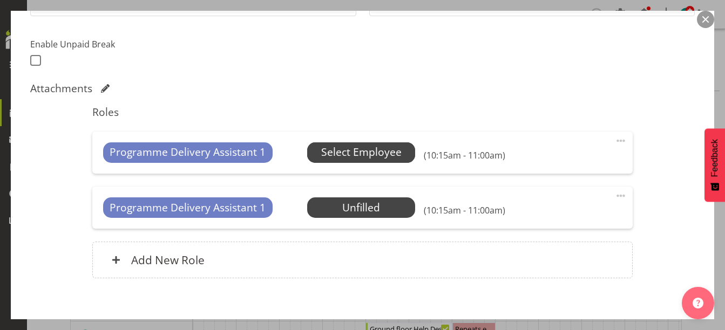
click at [348, 149] on span "Select Employee" at bounding box center [361, 153] width 80 height 16
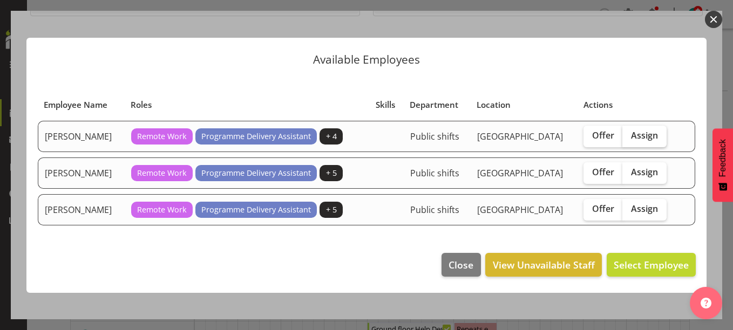
click at [631, 138] on span "Assign" at bounding box center [644, 135] width 27 height 11
click at [629, 138] on input "Assign" at bounding box center [625, 135] width 7 height 7
checkbox input "true"
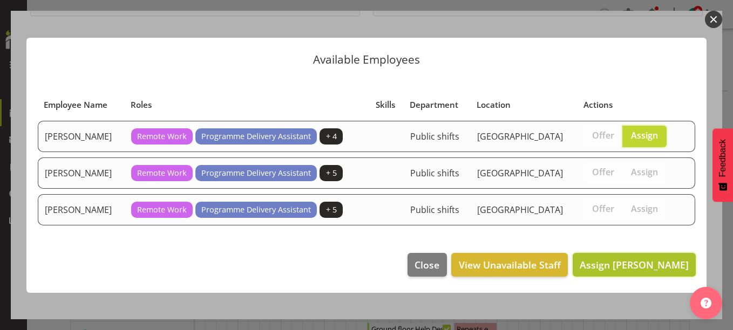
click at [611, 266] on span "Assign Aurora Catu" at bounding box center [634, 264] width 109 height 13
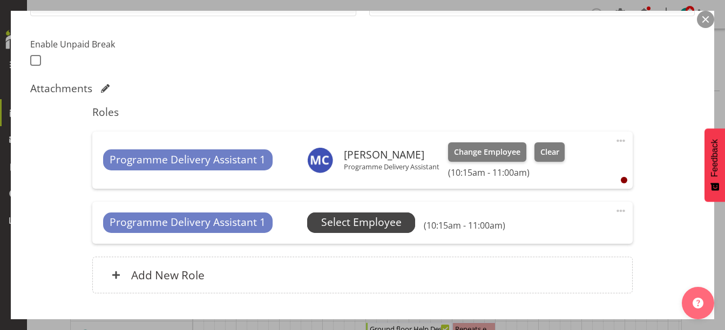
click at [345, 216] on span "Select Employee" at bounding box center [361, 223] width 80 height 16
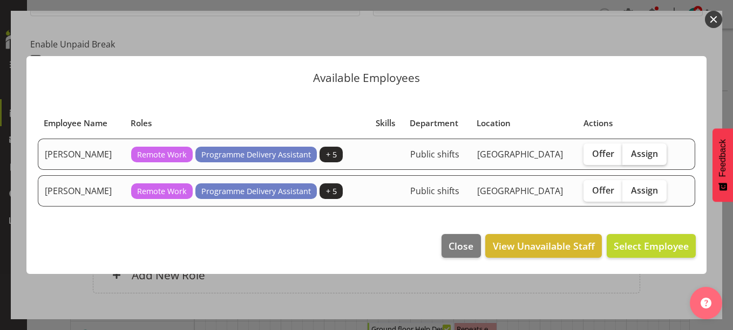
click at [648, 152] on span "Assign" at bounding box center [644, 153] width 27 height 11
click at [629, 152] on input "Assign" at bounding box center [625, 153] width 7 height 7
checkbox input "true"
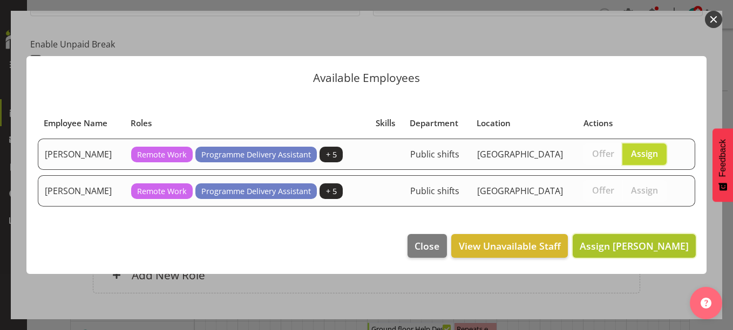
click at [638, 239] on button "Assign Chamique Mamolo" at bounding box center [634, 246] width 123 height 24
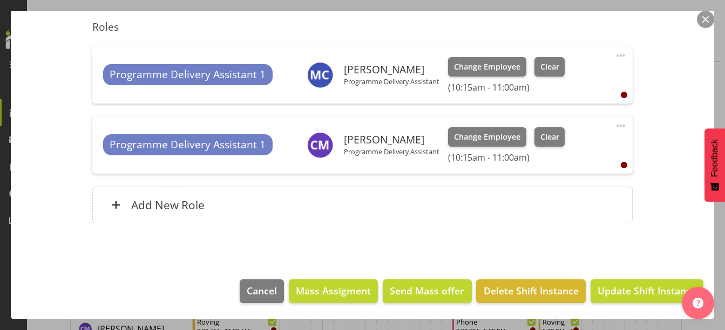
scroll to position [162, 0]
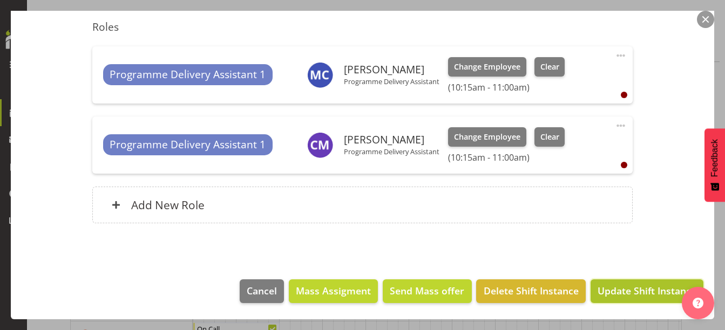
click at [604, 288] on span "Update Shift Instance" at bounding box center [646, 291] width 99 height 14
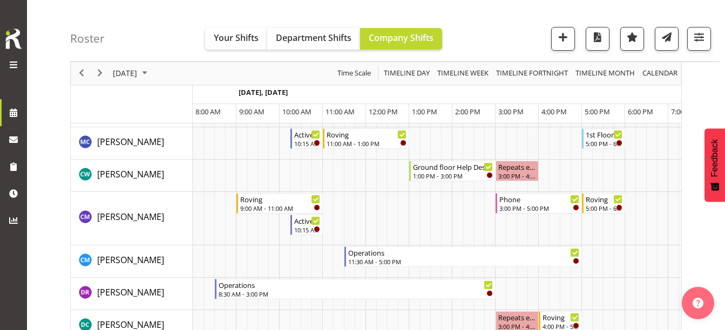
scroll to position [0, 43]
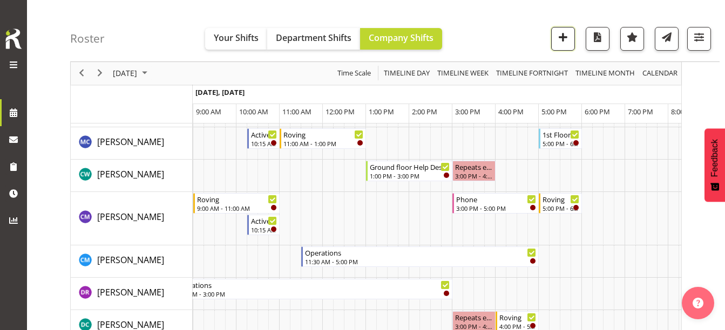
click at [564, 42] on span "button" at bounding box center [563, 37] width 14 height 14
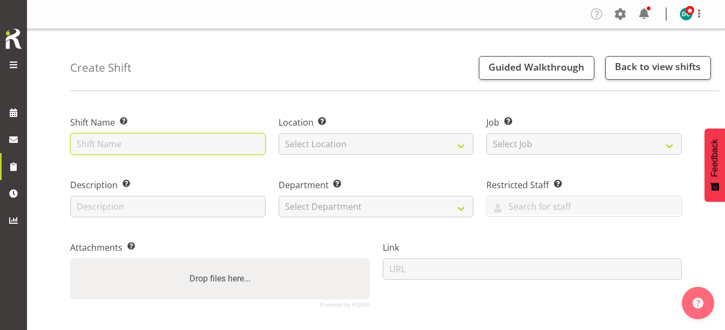
click at [146, 140] on input "text" at bounding box center [167, 144] width 195 height 22
type input "Teen Crafternoon & Chill"
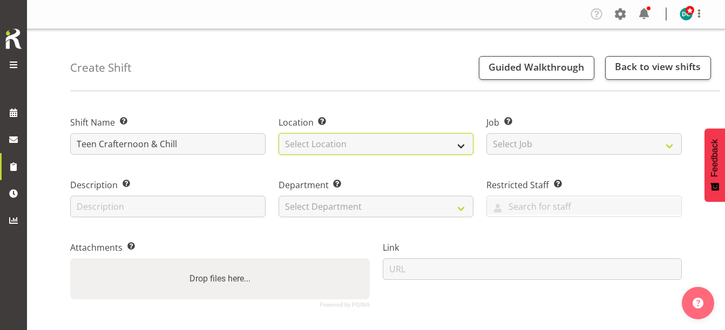
click at [325, 148] on select "Select Location [GEOGRAPHIC_DATA] [GEOGRAPHIC_DATA]" at bounding box center [375, 144] width 195 height 22
select select "1276"
click at [278, 133] on select "Select Location [GEOGRAPHIC_DATA] [GEOGRAPHIC_DATA]" at bounding box center [375, 144] width 195 height 22
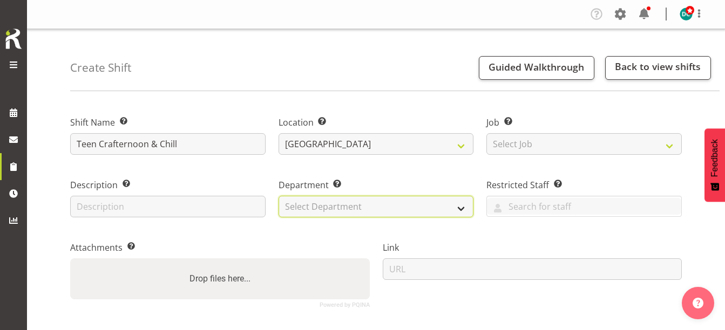
click at [324, 210] on select "Select Department Off Desk Public shifts" at bounding box center [375, 207] width 195 height 22
select select "921"
click at [278, 196] on select "Select Department Off Desk Public shifts" at bounding box center [375, 207] width 195 height 22
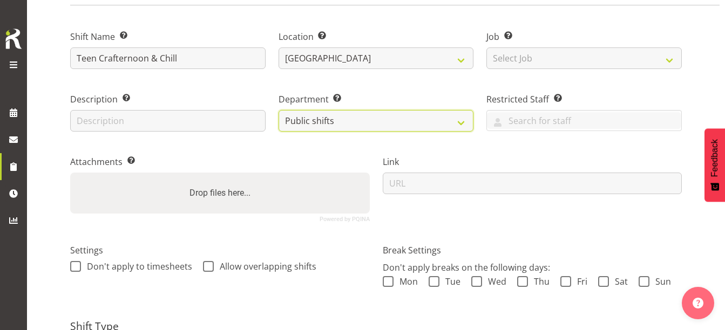
scroll to position [162, 0]
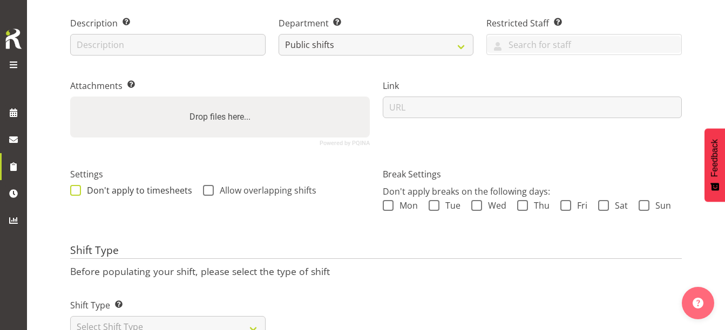
click at [76, 191] on span at bounding box center [75, 190] width 11 height 11
click at [76, 191] on input "Don't apply to timesheets" at bounding box center [73, 190] width 7 height 7
checkbox input "true"
click at [208, 191] on span at bounding box center [208, 190] width 11 height 11
click at [208, 191] on input "Allow overlapping shifts" at bounding box center [206, 190] width 7 height 7
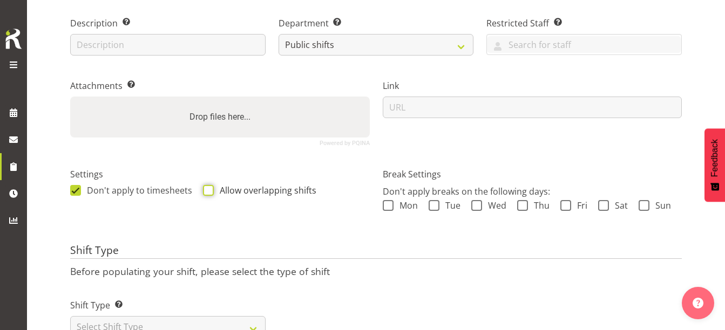
checkbox input "true"
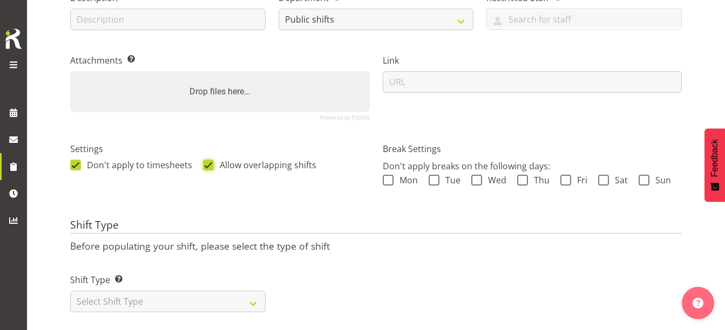
scroll to position [209, 0]
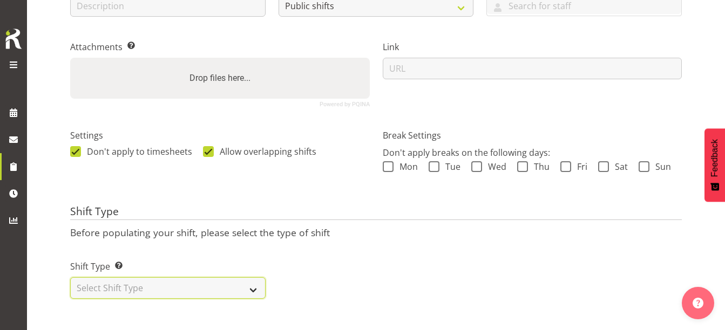
click at [115, 289] on select "Select Shift Type One Off Shift Recurring Shift Rotating Shift" at bounding box center [167, 288] width 195 height 22
select select "rotating"
click at [70, 277] on select "Select Shift Type One Off Shift Recurring Shift Rotating Shift" at bounding box center [167, 288] width 195 height 22
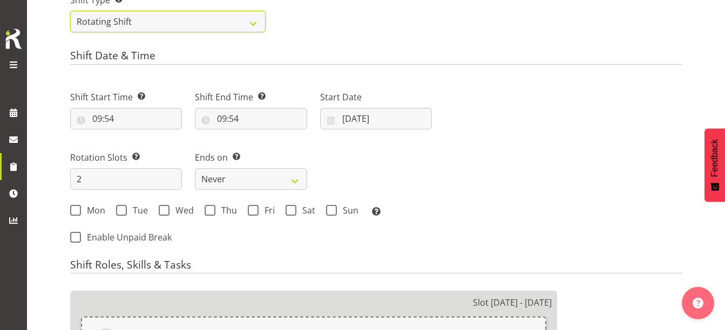
scroll to position [479, 0]
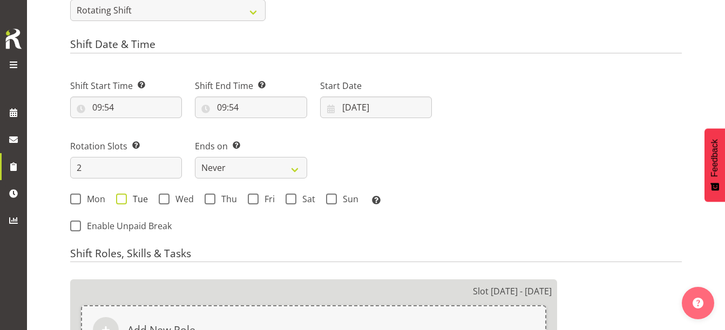
click at [124, 201] on span at bounding box center [121, 199] width 11 height 11
click at [123, 201] on input "Tue" at bounding box center [119, 198] width 7 height 7
checkbox input "true"
click at [357, 115] on input "[DATE]" at bounding box center [376, 108] width 112 height 22
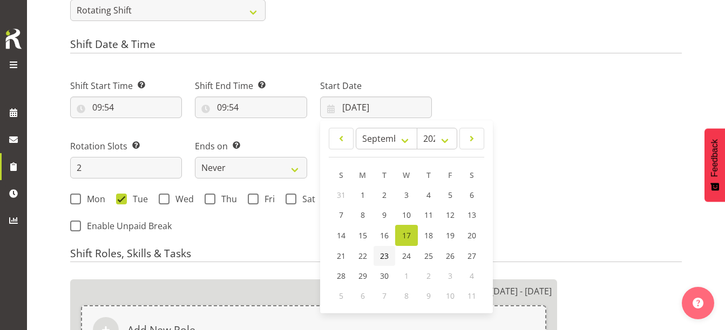
click at [384, 256] on span "23" at bounding box center [384, 256] width 9 height 10
type input "[DATE]"
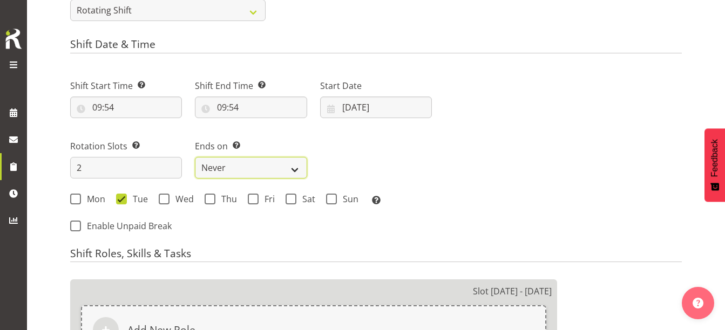
click at [263, 169] on select "Never On Date" at bounding box center [251, 168] width 112 height 22
select select "date"
click at [195, 157] on select "Never On Date" at bounding box center [251, 168] width 112 height 22
select select "8"
select select "2025"
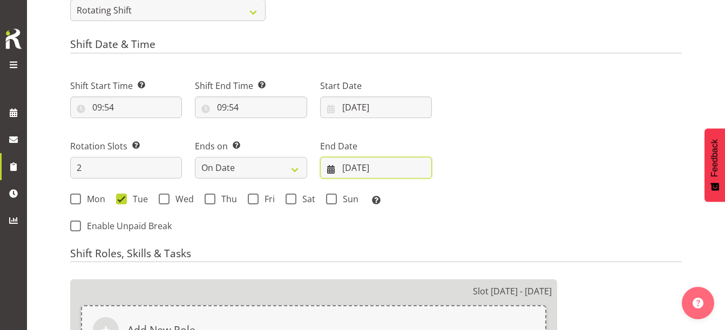
click at [356, 161] on input "[DATE]" at bounding box center [376, 168] width 112 height 22
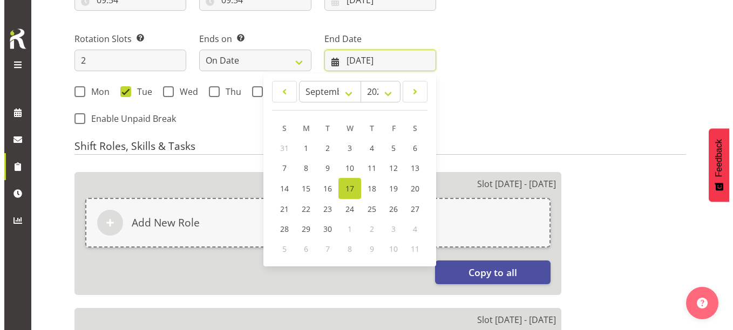
scroll to position [587, 0]
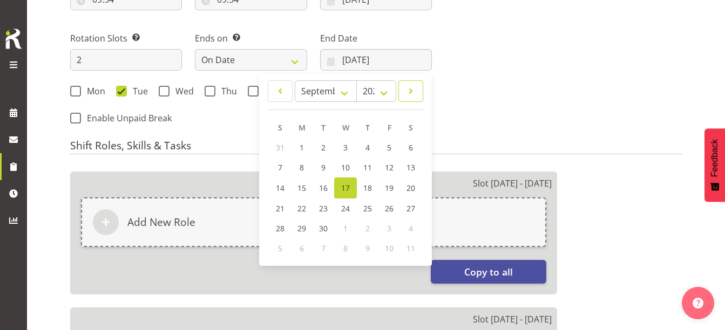
click at [406, 88] on span at bounding box center [410, 91] width 11 height 13
select select "9"
click at [402, 145] on link "4" at bounding box center [410, 148] width 22 height 20
type input "[DATE]"
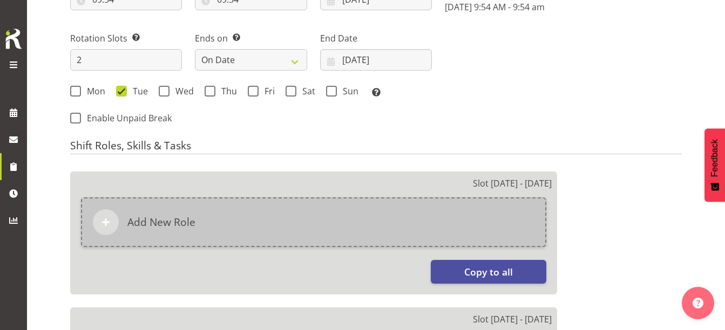
click at [370, 221] on div "Add New Role" at bounding box center [313, 223] width 465 height 50
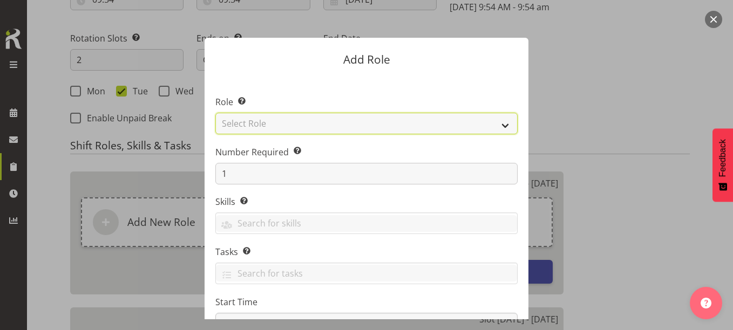
click at [308, 122] on select "Select Role 1st floor desk AQ operator Business Support Team member Casual Cust…" at bounding box center [366, 124] width 302 height 22
select select "1518"
click at [215, 113] on select "Select Role 1st floor desk AQ operator Business Support Team member Casual Cust…" at bounding box center [366, 124] width 302 height 22
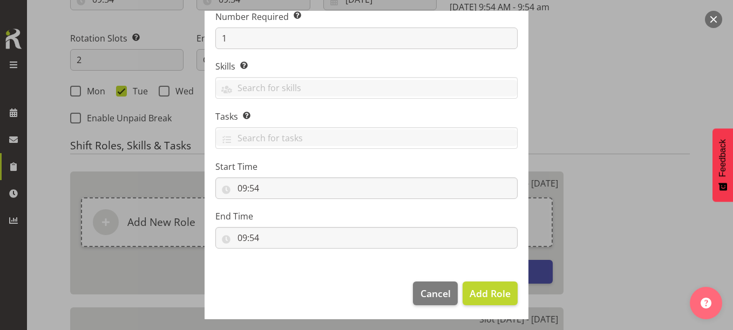
scroll to position [138, 0]
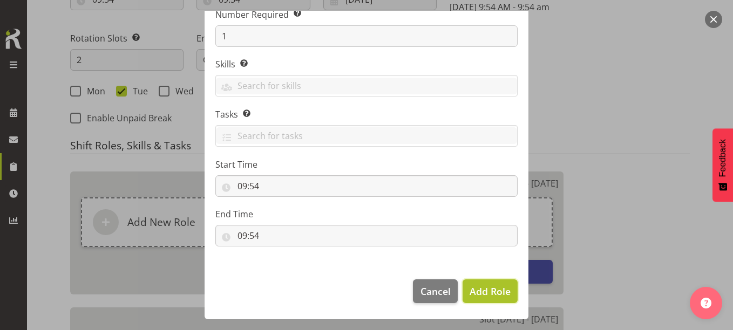
click at [474, 291] on span "Add Role" at bounding box center [490, 291] width 41 height 13
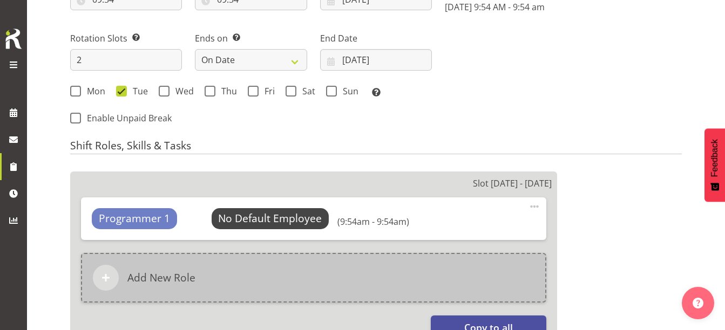
click at [244, 276] on div "Add New Role" at bounding box center [313, 278] width 465 height 50
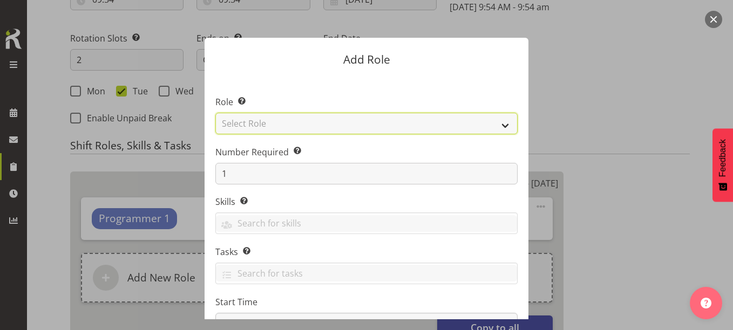
click at [290, 120] on select "Select Role 1st floor desk AQ operator Business Support Team member Casual Cust…" at bounding box center [366, 124] width 302 height 22
select select "1508"
click at [215, 113] on select "Select Role 1st floor desk AQ operator Business Support Team member Casual Cust…" at bounding box center [366, 124] width 302 height 22
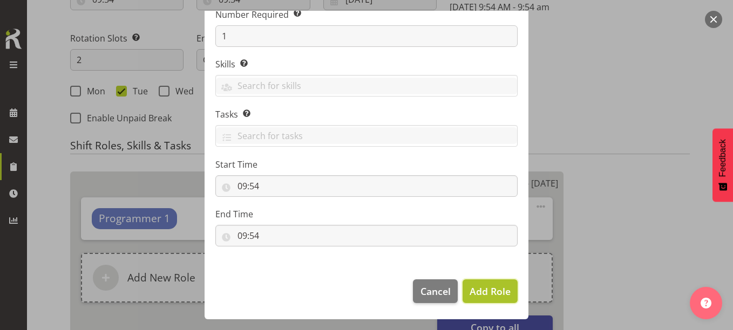
click at [474, 290] on span "Add Role" at bounding box center [490, 291] width 41 height 13
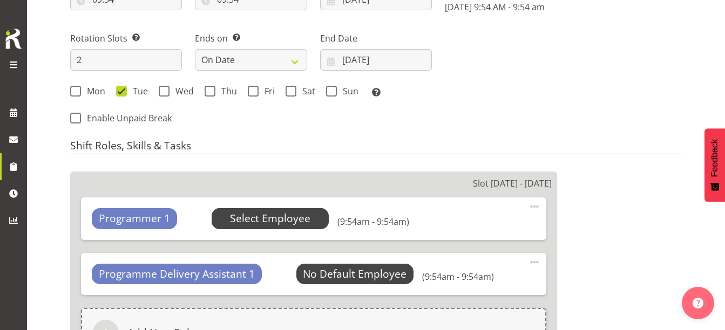
click at [300, 215] on span "Select Employee" at bounding box center [270, 219] width 80 height 16
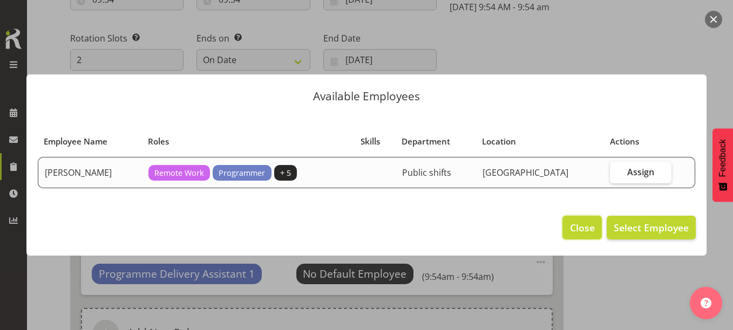
click at [587, 228] on span "Close" at bounding box center [582, 228] width 25 height 14
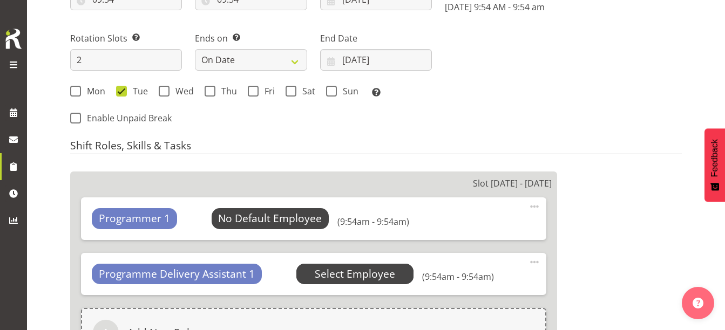
click at [361, 266] on span "Select Employee" at bounding box center [355, 274] width 118 height 21
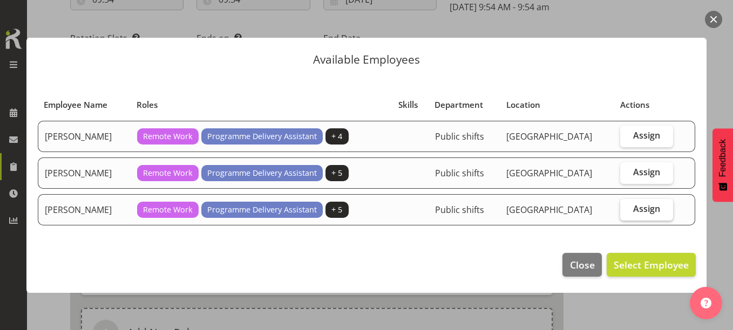
click at [633, 208] on span "Assign" at bounding box center [646, 208] width 27 height 11
click at [627, 208] on input "Assign" at bounding box center [623, 209] width 7 height 7
checkbox input "true"
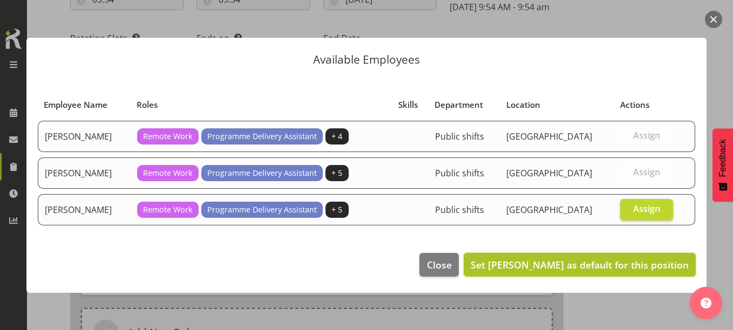
click at [623, 262] on span "Set Kay Chen as default for this position" at bounding box center [580, 264] width 218 height 13
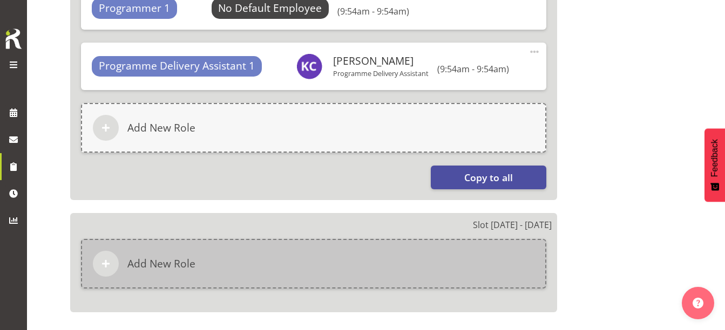
scroll to position [802, 0]
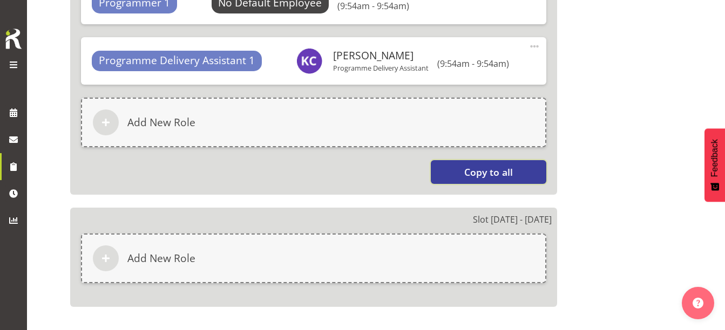
click at [480, 175] on span "Copy to all" at bounding box center [488, 172] width 49 height 14
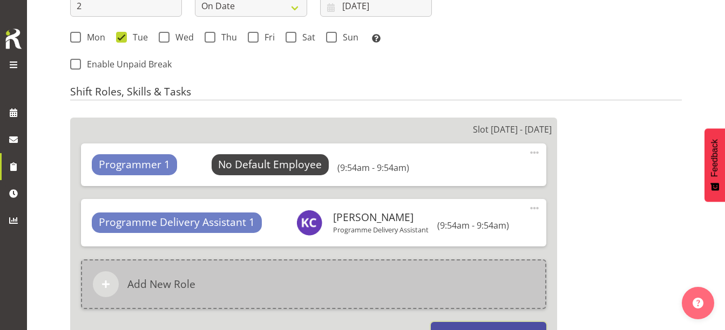
scroll to position [749, 0]
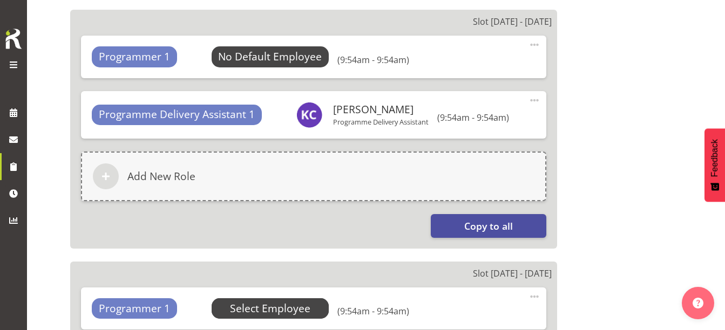
click at [269, 308] on span "Select Employee" at bounding box center [270, 309] width 80 height 16
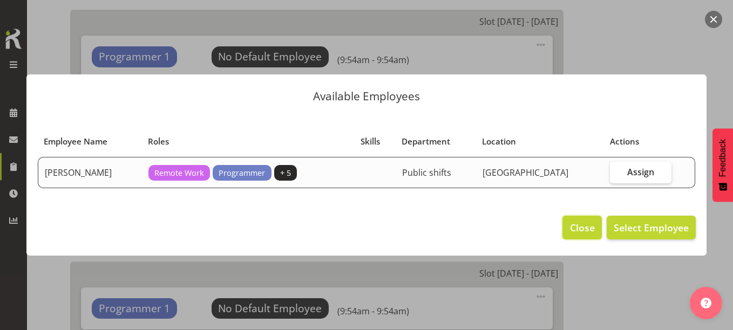
click at [588, 222] on span "Close" at bounding box center [582, 228] width 25 height 14
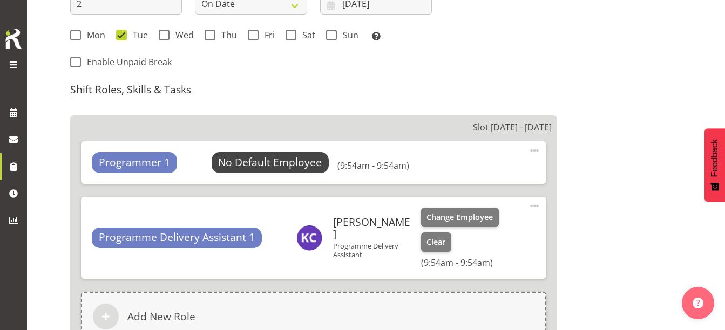
scroll to position [641, 0]
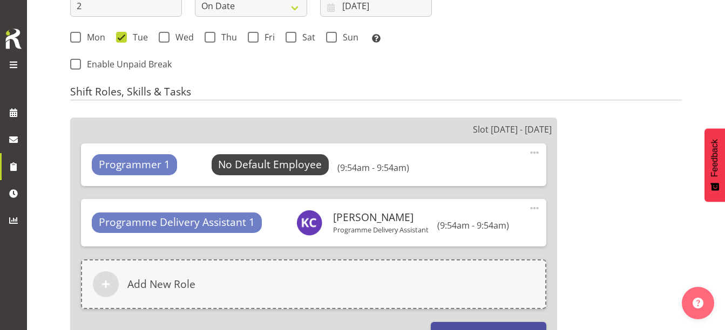
click at [535, 151] on span at bounding box center [534, 152] width 13 height 13
click at [498, 187] on div "Edit Delete" at bounding box center [489, 185] width 104 height 47
drag, startPoint x: 498, startPoint y: 187, endPoint x: 456, endPoint y: 198, distance: 43.6
click at [456, 198] on link "Delete" at bounding box center [489, 195] width 104 height 19
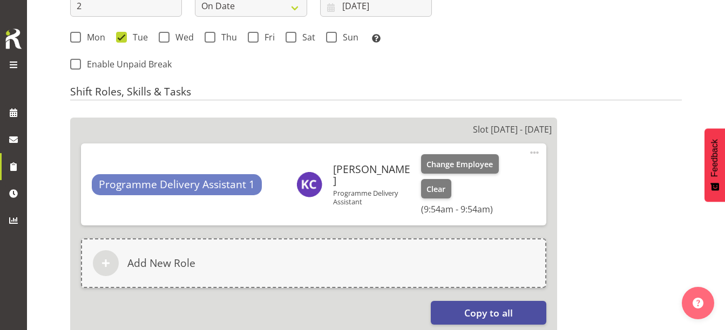
click at [536, 151] on span at bounding box center [534, 152] width 13 height 13
click at [460, 196] on link "Delete" at bounding box center [489, 195] width 104 height 19
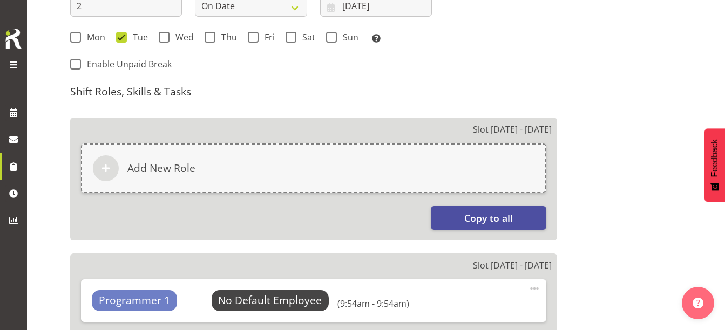
scroll to position [749, 0]
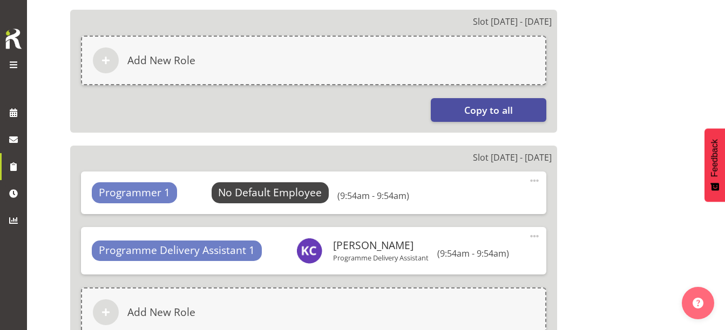
click at [531, 180] on span at bounding box center [534, 180] width 13 height 13
click at [448, 226] on link "Delete" at bounding box center [489, 223] width 104 height 19
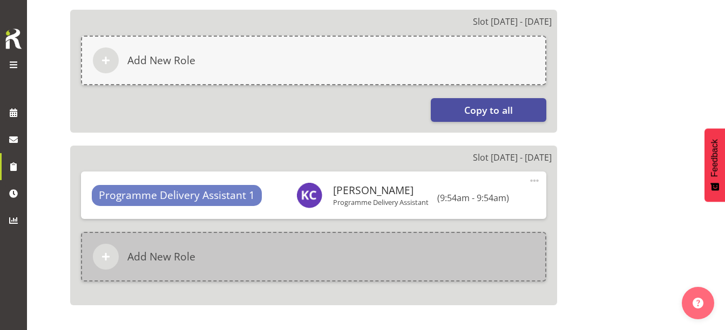
click at [534, 240] on div "Add New Role" at bounding box center [313, 257] width 465 height 50
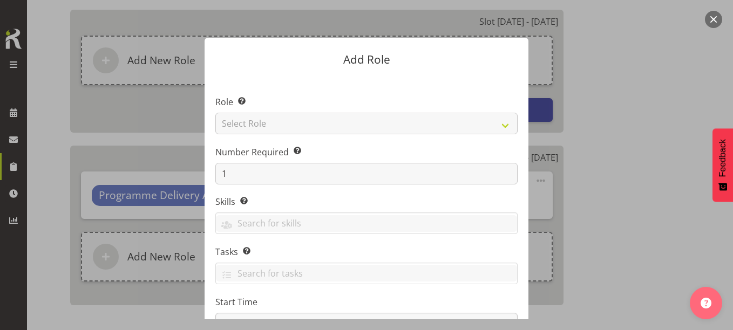
click at [709, 14] on button "button" at bounding box center [713, 19] width 17 height 17
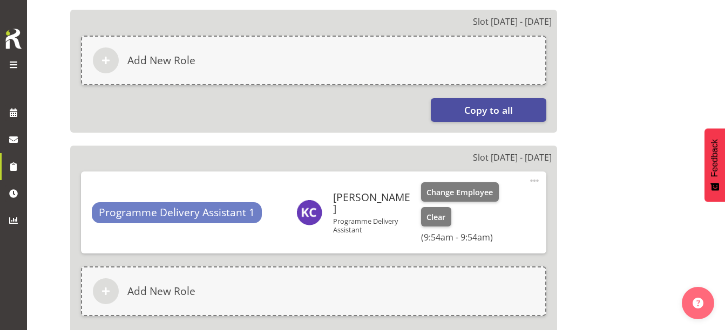
click at [528, 178] on span at bounding box center [534, 180] width 13 height 13
click at [478, 222] on link "Delete" at bounding box center [489, 223] width 104 height 19
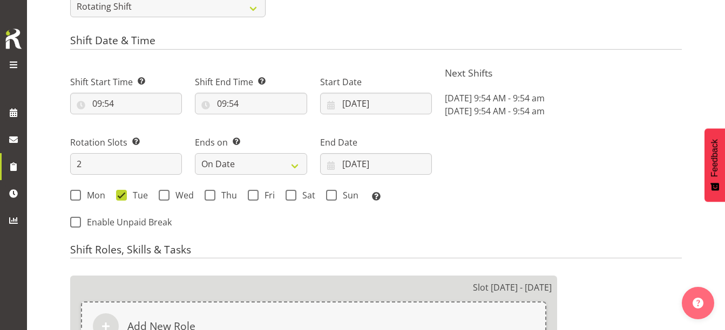
scroll to position [425, 0]
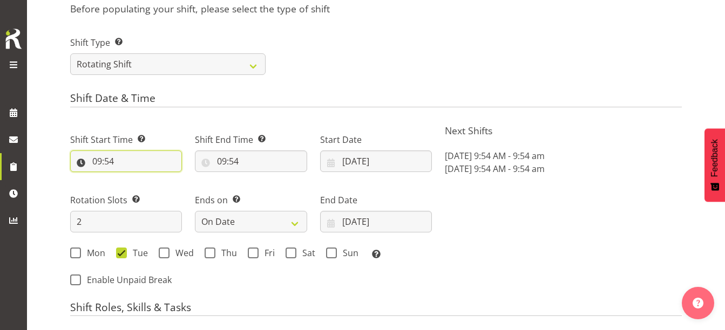
click at [99, 161] on input "09:54" at bounding box center [126, 162] width 112 height 22
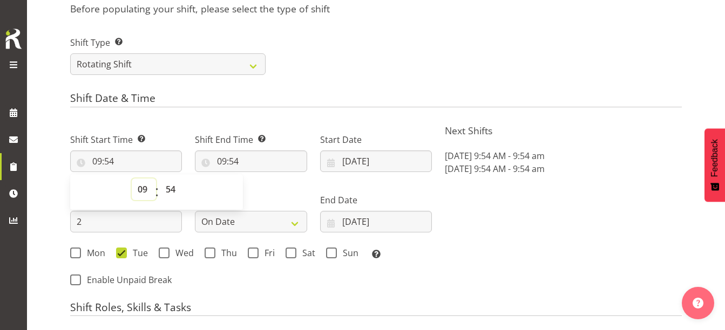
click at [141, 192] on select "00 01 02 03 04 05 06 07 08 09 10 11 12 13 14 15 16 17 18 19 20 21 22 23" at bounding box center [144, 190] width 24 height 22
select select "14"
type input "14:54"
click at [168, 189] on select "00 01 02 03 04 05 06 07 08 09 10 11 12 13 14 15 16 17 18 19 20 21 22 23 24 25 2…" at bounding box center [172, 190] width 24 height 22
select select "0"
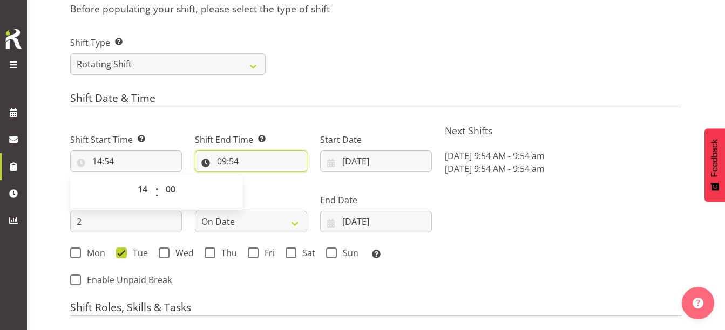
type input "14:00"
click at [218, 162] on input "09:54" at bounding box center [251, 162] width 112 height 22
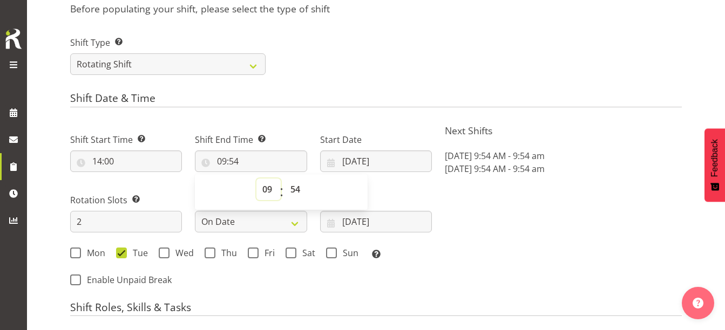
click at [268, 187] on select "00 01 02 03 04 05 06 07 08 09 10 11 12 13 14 15 16 17 18 19 20 21 22 23" at bounding box center [268, 190] width 24 height 22
select select "16"
type input "16:54"
click at [291, 193] on select "00 01 02 03 04 05 06 07 08 09 10 11 12 13 14 15 16 17 18 19 20 21 22 23 24 25 2…" at bounding box center [296, 190] width 24 height 22
select select "0"
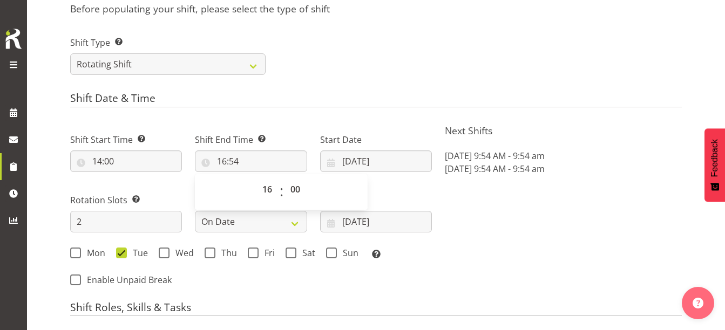
type input "16:00"
click at [390, 187] on div "End Date 04/10/2025 January February March April May June July August September…" at bounding box center [376, 209] width 125 height 60
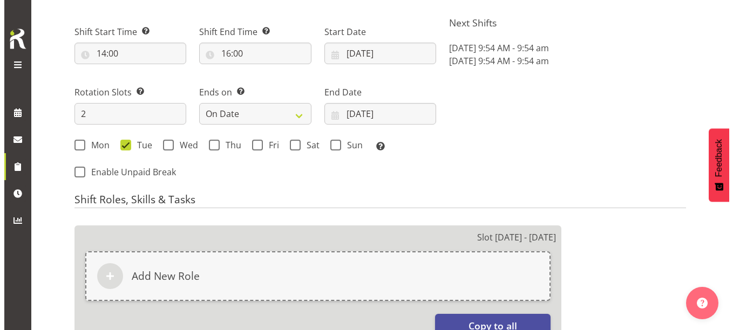
scroll to position [641, 0]
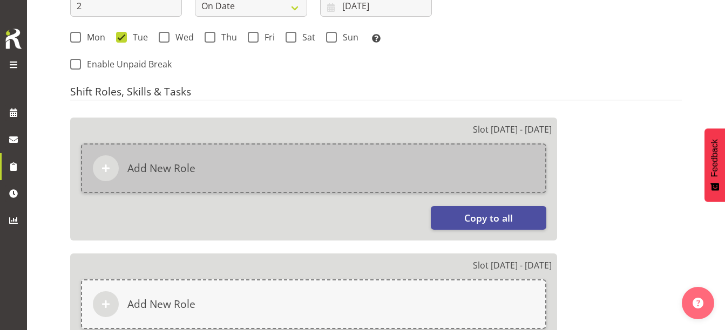
click at [502, 168] on div "Add New Role" at bounding box center [313, 169] width 465 height 50
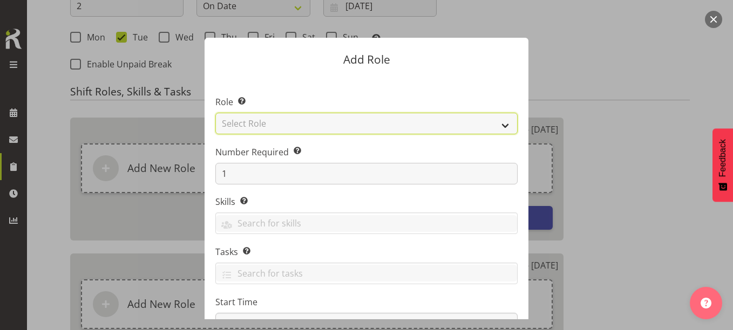
click at [378, 127] on select "Select Role 1st floor desk AQ operator Business Support Team member Casual Cust…" at bounding box center [366, 124] width 302 height 22
select select "1508"
click at [215, 113] on select "Select Role 1st floor desk AQ operator Business Support Team member Casual Cust…" at bounding box center [366, 124] width 302 height 22
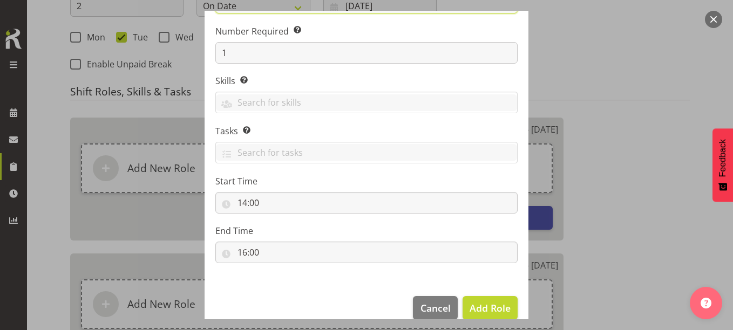
scroll to position [138, 0]
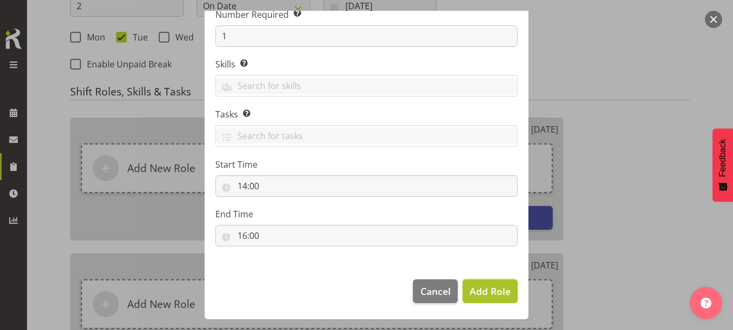
drag, startPoint x: 506, startPoint y: 294, endPoint x: 496, endPoint y: 290, distance: 10.4
click at [506, 293] on span "Add Role" at bounding box center [490, 291] width 41 height 13
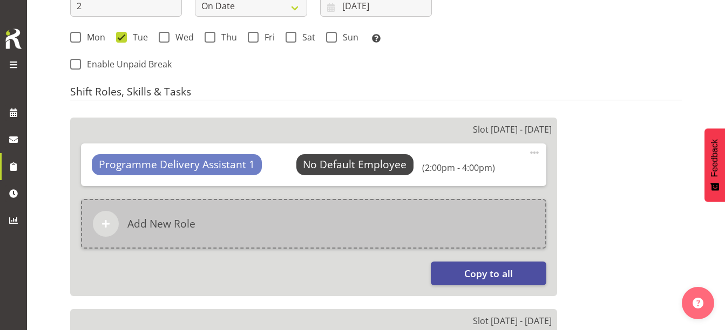
click at [277, 214] on div "Add New Role" at bounding box center [313, 224] width 465 height 50
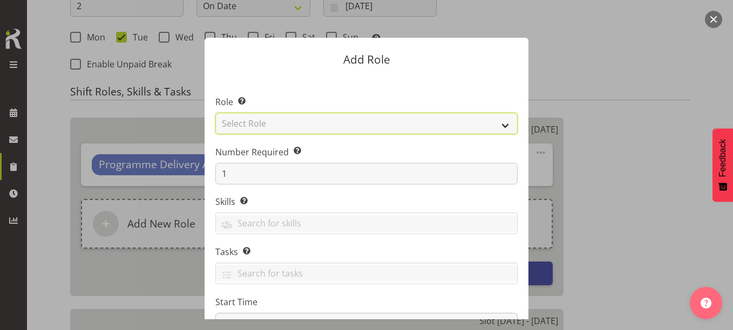
click at [288, 125] on select "Select Role 1st floor desk AQ operator Business Support Team member Casual Cust…" at bounding box center [366, 124] width 302 height 22
select select "1518"
click at [215, 113] on select "Select Role 1st floor desk AQ operator Business Support Team member Casual Cust…" at bounding box center [366, 124] width 302 height 22
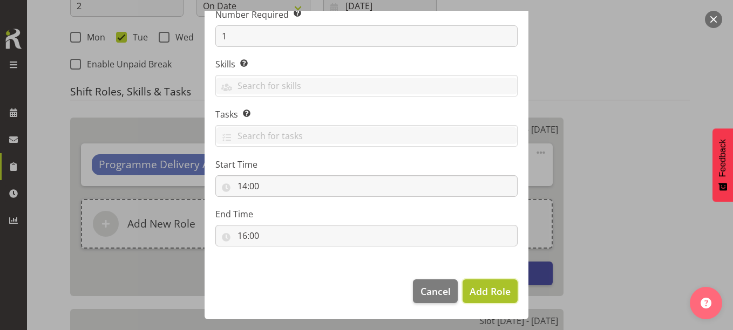
click at [494, 288] on span "Add Role" at bounding box center [490, 291] width 41 height 13
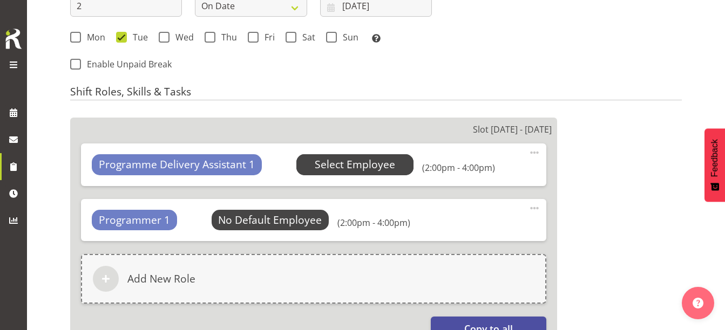
click at [326, 167] on span "Select Employee" at bounding box center [355, 165] width 80 height 16
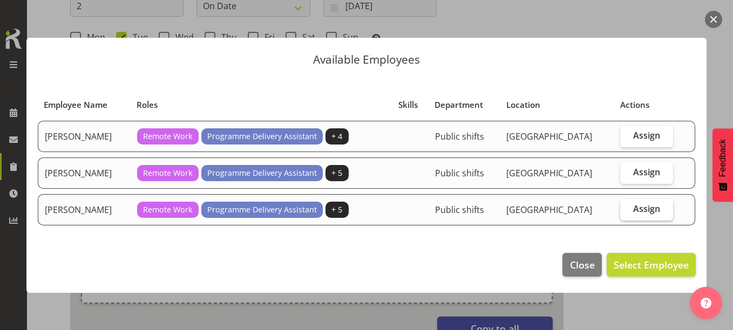
click at [634, 207] on span "Assign" at bounding box center [646, 208] width 27 height 11
click at [627, 207] on input "Assign" at bounding box center [623, 209] width 7 height 7
checkbox input "true"
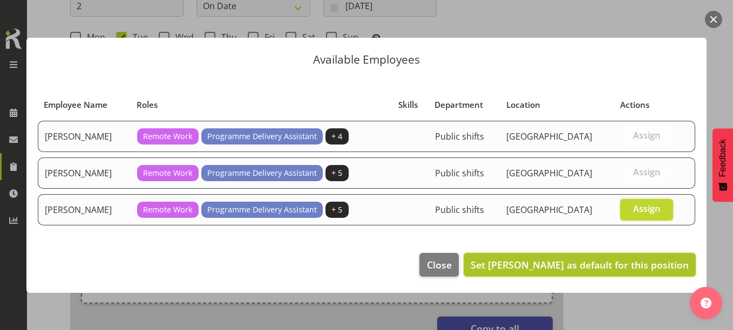
click at [633, 263] on span "Set Kay Chen as default for this position" at bounding box center [580, 264] width 218 height 13
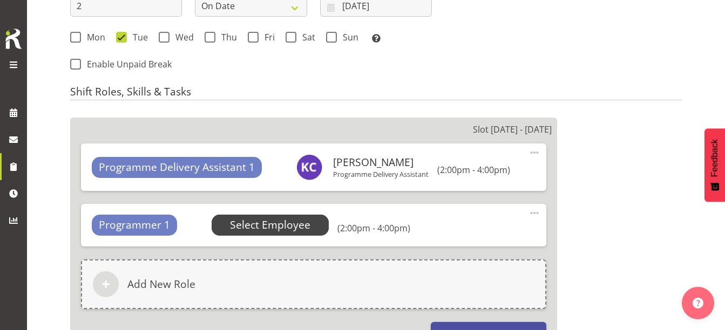
click at [270, 228] on span "Select Employee" at bounding box center [270, 225] width 80 height 16
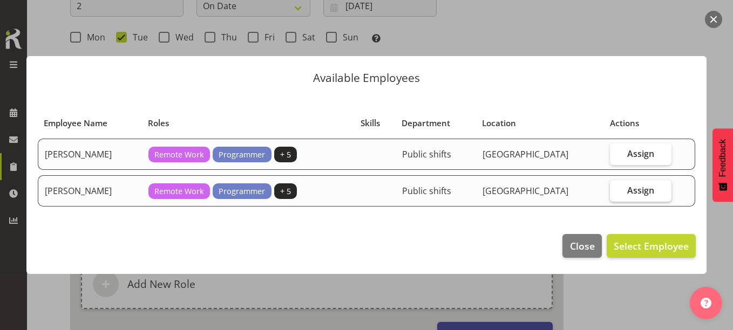
click at [637, 191] on span "Assign" at bounding box center [640, 190] width 27 height 11
click at [617, 191] on input "Assign" at bounding box center [613, 190] width 7 height 7
checkbox input "true"
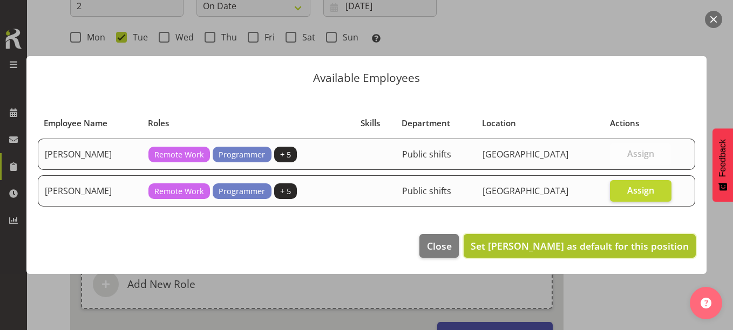
click at [625, 246] on span "Set Katie Greene as default for this position" at bounding box center [580, 246] width 218 height 13
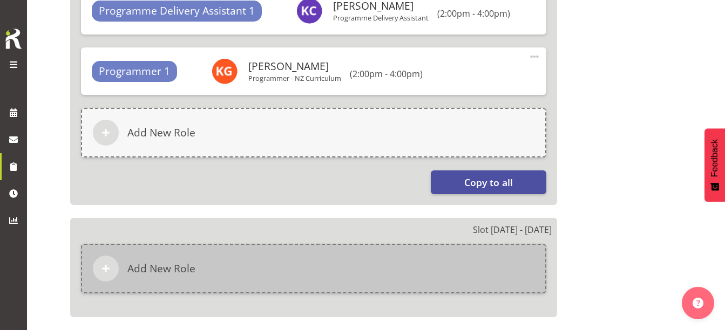
scroll to position [802, 0]
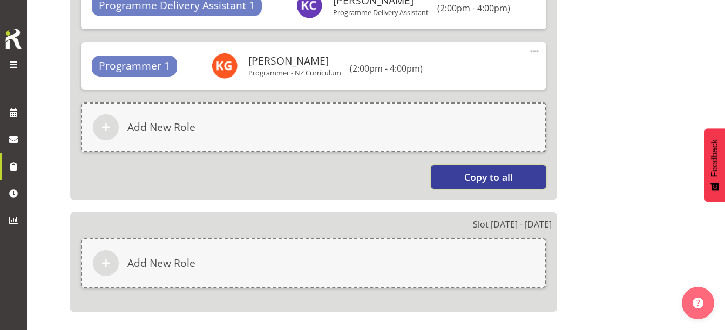
click at [458, 176] on button "Copy to all" at bounding box center [488, 177] width 115 height 24
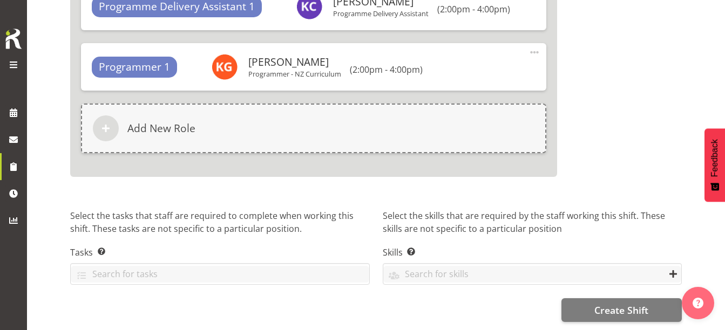
scroll to position [1066, 0]
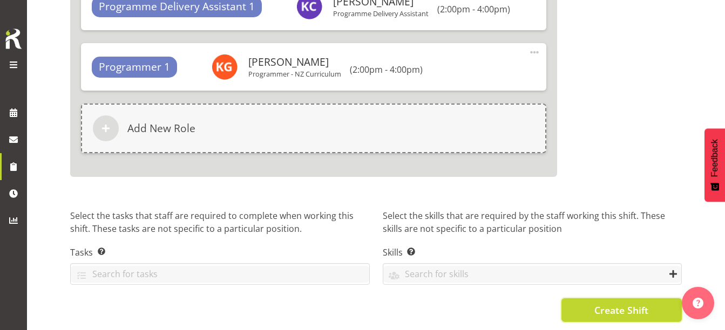
click at [585, 301] on button "Create Shift" at bounding box center [621, 310] width 120 height 24
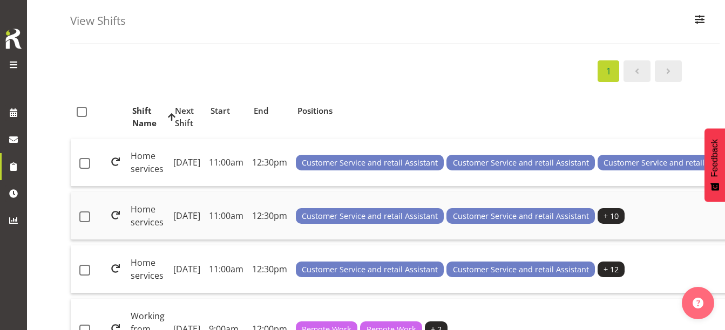
scroll to position [108, 0]
